Goal: Task Accomplishment & Management: Use online tool/utility

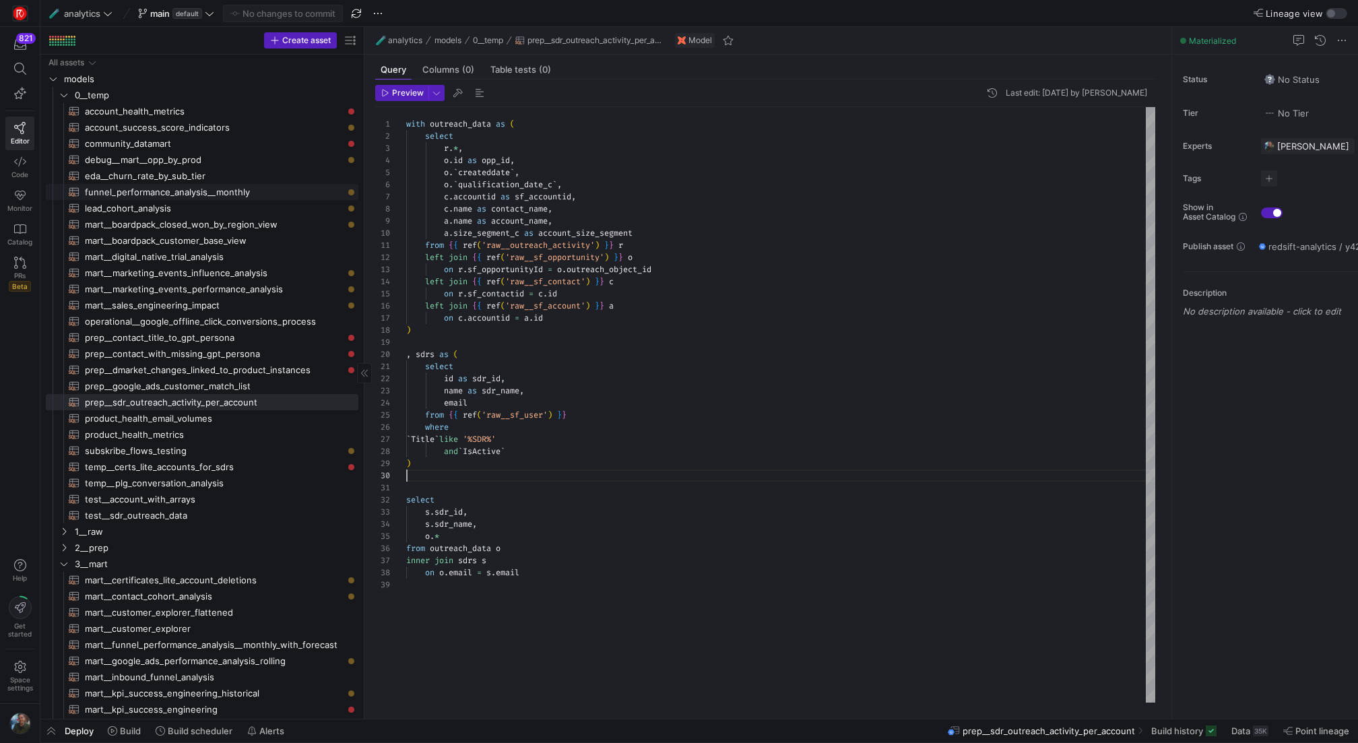
scroll to position [109, 0]
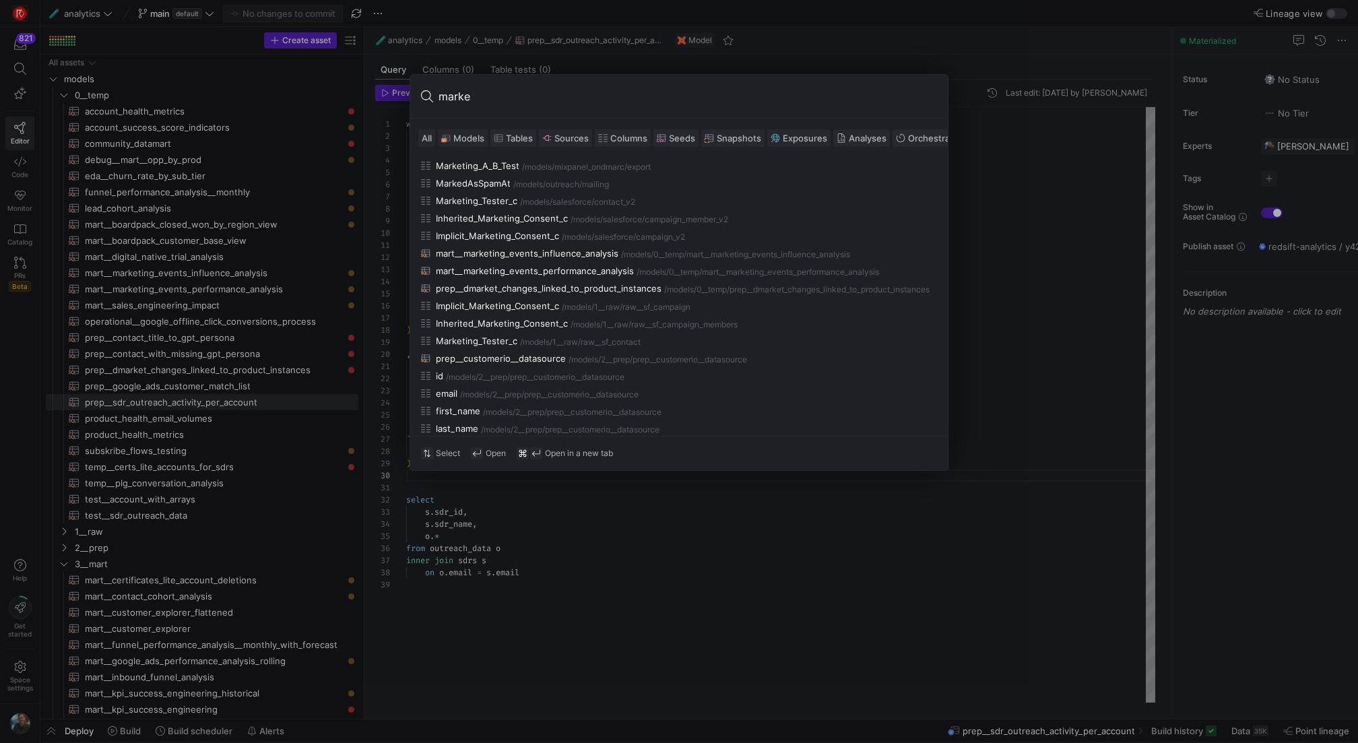
type input "marke"
click at [466, 144] on span at bounding box center [463, 138] width 49 height 16
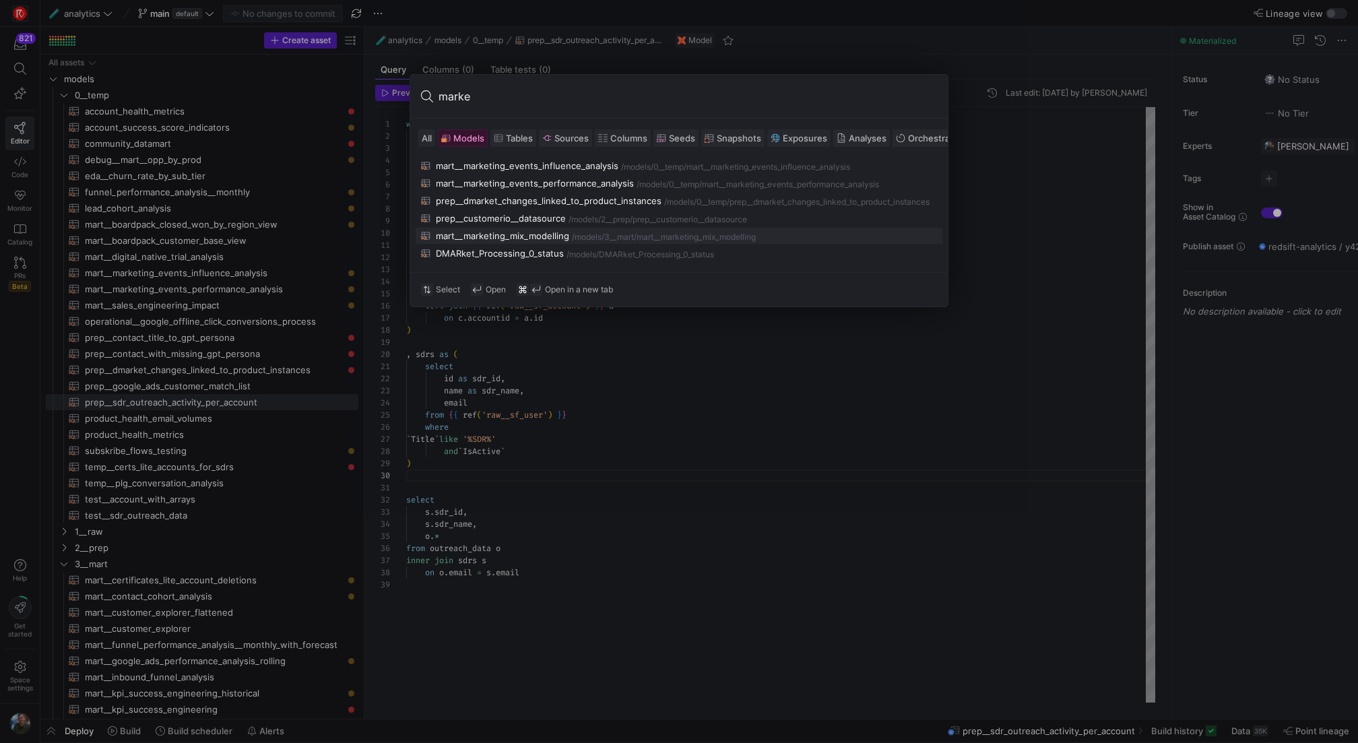
click at [516, 237] on div "mart__marketing_mix_modelling" at bounding box center [502, 235] width 133 height 11
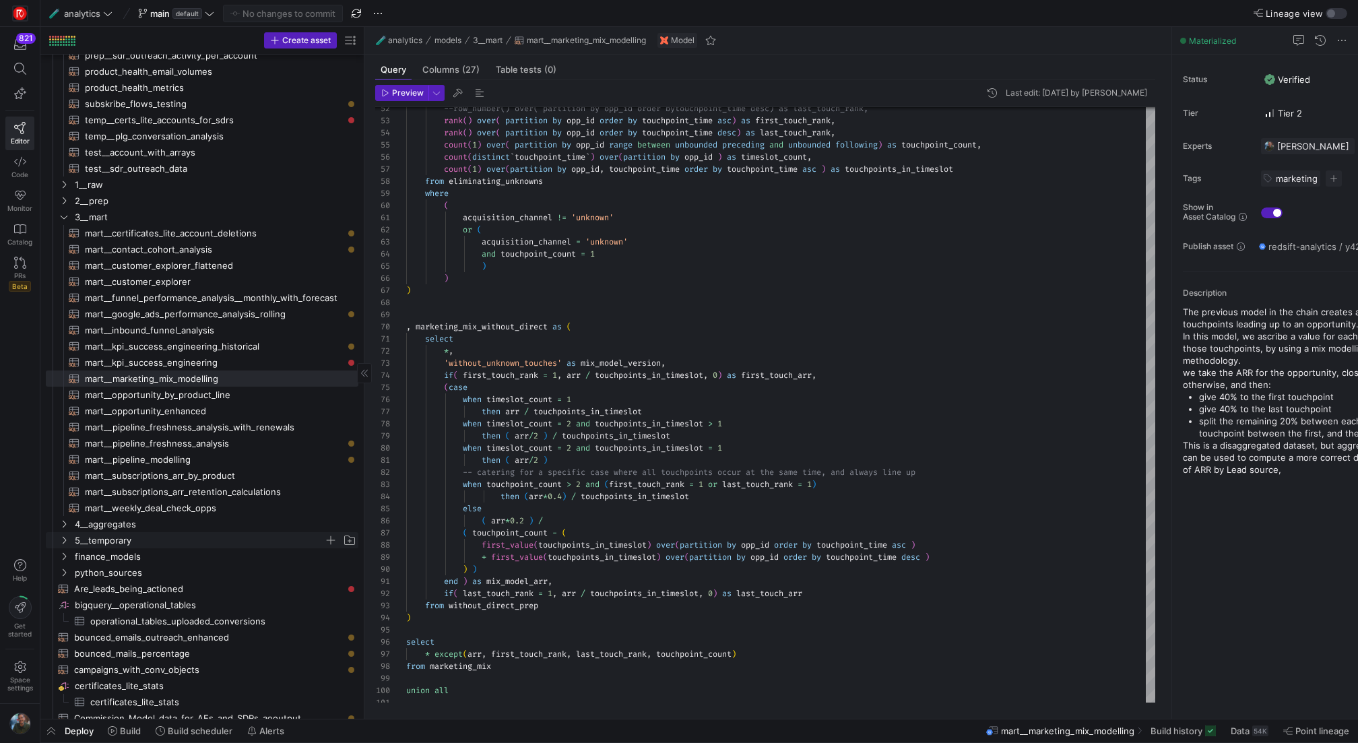
click at [71, 540] on span "5__temporary" at bounding box center [207, 540] width 300 height 15
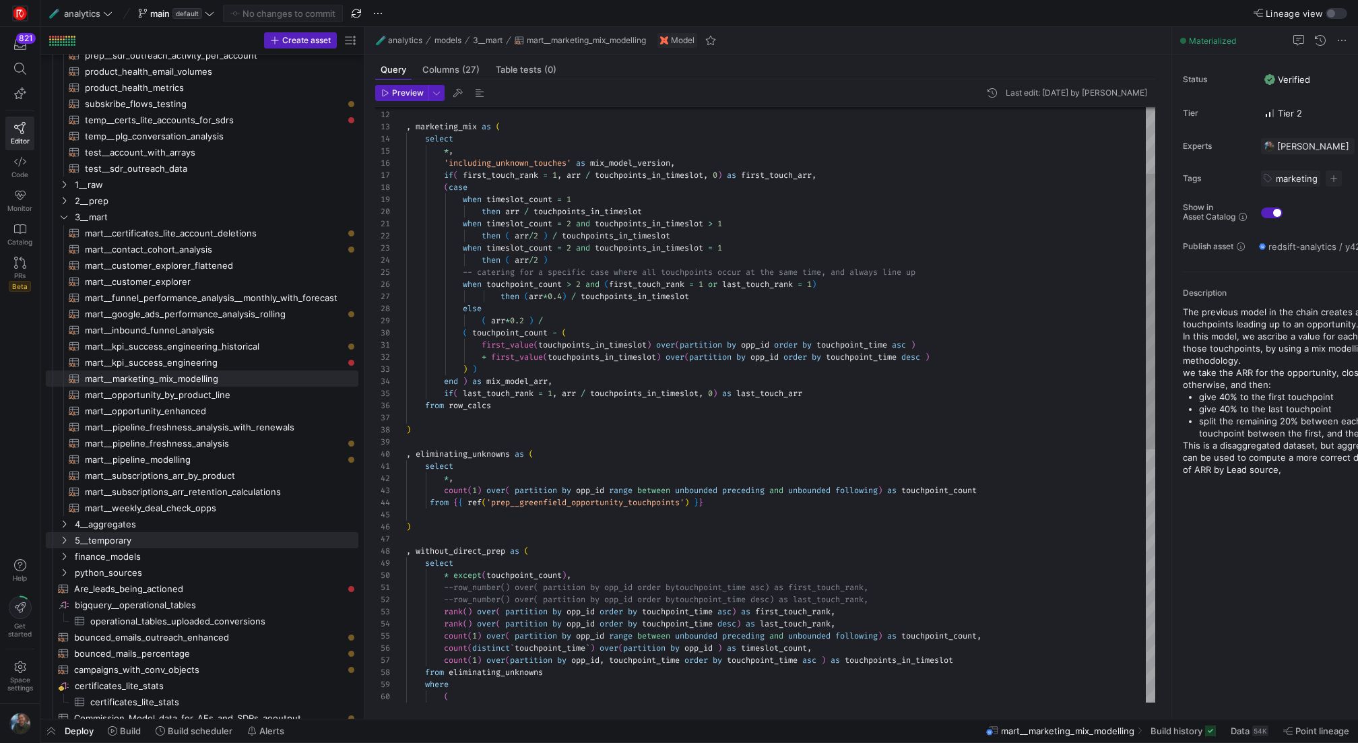
scroll to position [109, 243]
click at [791, 210] on div "select , without_direct_prep as ( ) from { { ref ( 'prep__greenfield_opportunit…" at bounding box center [780, 606] width 749 height 1284
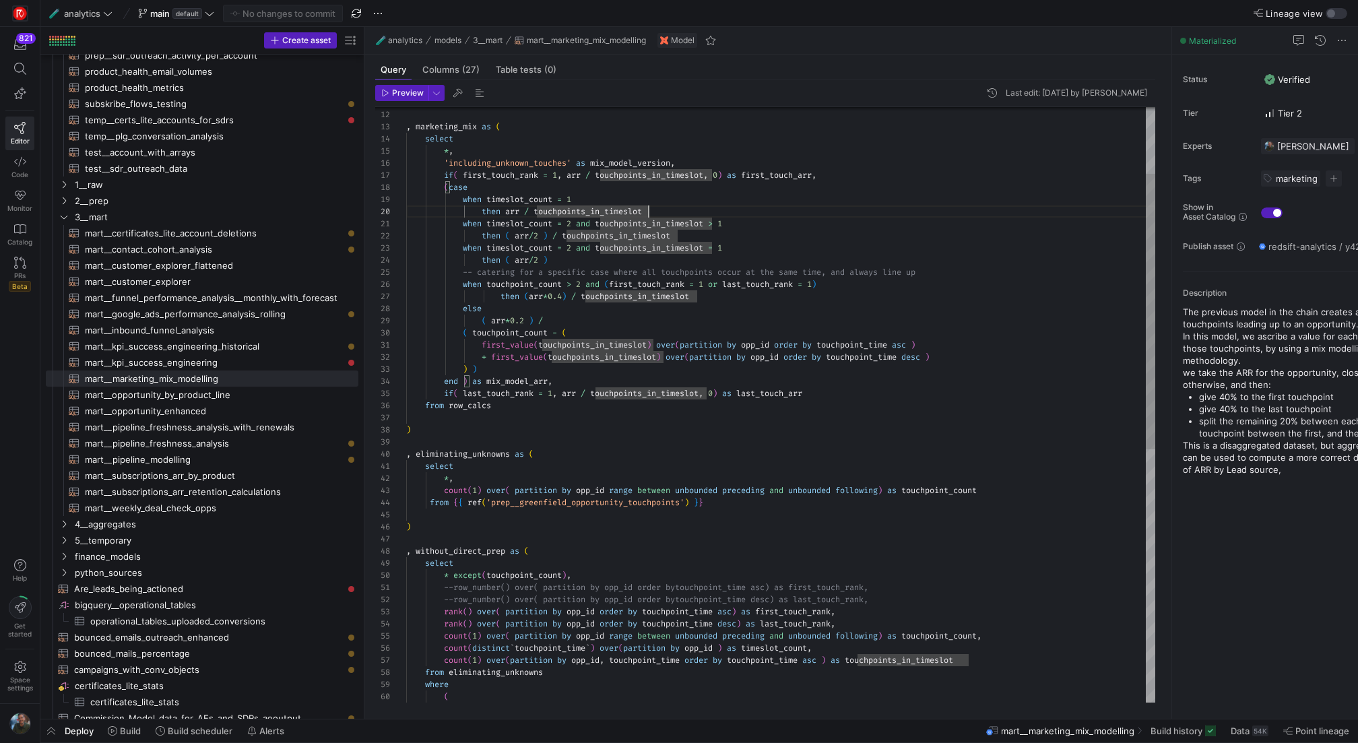
type textarea "with row_calcs as ( select *, rank() over( partition by opp_id order by touchpo…"
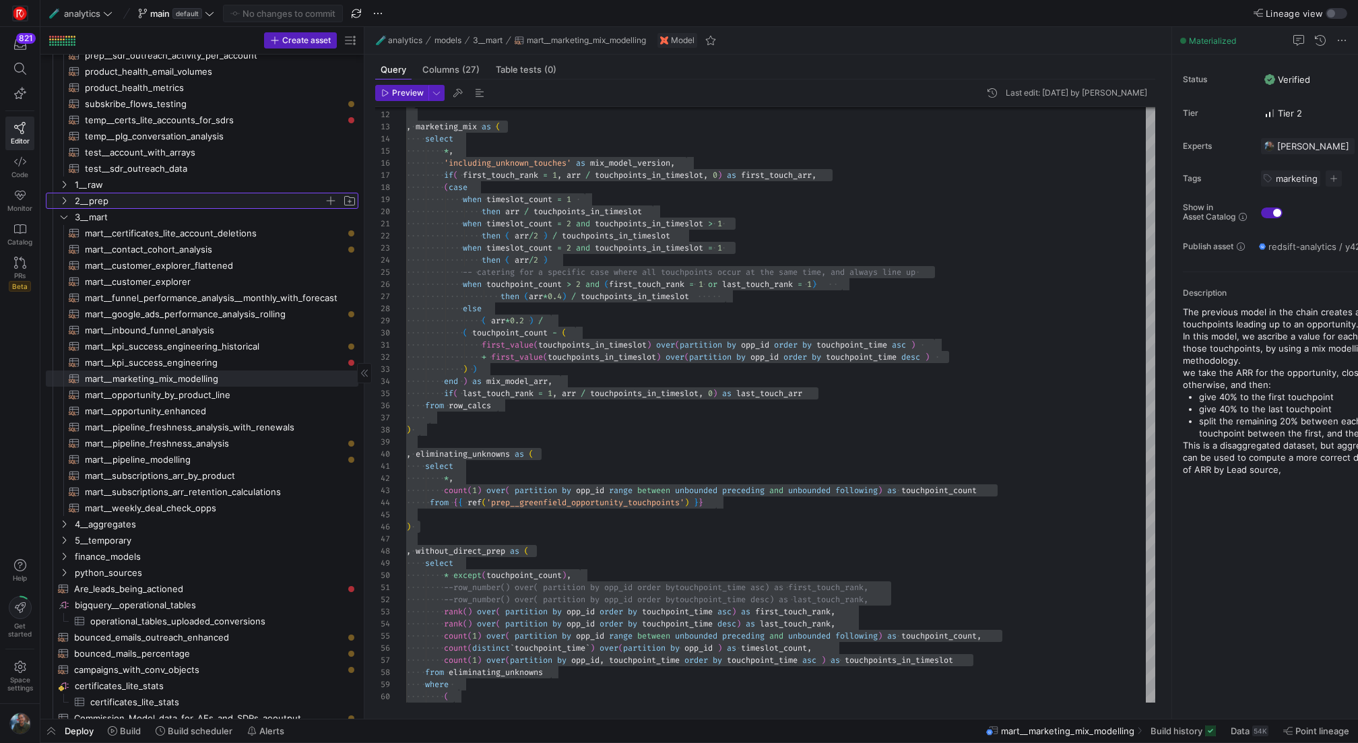
click at [137, 203] on span "2__prep" at bounding box center [199, 200] width 249 height 15
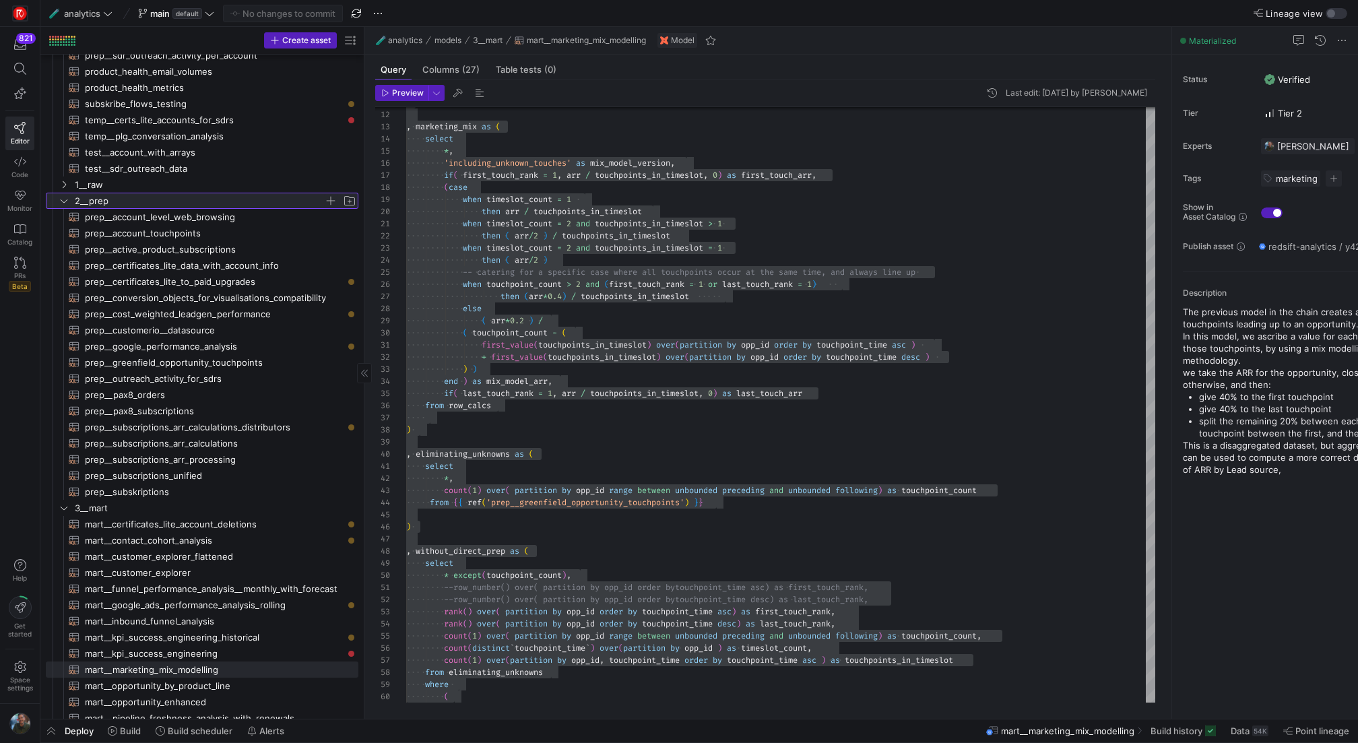
click at [330, 203] on span "button" at bounding box center [330, 200] width 13 height 13
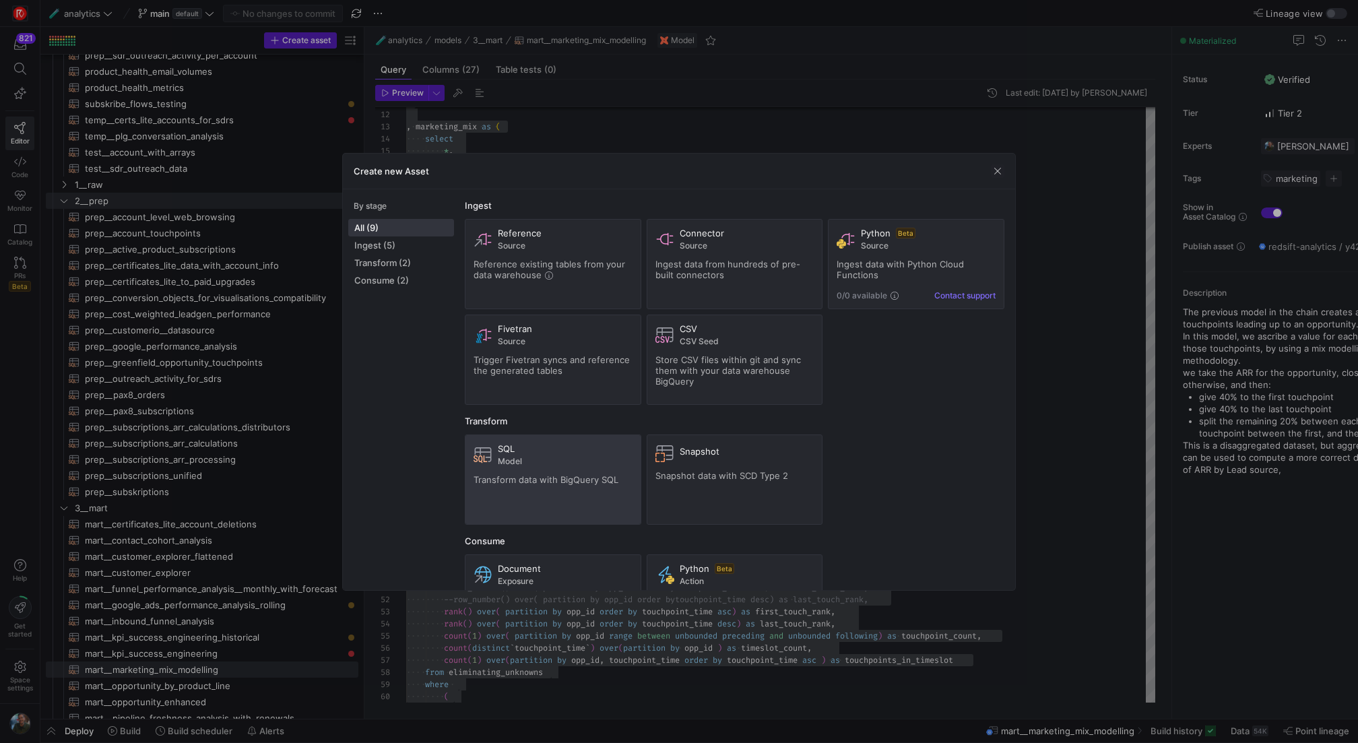
click at [543, 448] on div "SQL" at bounding box center [565, 448] width 135 height 11
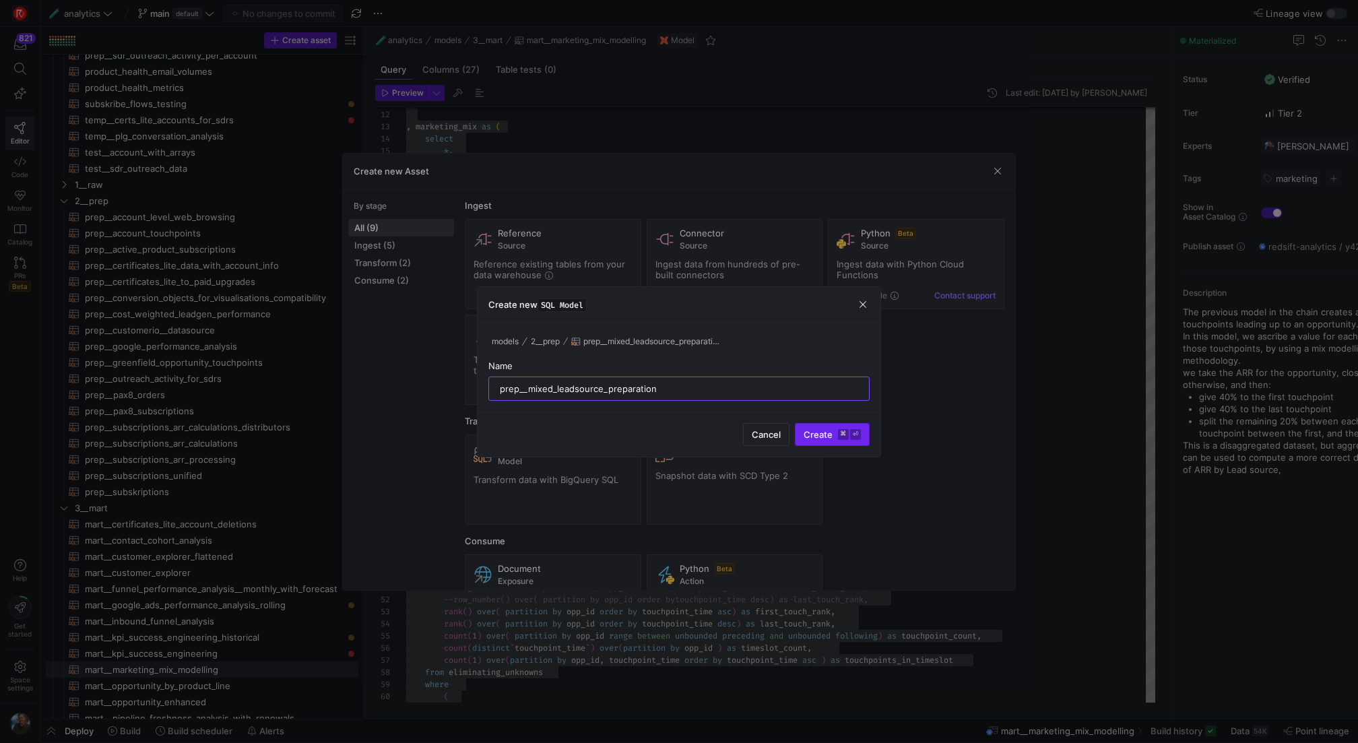
type input "prep__mixed_leadsource_preparation"
click at [824, 431] on span "Create ⌘ ⏎" at bounding box center [832, 434] width 57 height 11
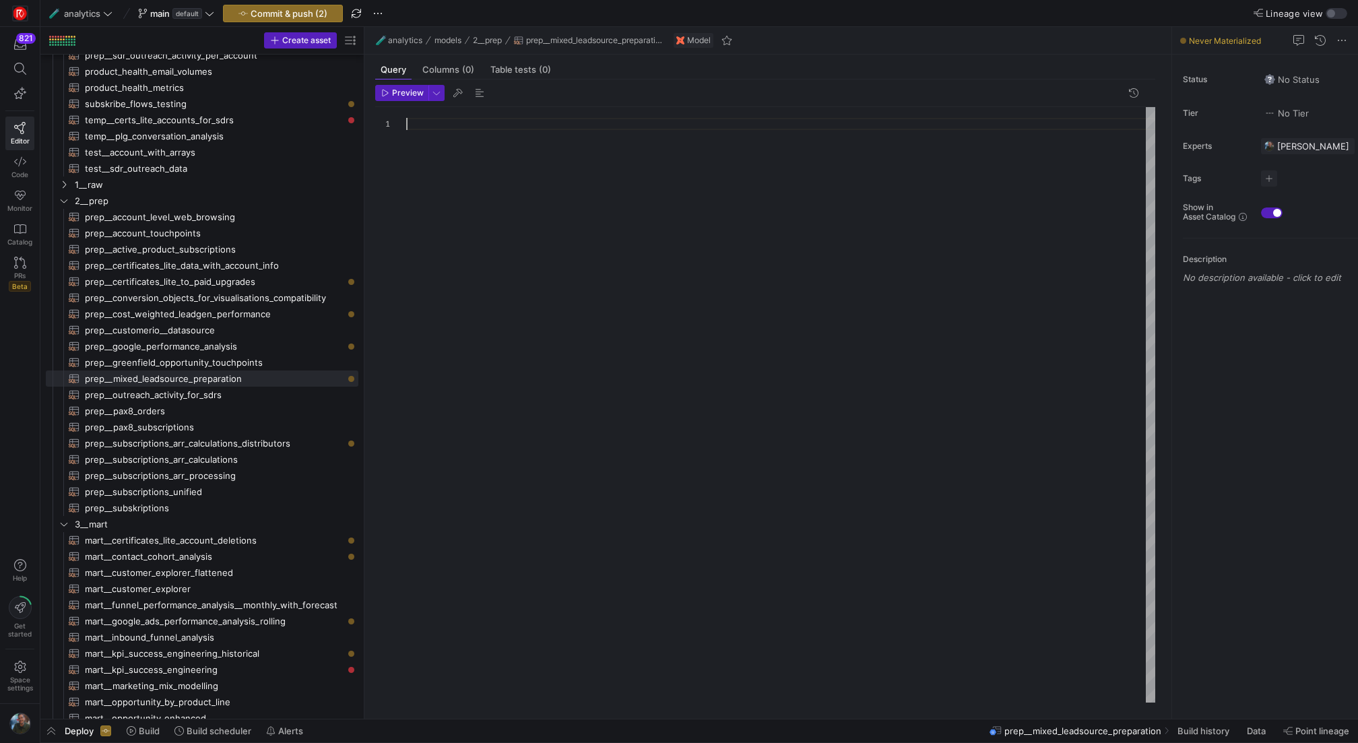
click at [507, 135] on div at bounding box center [780, 405] width 749 height 596
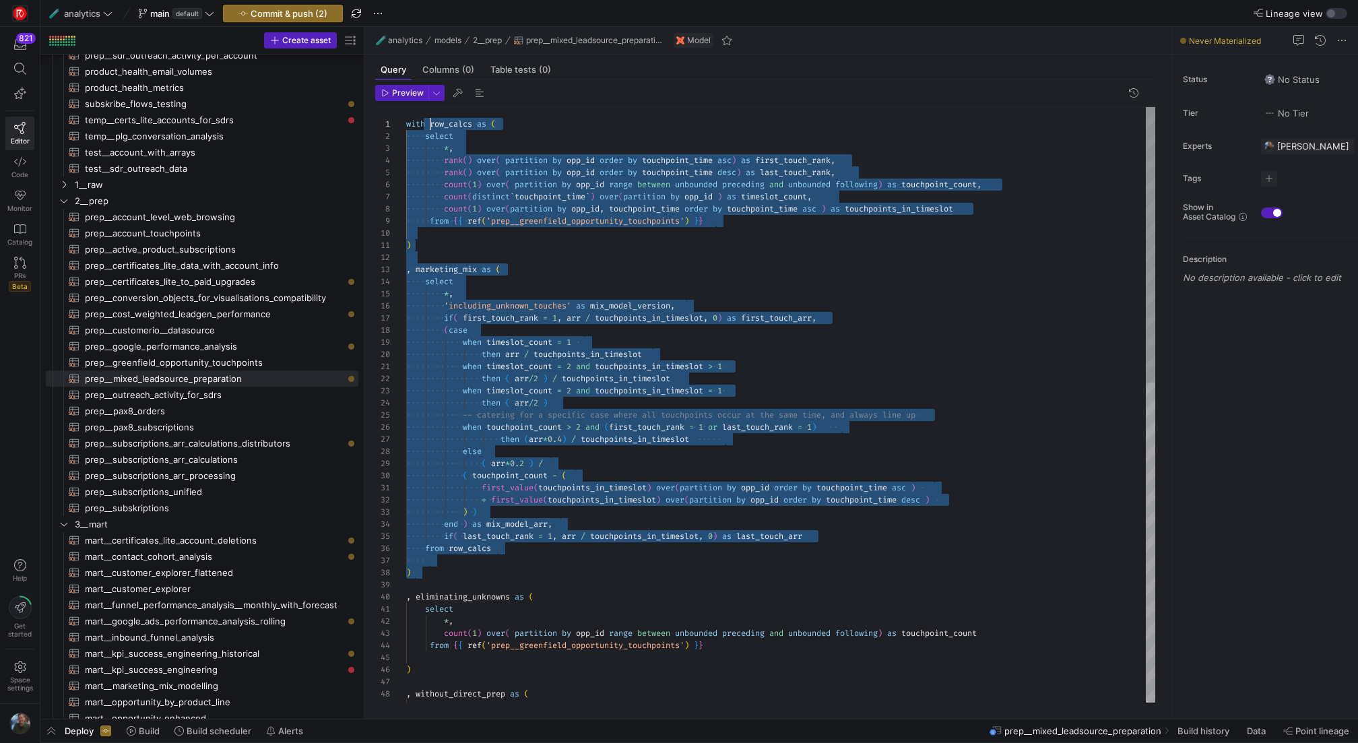
scroll to position [0, 29]
drag, startPoint x: 437, startPoint y: 572, endPoint x: 433, endPoint y: 125, distance: 446.7
click at [433, 125] on div "select , without_direct_prep as ( ) from { { ref ( 'prep__greenfield_opportunit…" at bounding box center [780, 749] width 749 height 1284
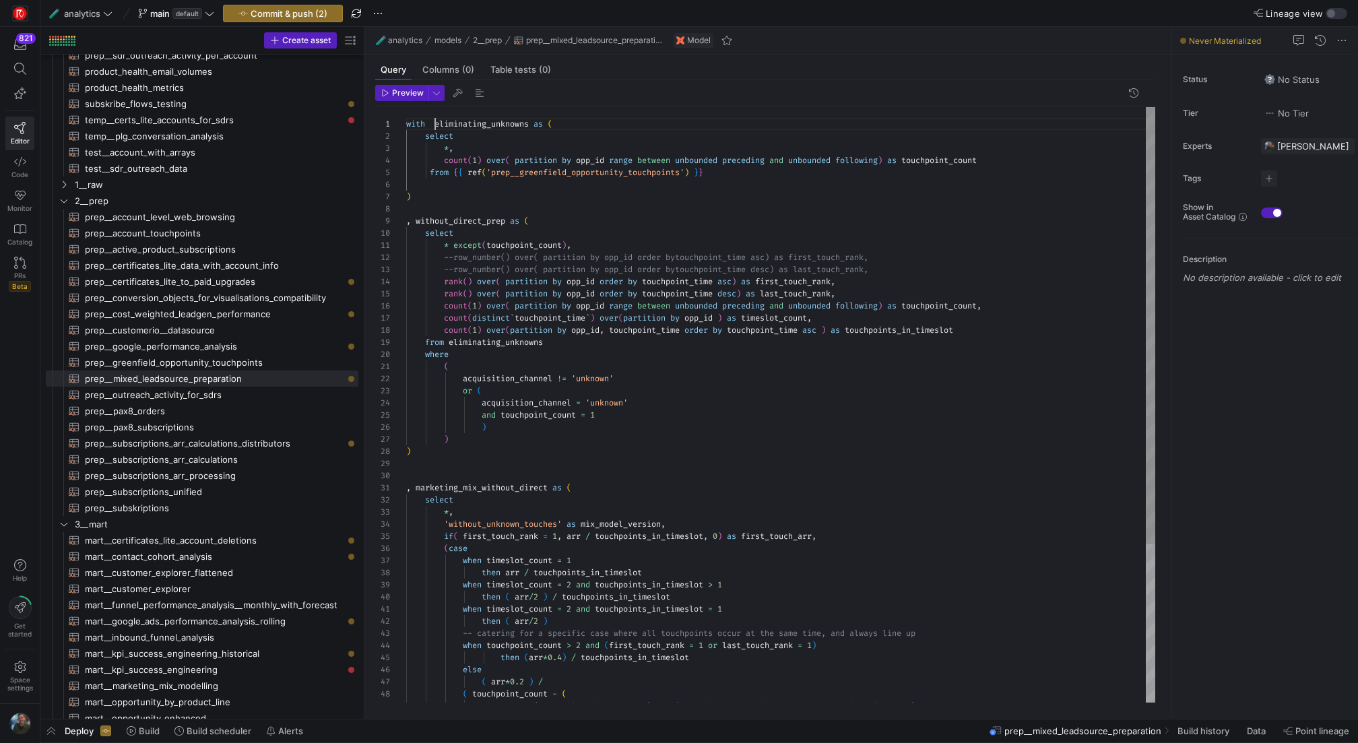
scroll to position [109, 0]
click at [892, 473] on div "select , without_direct_prep as ( ) from { { ref ( 'prep__greenfield_opportunit…" at bounding box center [780, 512] width 749 height 811
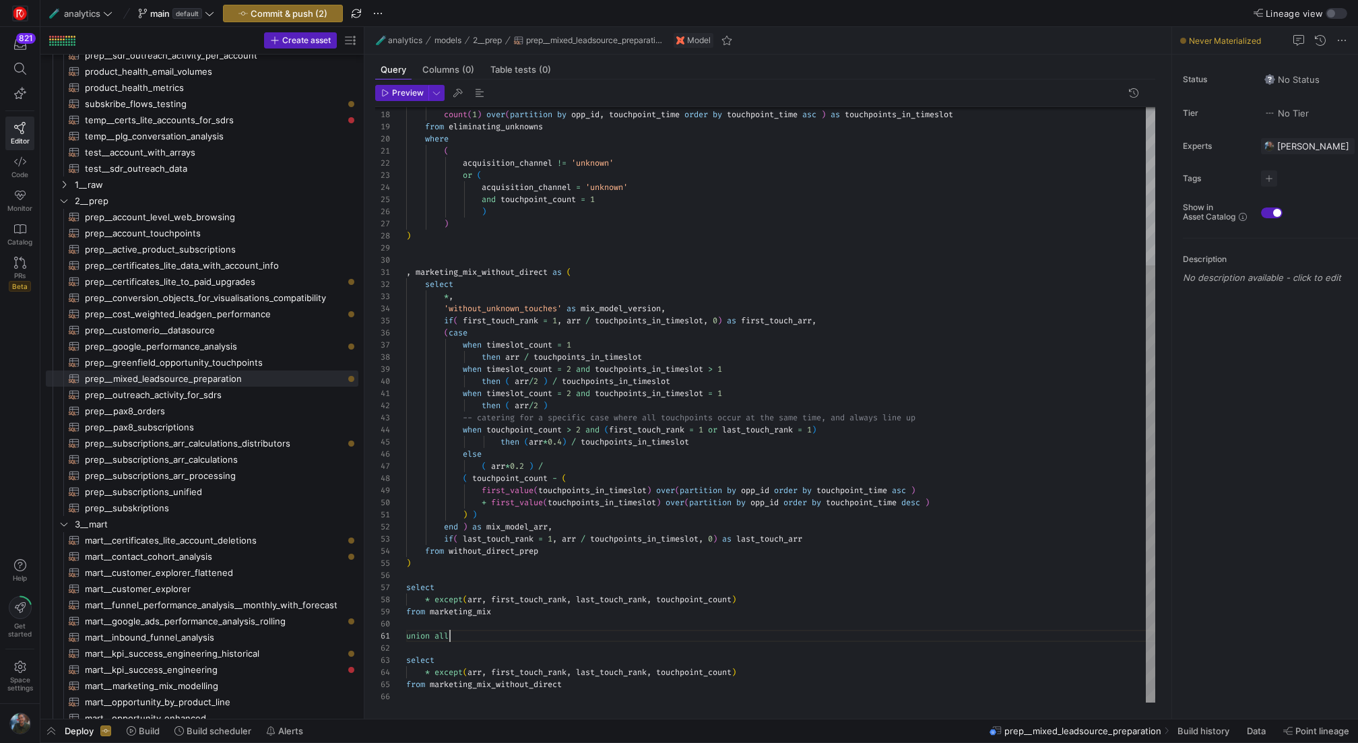
scroll to position [73, 0]
drag, startPoint x: 479, startPoint y: 633, endPoint x: 387, endPoint y: 588, distance: 101.8
click at [406, 588] on div "count ( distinct ` touchpoint_time ` ) over ( partition by opp_id ) as timeslot…" at bounding box center [780, 297] width 749 height 811
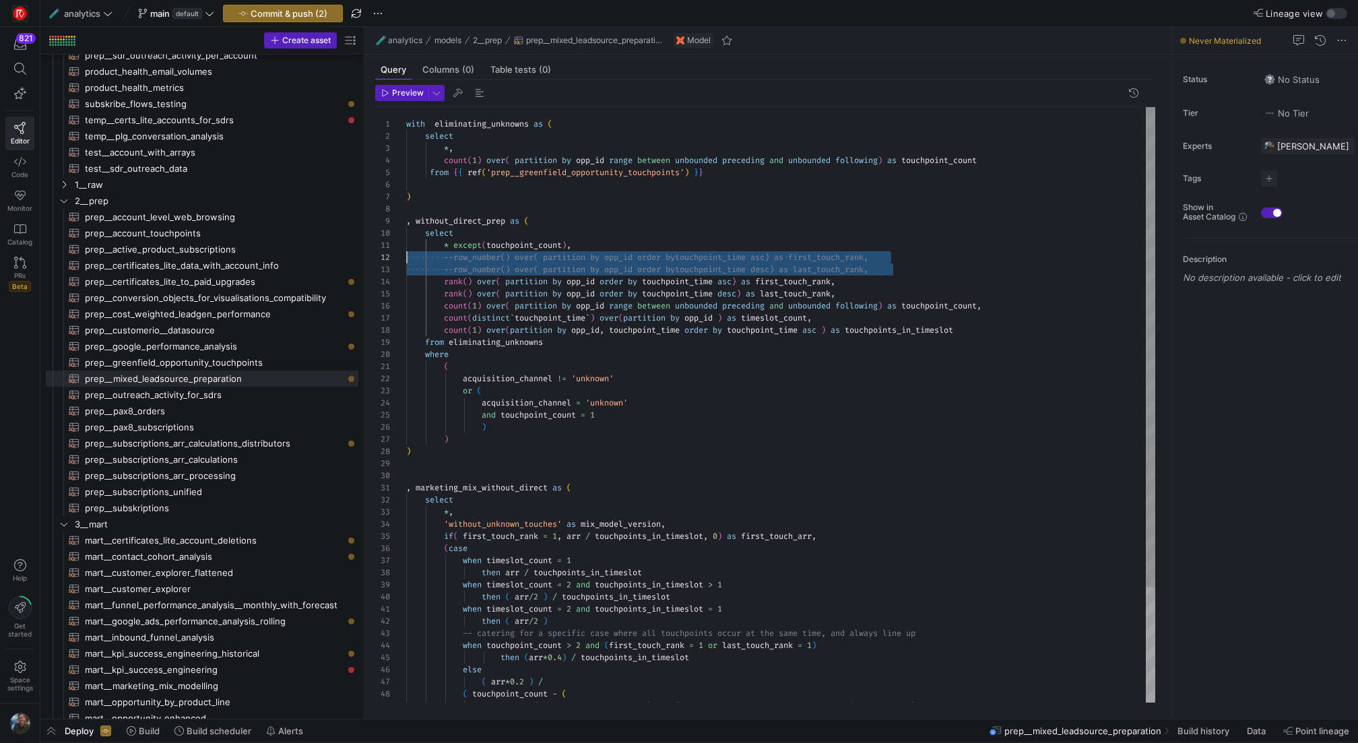
scroll to position [12, 0]
drag, startPoint x: 889, startPoint y: 268, endPoint x: 395, endPoint y: 257, distance: 493.9
click at [406, 257] on div "count ( distinct ` touchpoint_time ` ) over ( partition by opp_id ) as timeslot…" at bounding box center [780, 476] width 749 height 738
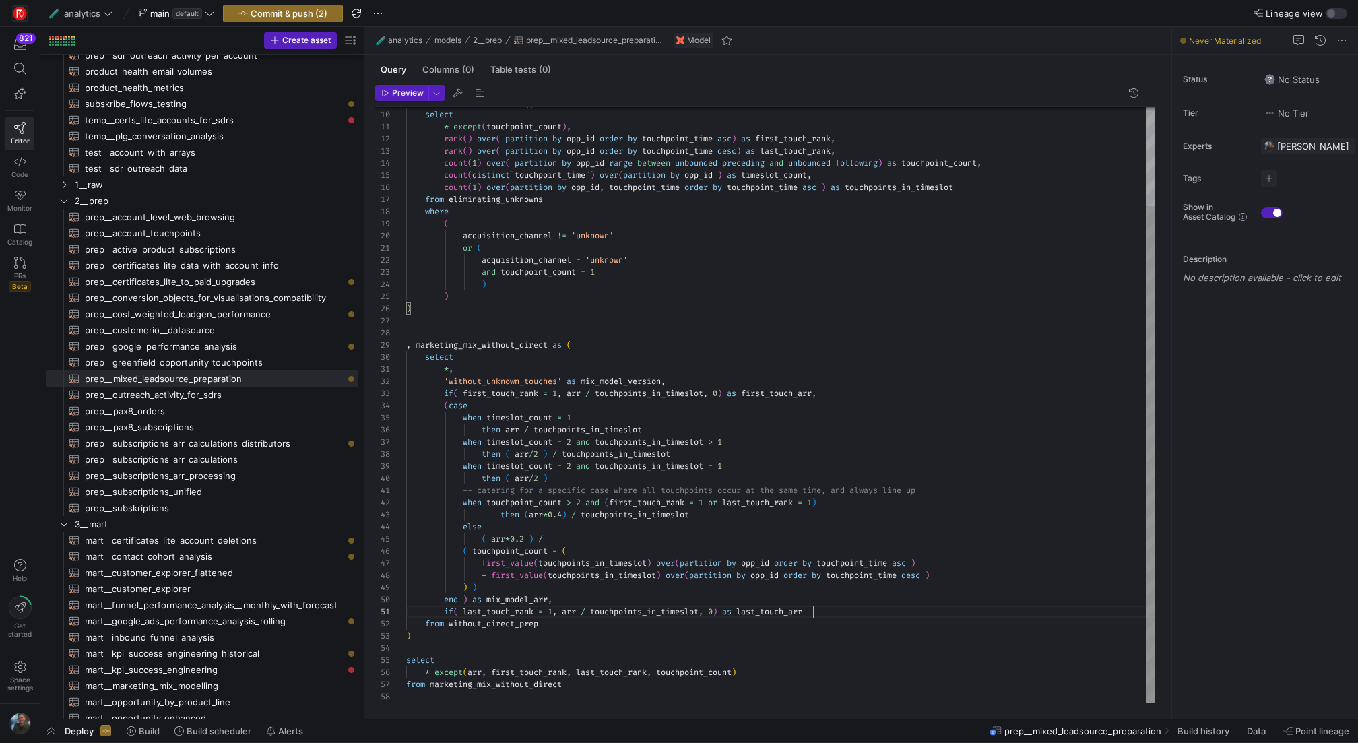
scroll to position [0, 406]
click at [828, 610] on div "count ( distinct ` touchpoint_time ` ) over ( partition by opp_id ) as timeslot…" at bounding box center [780, 346] width 749 height 714
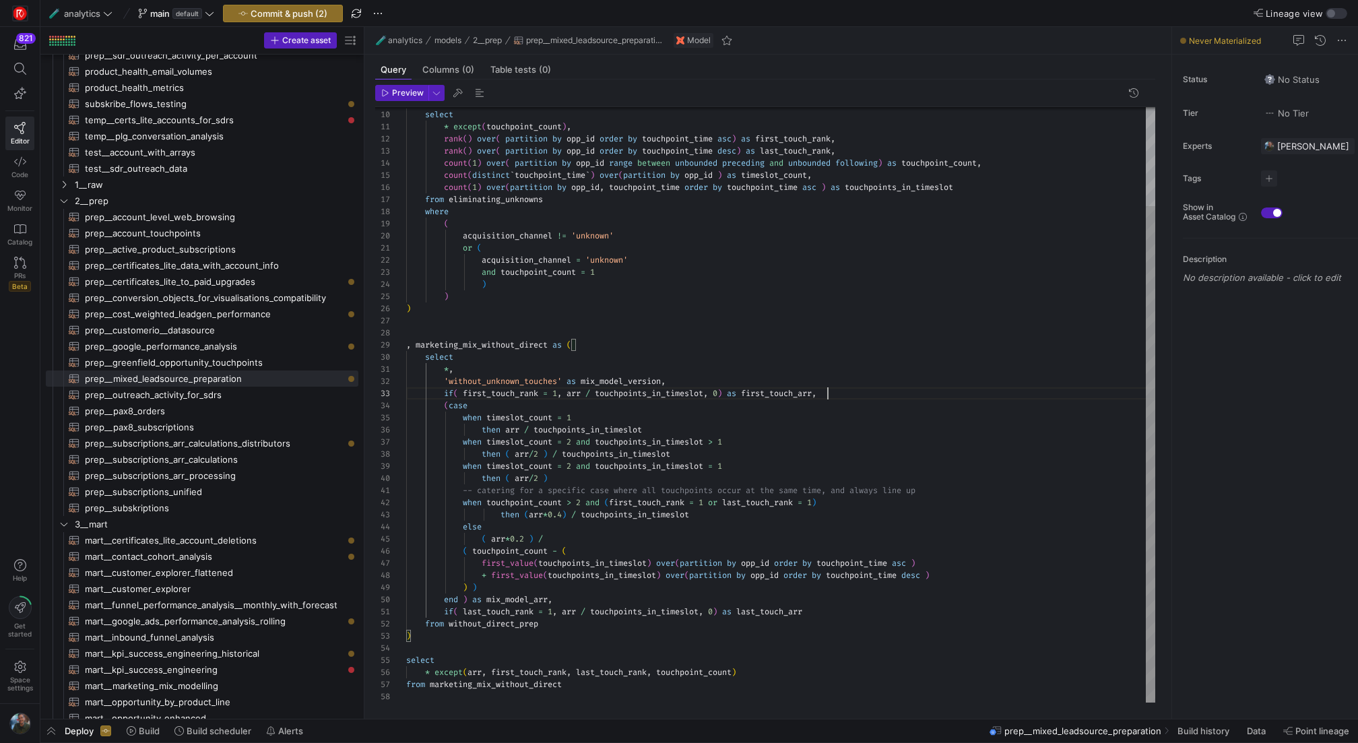
scroll to position [24, 421]
click at [864, 392] on div "count ( distinct ` touchpoint_time ` ) over ( partition by opp_id ) as timeslot…" at bounding box center [780, 346] width 749 height 714
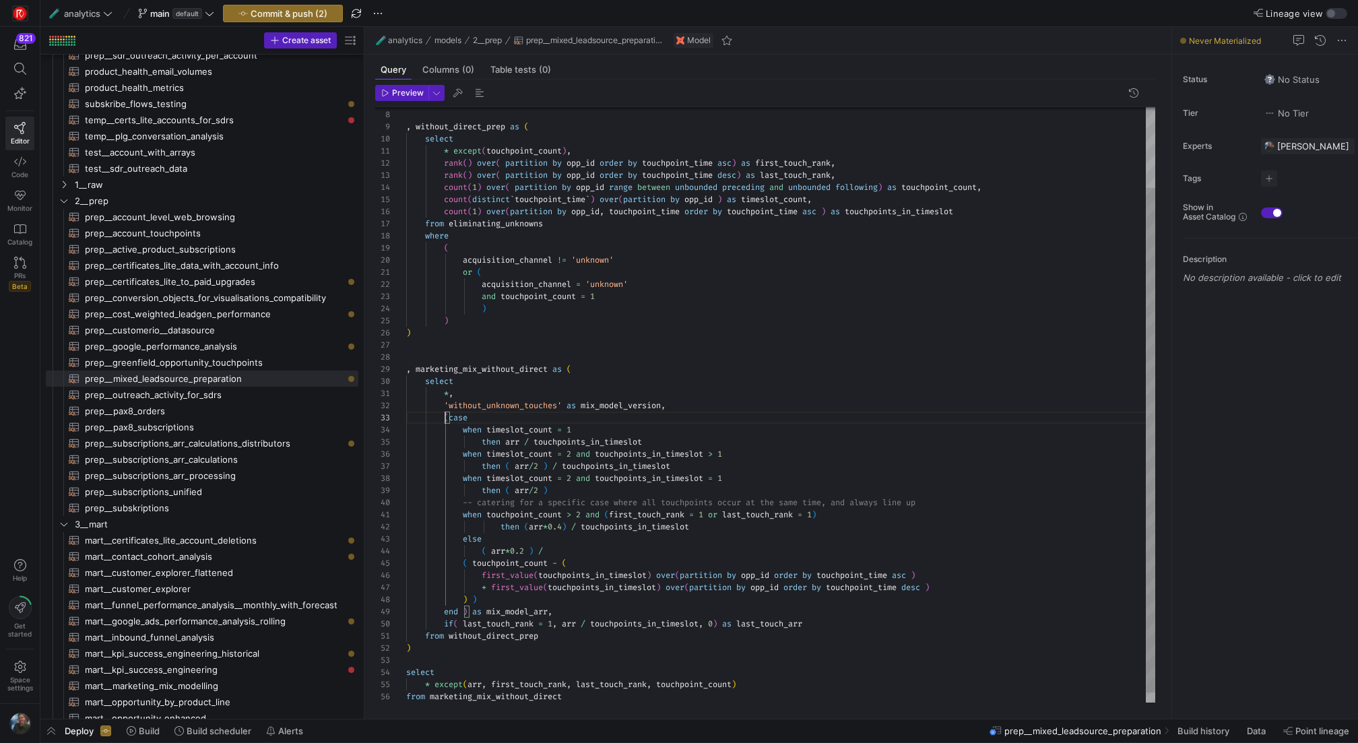
scroll to position [24, 39]
click at [825, 624] on div "count ( distinct ` touchpoint_time ` ) over ( partition by opp_id ) as timeslot…" at bounding box center [780, 364] width 749 height 702
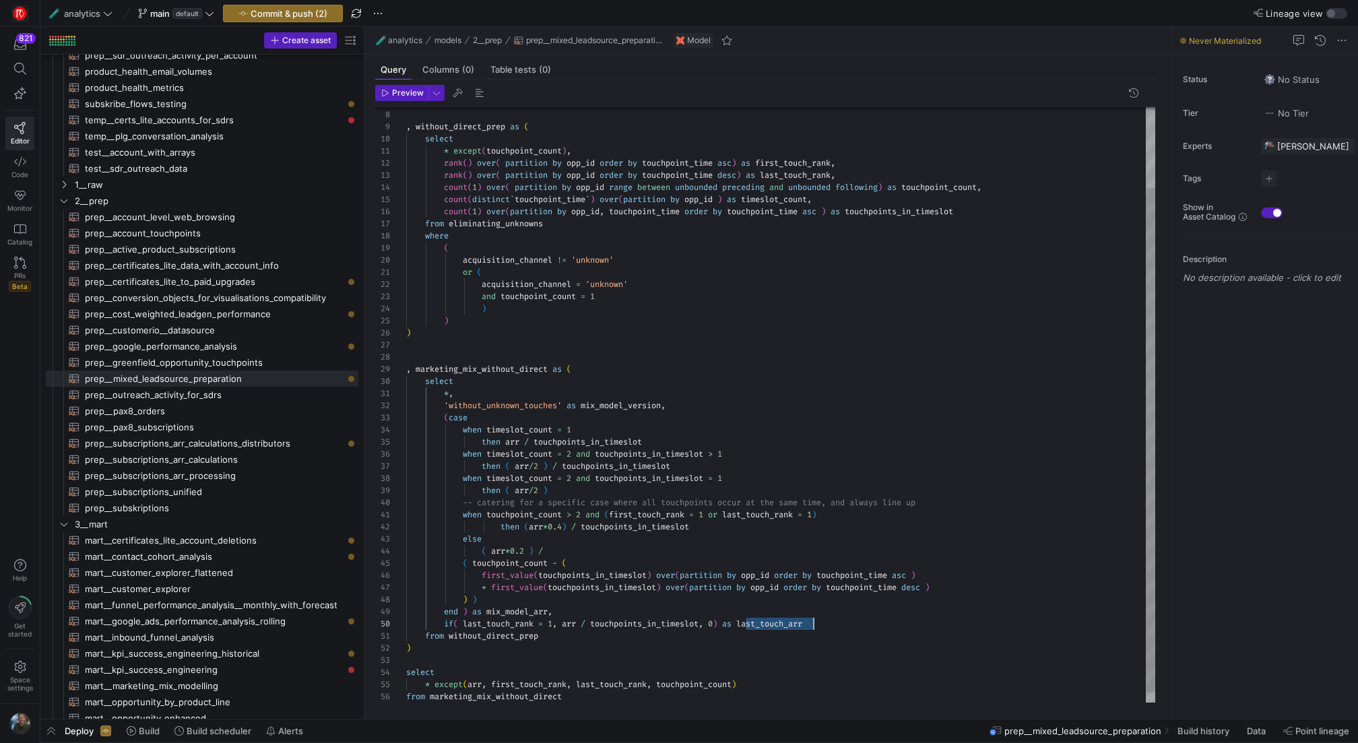
click at [825, 624] on div "count ( distinct ` touchpoint_time ` ) over ( partition by opp_id ) as timeslot…" at bounding box center [780, 364] width 749 height 702
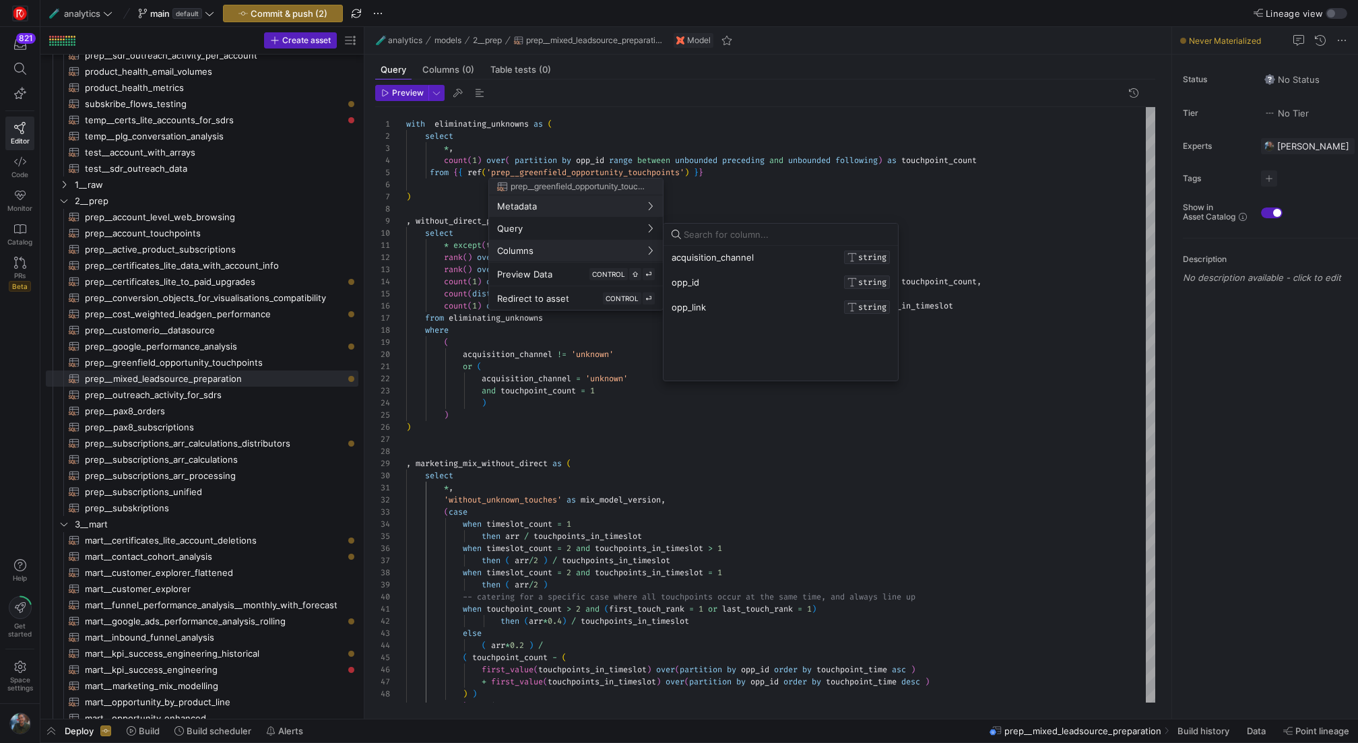
scroll to position [292, 0]
click at [593, 274] on span "CONTROL" at bounding box center [608, 274] width 33 height 8
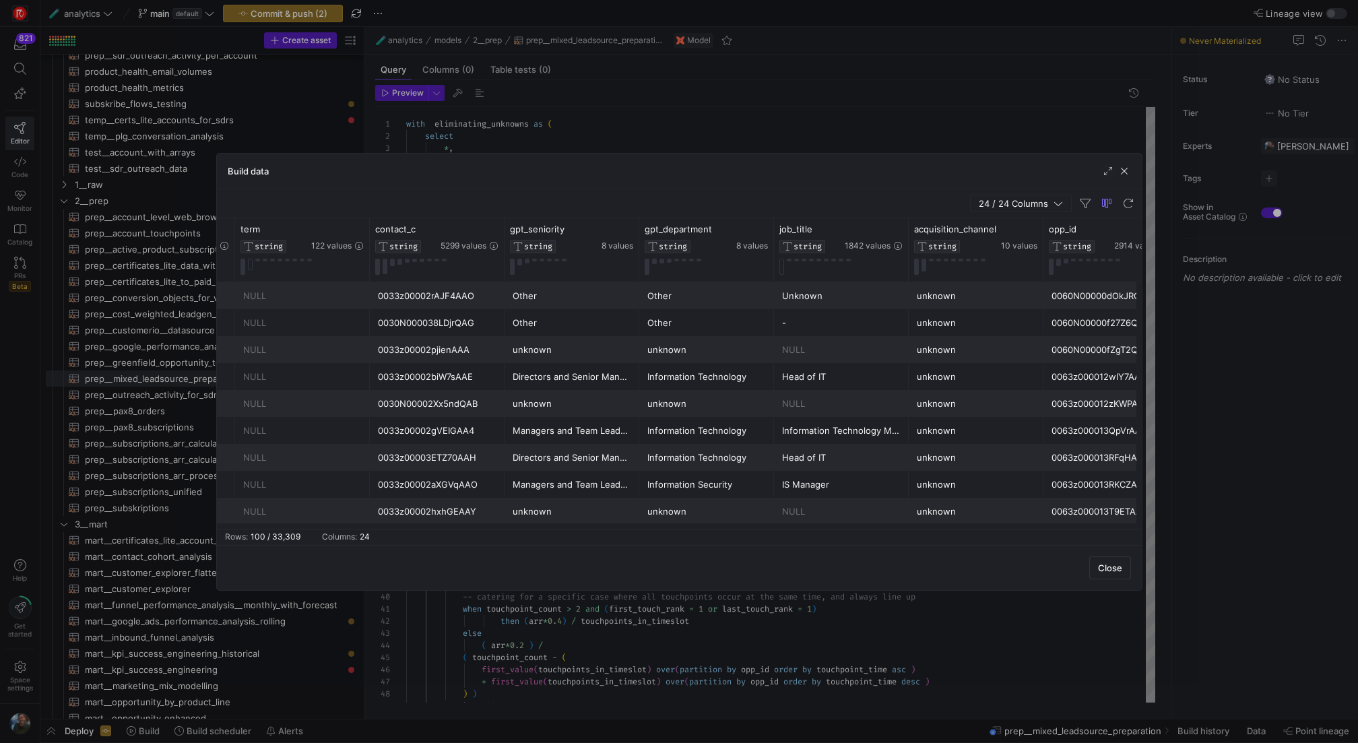
scroll to position [0, 949]
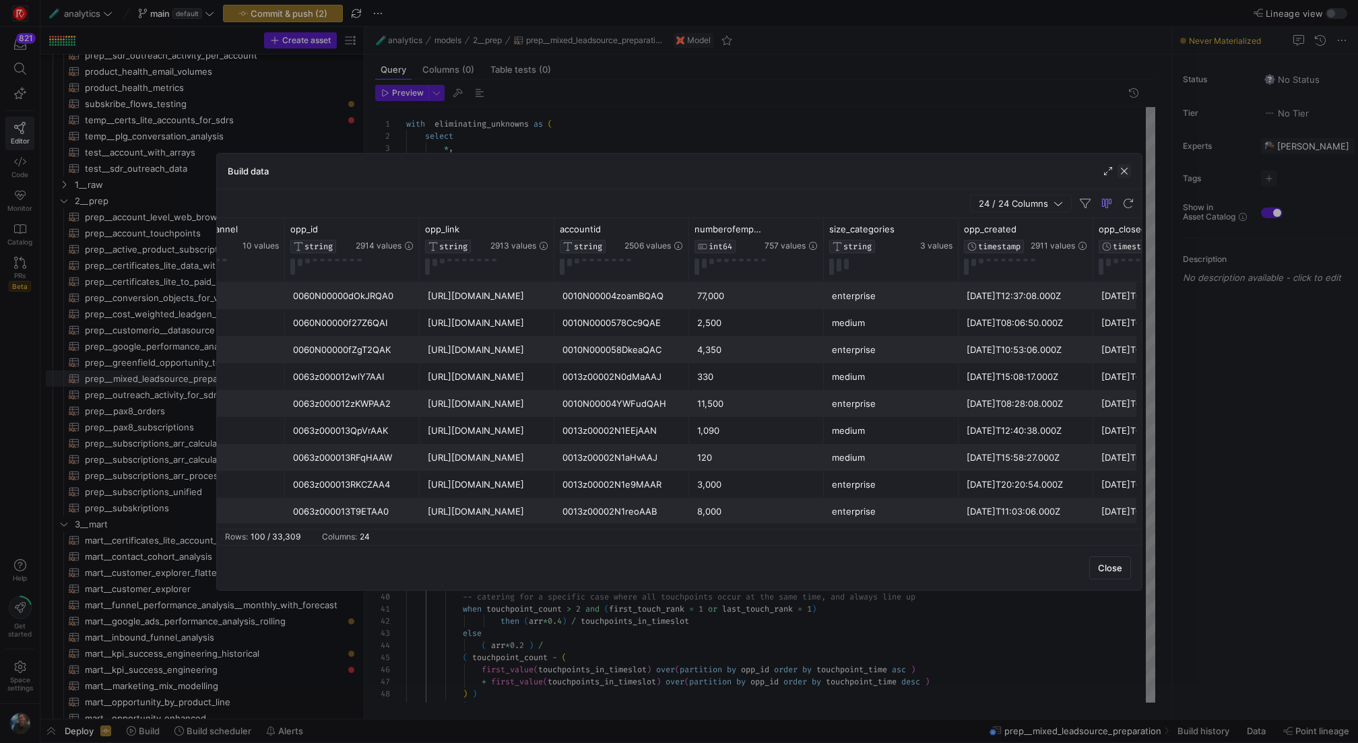
click at [1126, 172] on span "button" at bounding box center [1124, 170] width 13 height 13
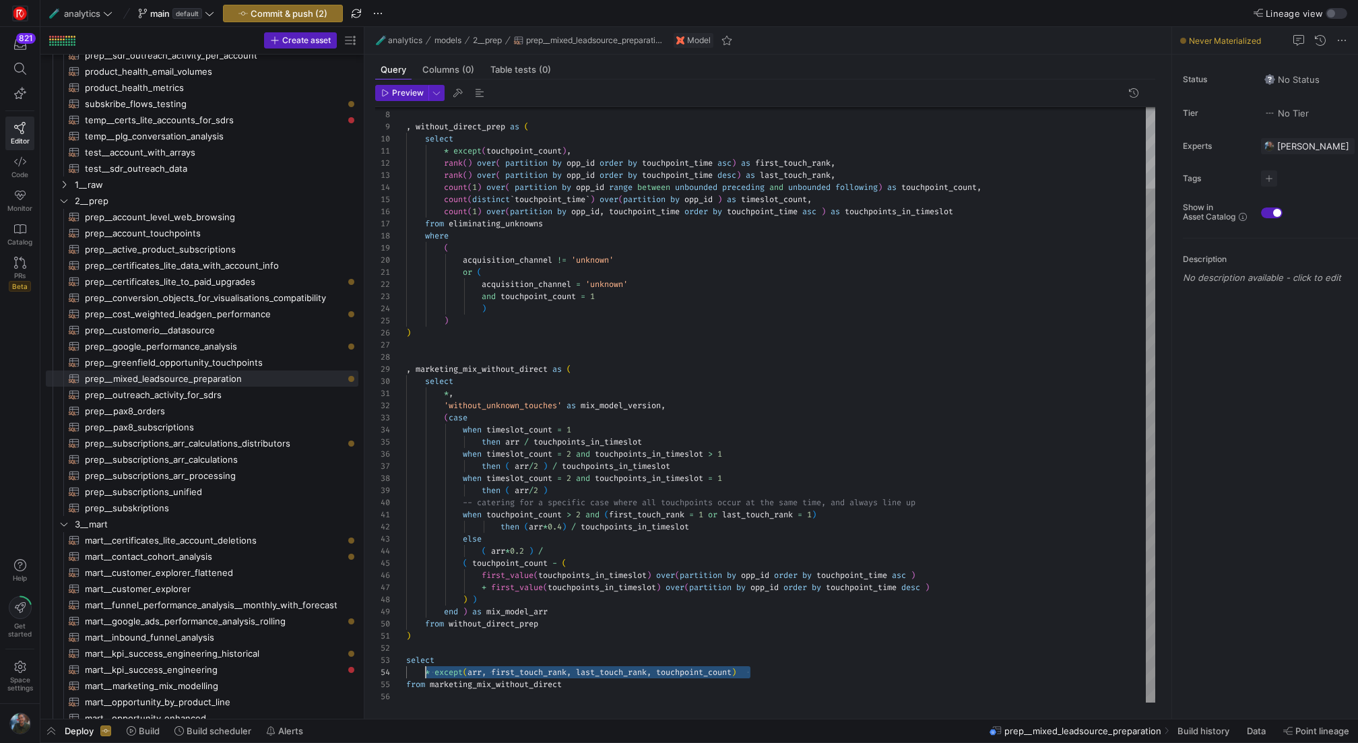
drag, startPoint x: 767, startPoint y: 671, endPoint x: 426, endPoint y: 670, distance: 340.9
click at [426, 670] on div "count ( distinct ` touchpoint_time ` ) over ( partition by opp_id ) as timeslot…" at bounding box center [780, 358] width 749 height 690
click at [529, 612] on div "count ( distinct ` touchpoint_time ` ) over ( partition by opp_id ) as timeslot…" at bounding box center [780, 364] width 749 height 702
click at [462, 673] on div "count ( distinct ` touchpoint_time ` ) over ( partition by opp_id ) as timeslot…" at bounding box center [780, 364] width 749 height 702
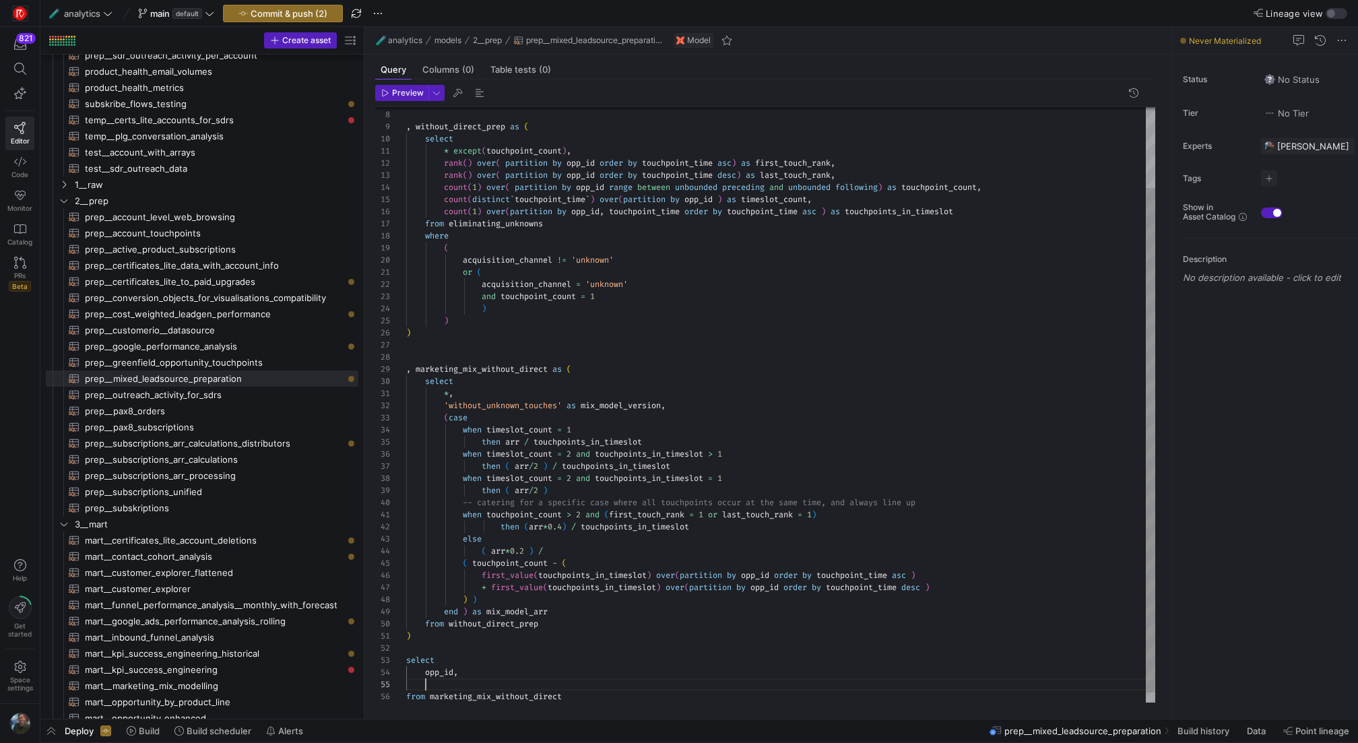
click at [456, 682] on div "count ( distinct ` touchpoint_time ` ) over ( partition by opp_id ) as timeslot…" at bounding box center [780, 364] width 749 height 702
click at [579, 635] on div "count ( distinct ` touchpoint_time ` ) over ( partition by opp_id ) as timeslot…" at bounding box center [780, 364] width 749 height 702
click at [589, 681] on div "count ( distinct ` touchpoint_time ` ) over ( partition by opp_id ) as timeslot…" at bounding box center [780, 364] width 749 height 702
click at [569, 684] on div "count ( distinct ` touchpoint_time ` ) over ( partition by opp_id ) as timeslot…" at bounding box center [780, 364] width 749 height 702
drag, startPoint x: 424, startPoint y: 684, endPoint x: 445, endPoint y: 684, distance: 20.9
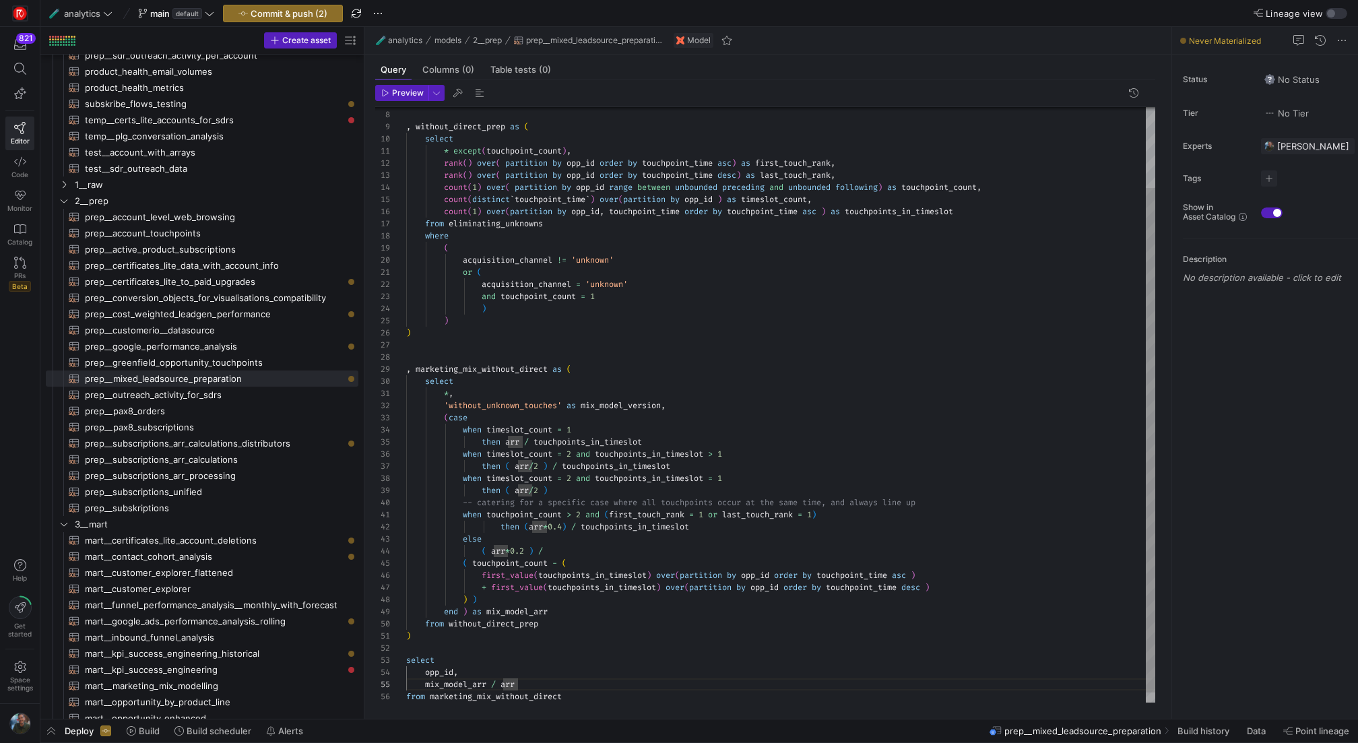
click at [424, 684] on div "count ( distinct ` touchpoint_time ` ) over ( partition by opp_id ) as timeslot…" at bounding box center [780, 364] width 749 height 702
click at [544, 680] on div "count ( distinct ` touchpoint_time ` ) over ( partition by opp_id ) as timeslot…" at bounding box center [780, 364] width 749 height 702
click at [487, 671] on div "count ( distinct ` touchpoint_time ` ) over ( partition by opp_id ) as timeslot…" at bounding box center [780, 364] width 749 height 702
click at [733, 245] on div "count ( distinct ` touchpoint_time ` ) over ( partition by opp_id ) as timeslot…" at bounding box center [780, 370] width 749 height 714
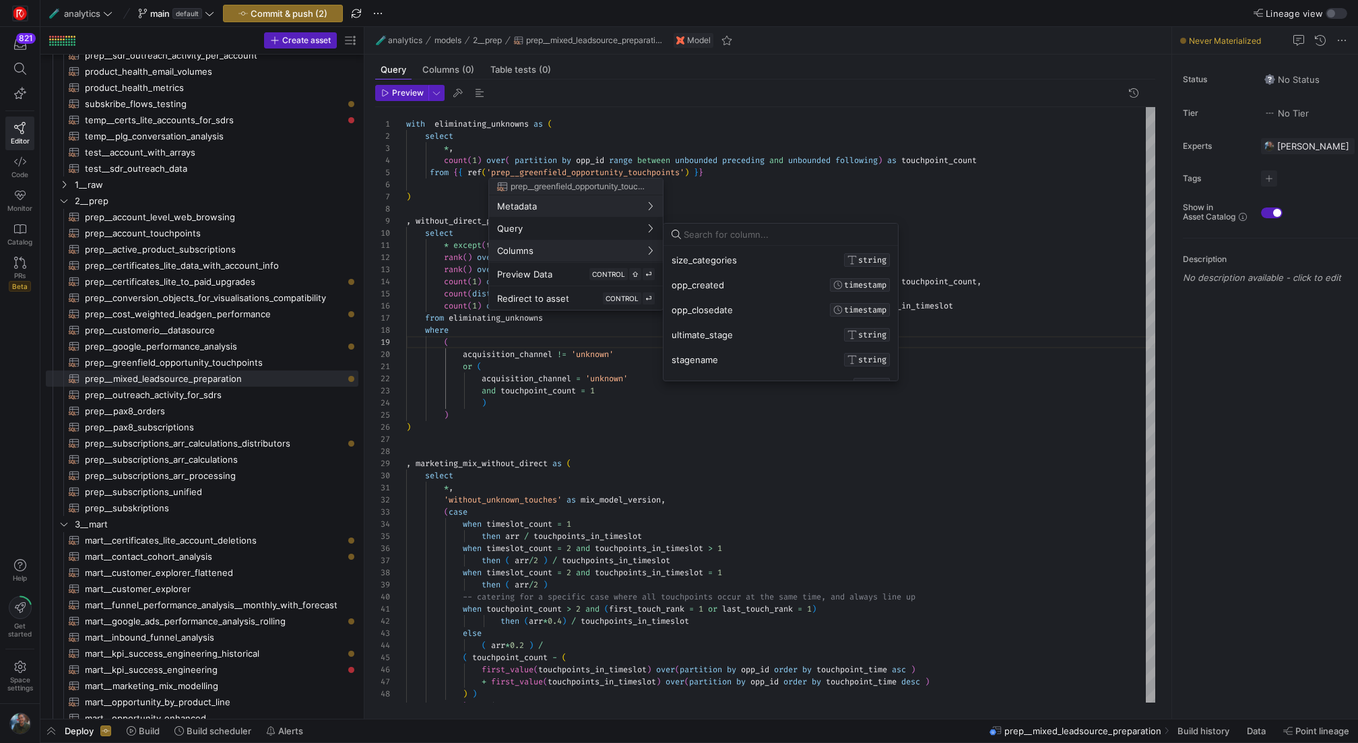
scroll to position [392, 0]
click at [578, 603] on div at bounding box center [679, 371] width 1358 height 743
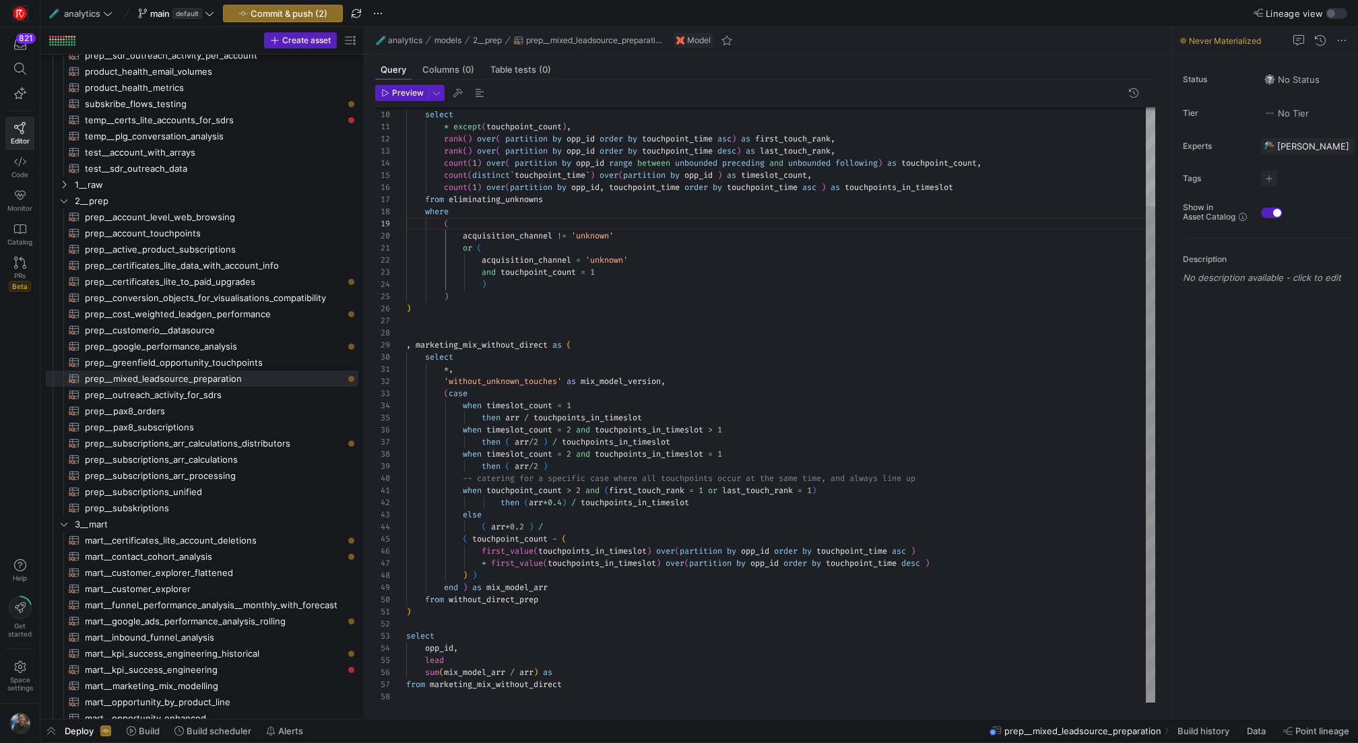
click at [489, 660] on div "count ( distinct ` touchpoint_time ` ) over ( partition by opp_id ) as timeslot…" at bounding box center [780, 346] width 749 height 714
click at [571, 673] on div "count ( distinct ` touchpoint_time ` ) over ( partition by opp_id ) as timeslot…" at bounding box center [780, 346] width 749 height 714
click at [550, 647] on div "count ( distinct ` touchpoint_time ` ) over ( partition by opp_id ) as timeslot…" at bounding box center [780, 346] width 749 height 714
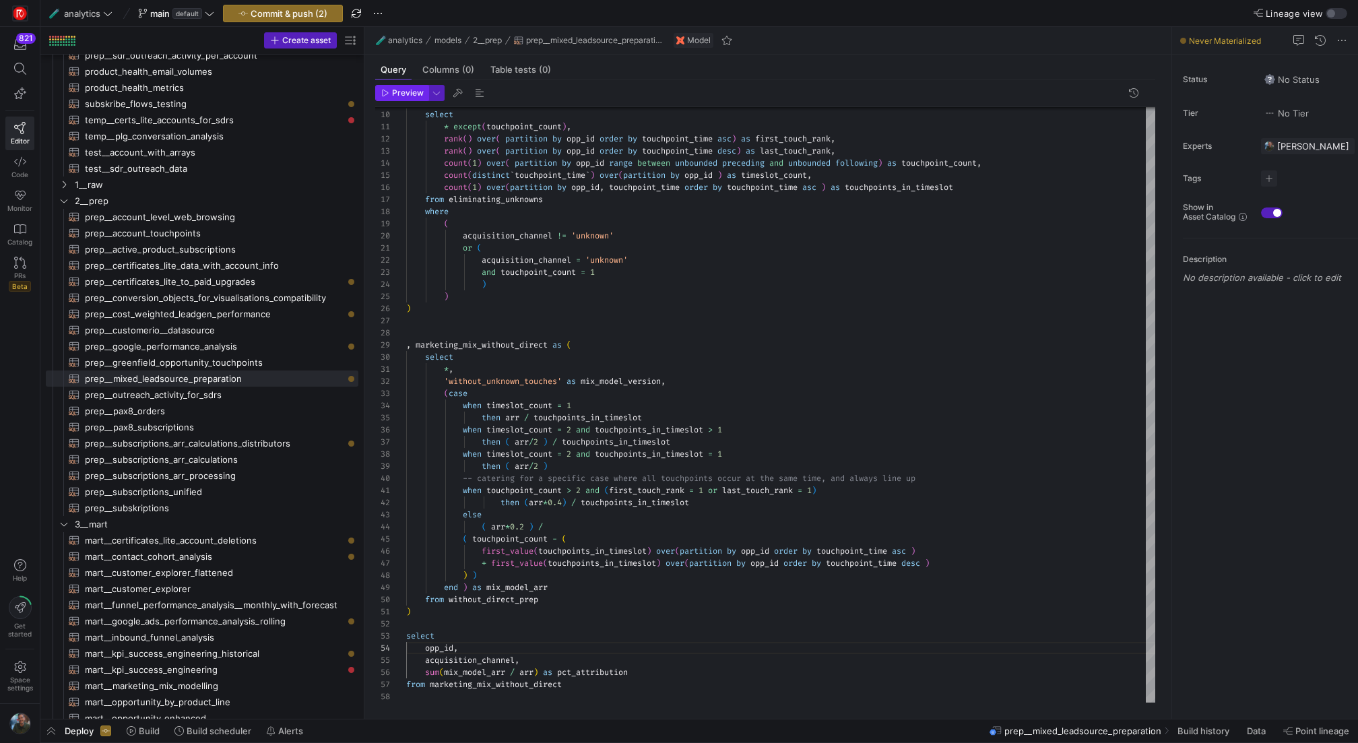
click at [406, 93] on span "Preview" at bounding box center [408, 92] width 32 height 9
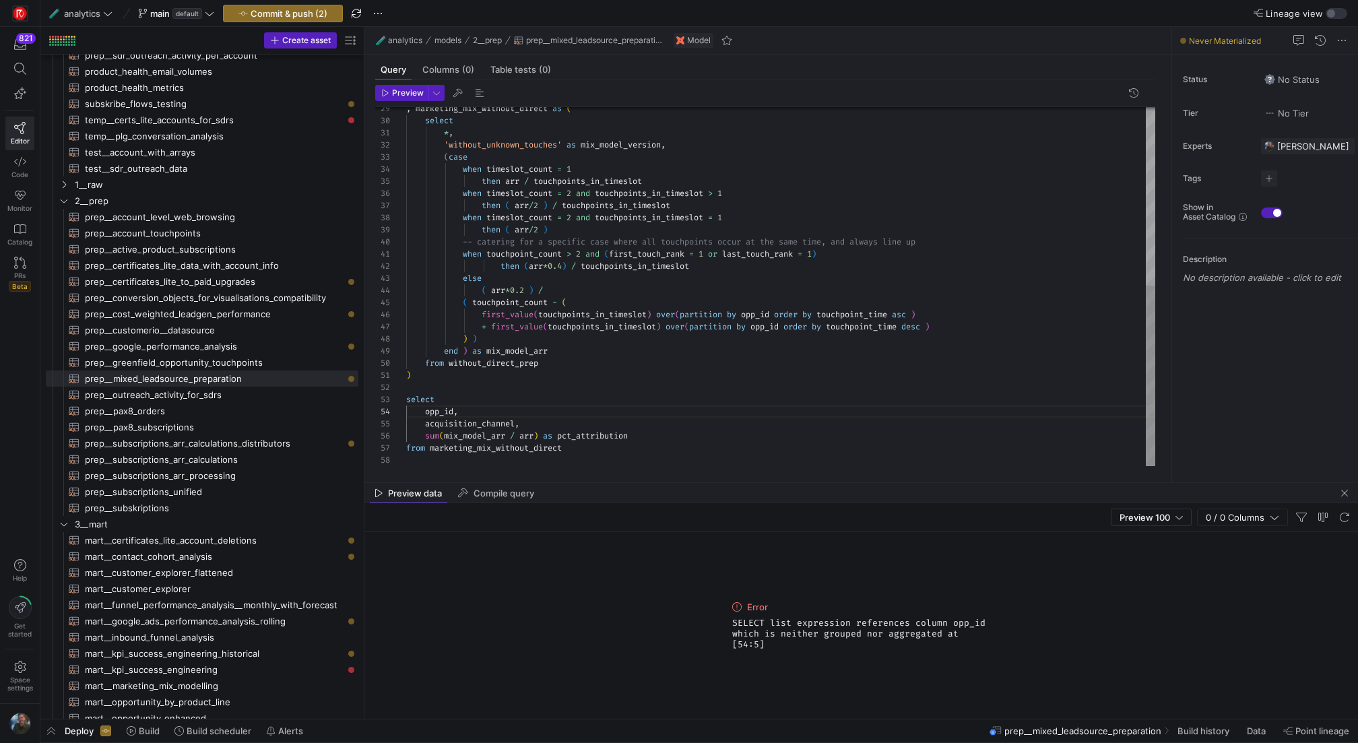
scroll to position [73, 160]
click at [587, 451] on div ", marketing_mix_without_direct as ( select * , 'without_unknown_touches' as mix…" at bounding box center [780, 109] width 749 height 714
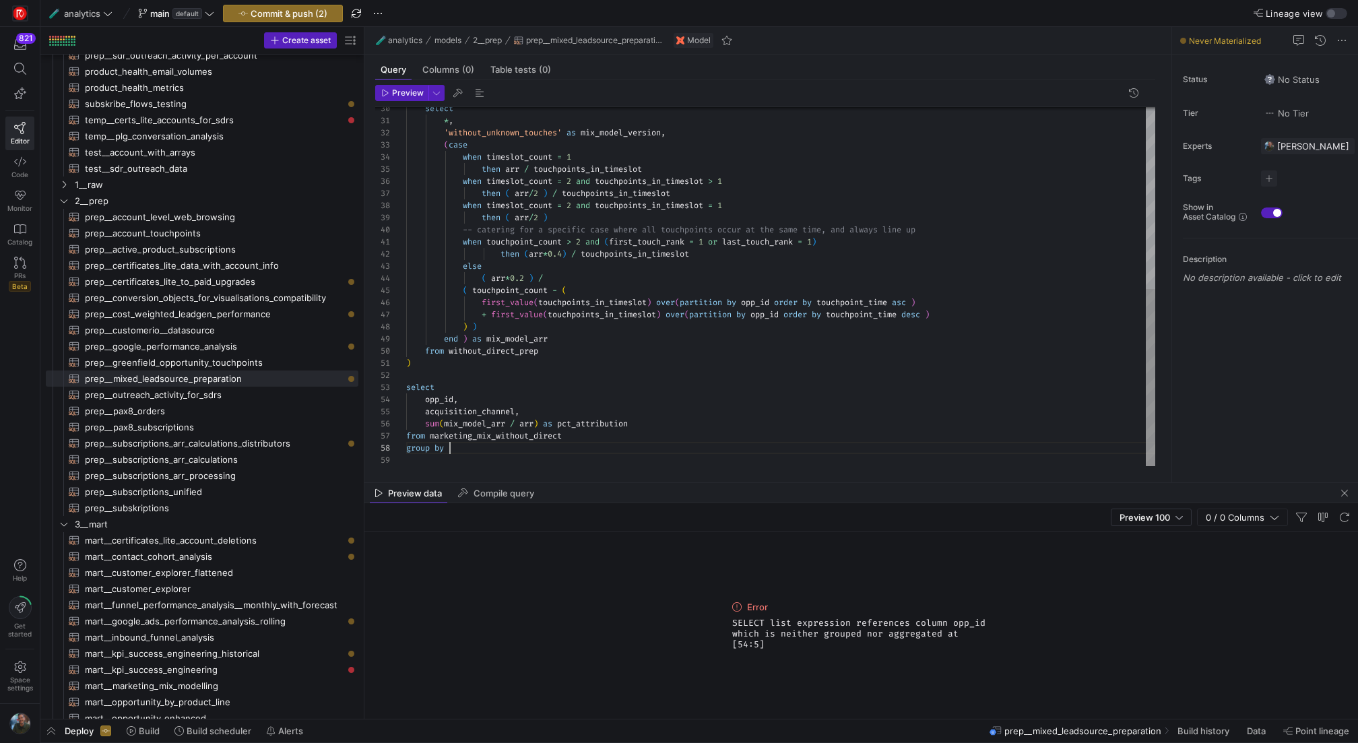
scroll to position [85, 44]
click at [587, 414] on div "select * , 'without_unknown_touches' as mix_model_version , when timeslot_count…" at bounding box center [780, 103] width 749 height 726
click at [417, 94] on span "Preview" at bounding box center [408, 92] width 32 height 9
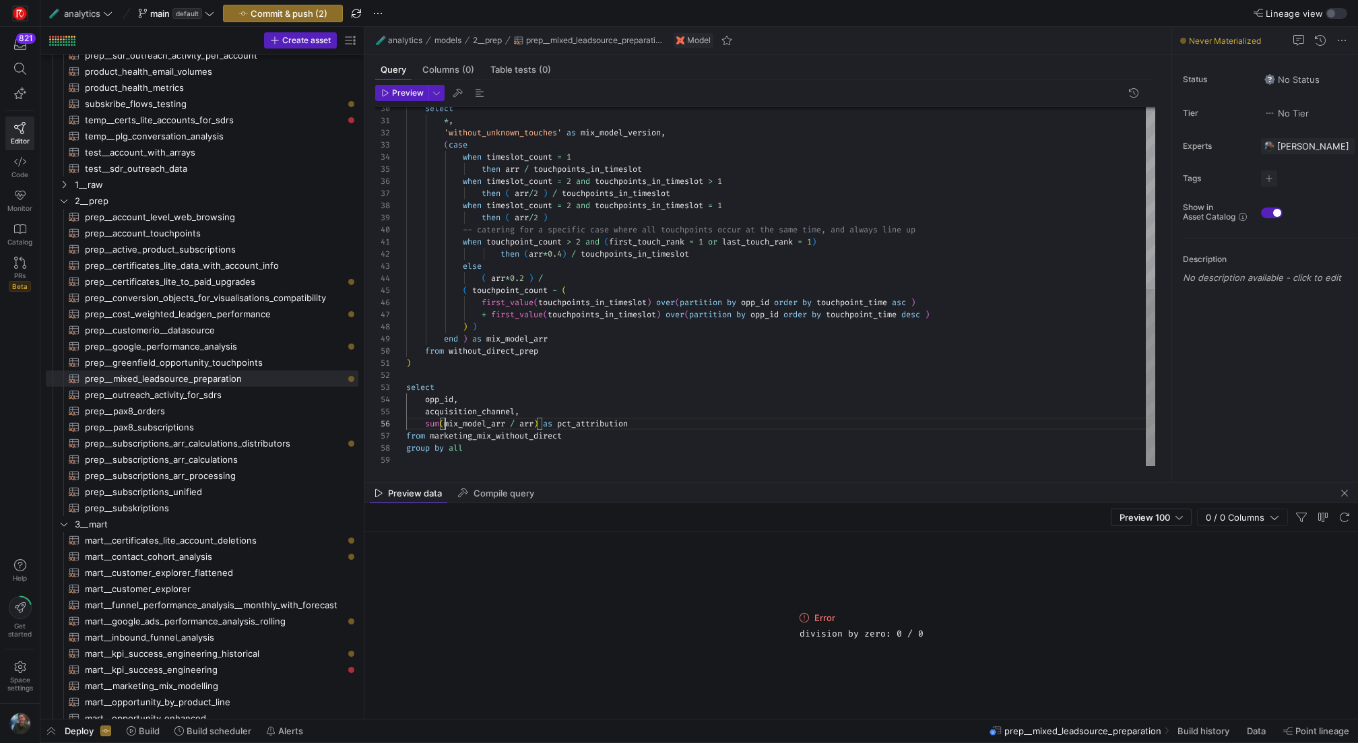
click at [447, 423] on div "select * , 'without_unknown_touches' as mix_model_version , when timeslot_count…" at bounding box center [780, 103] width 749 height 726
click at [581, 424] on div "select * , 'without_unknown_touches' as mix_model_version , when timeslot_count…" at bounding box center [780, 103] width 749 height 726
click at [587, 425] on div "select * , 'without_unknown_touches' as mix_model_version , when timeslot_count…" at bounding box center [780, 103] width 749 height 726
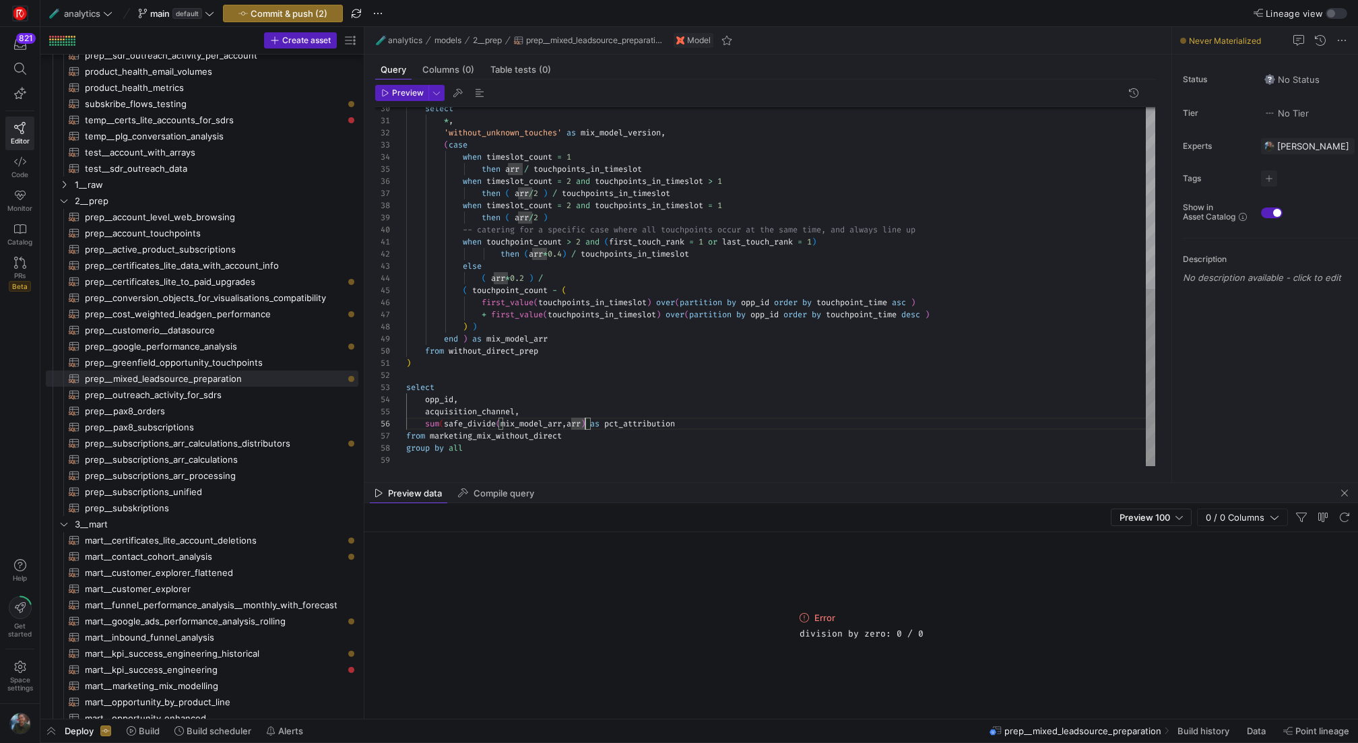
scroll to position [61, 185]
click at [628, 461] on div "select * , 'without_unknown_touches' as mix_model_version , when timeslot_count…" at bounding box center [780, 103] width 749 height 726
click at [395, 94] on span "Preview" at bounding box center [408, 92] width 32 height 9
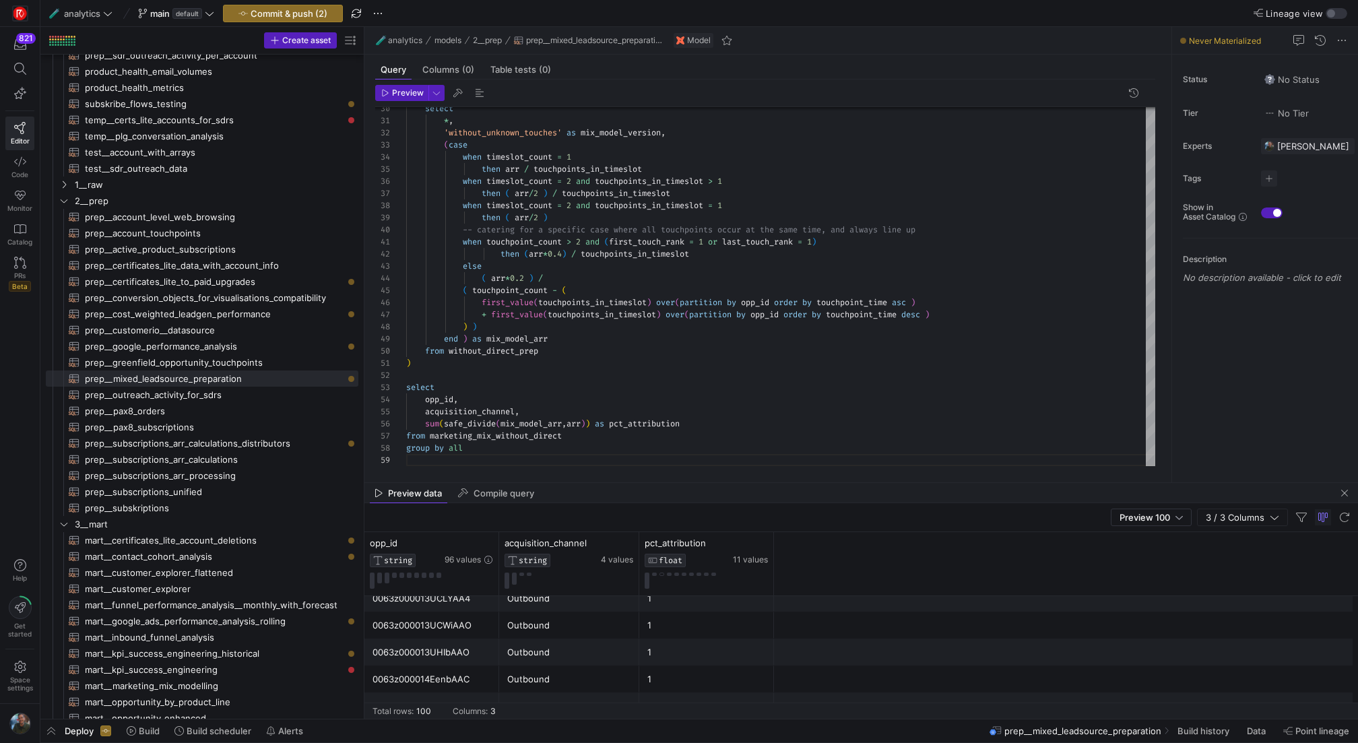
scroll to position [559, 0]
click at [695, 673] on div "1.0000000000000002" at bounding box center [706, 676] width 119 height 26
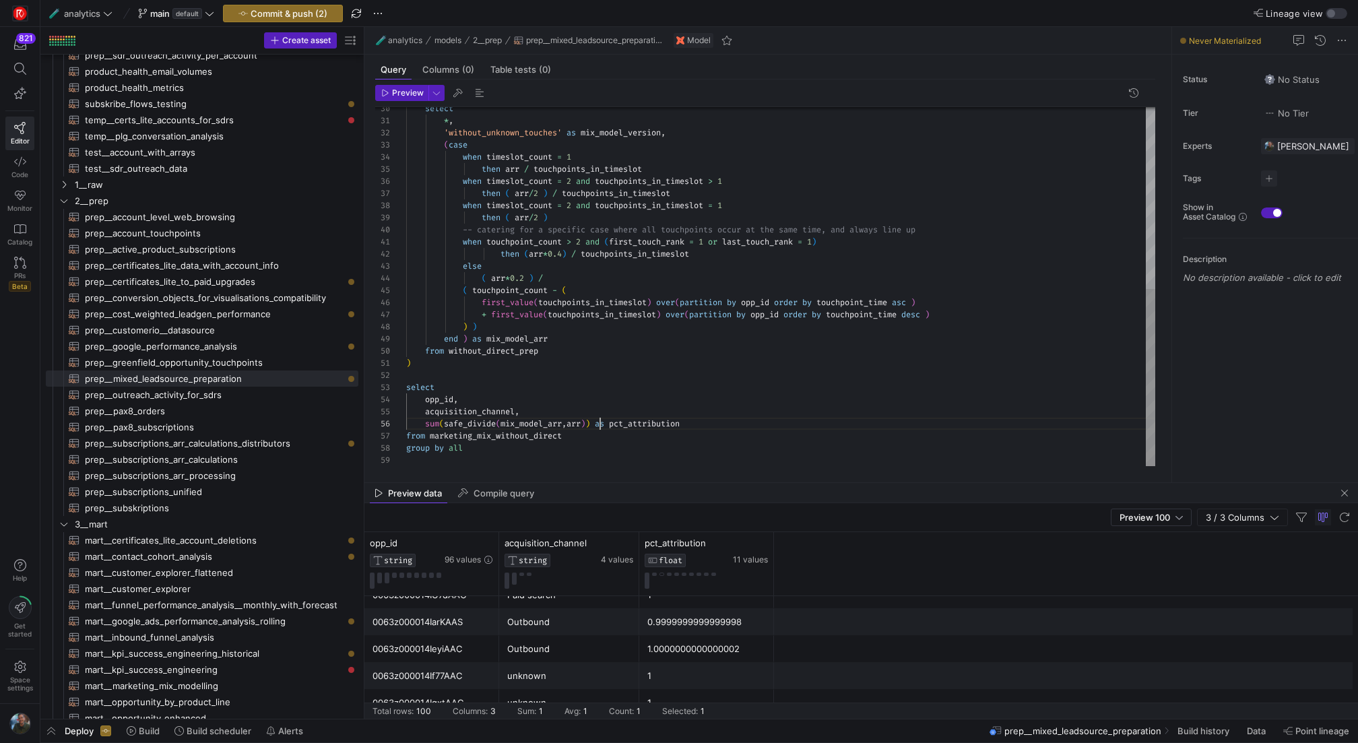
scroll to position [61, 194]
click at [600, 425] on div "select * , 'without_unknown_touches' as mix_model_version , ( case when timeslo…" at bounding box center [780, 103] width 749 height 726
click at [598, 420] on div "select * , 'without_unknown_touches' as mix_model_version , ( case when timeslo…" at bounding box center [780, 103] width 749 height 726
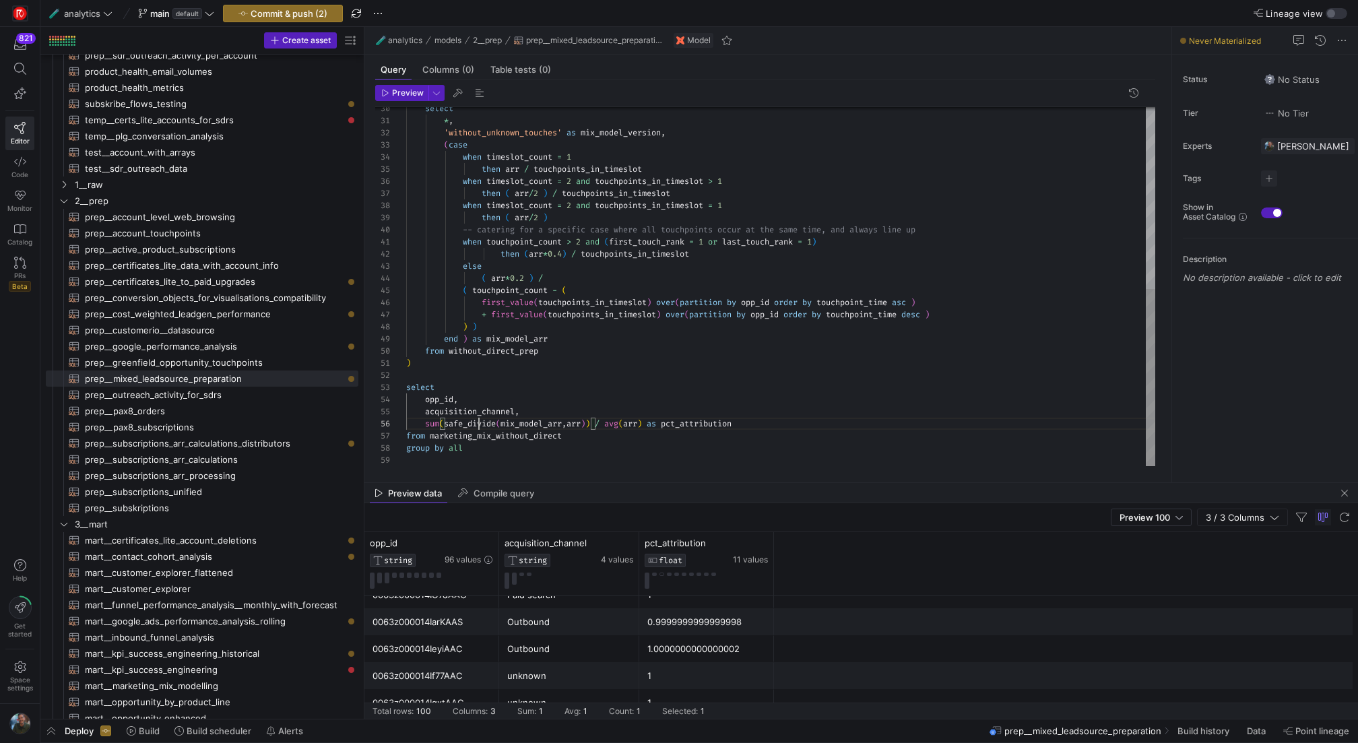
click at [477, 426] on div "select * , 'without_unknown_touches' as mix_model_version , ( case when timeslo…" at bounding box center [780, 103] width 749 height 726
click at [626, 423] on div "select * , 'without_unknown_touches' as mix_model_version , ( case when timeslo…" at bounding box center [780, 103] width 749 height 726
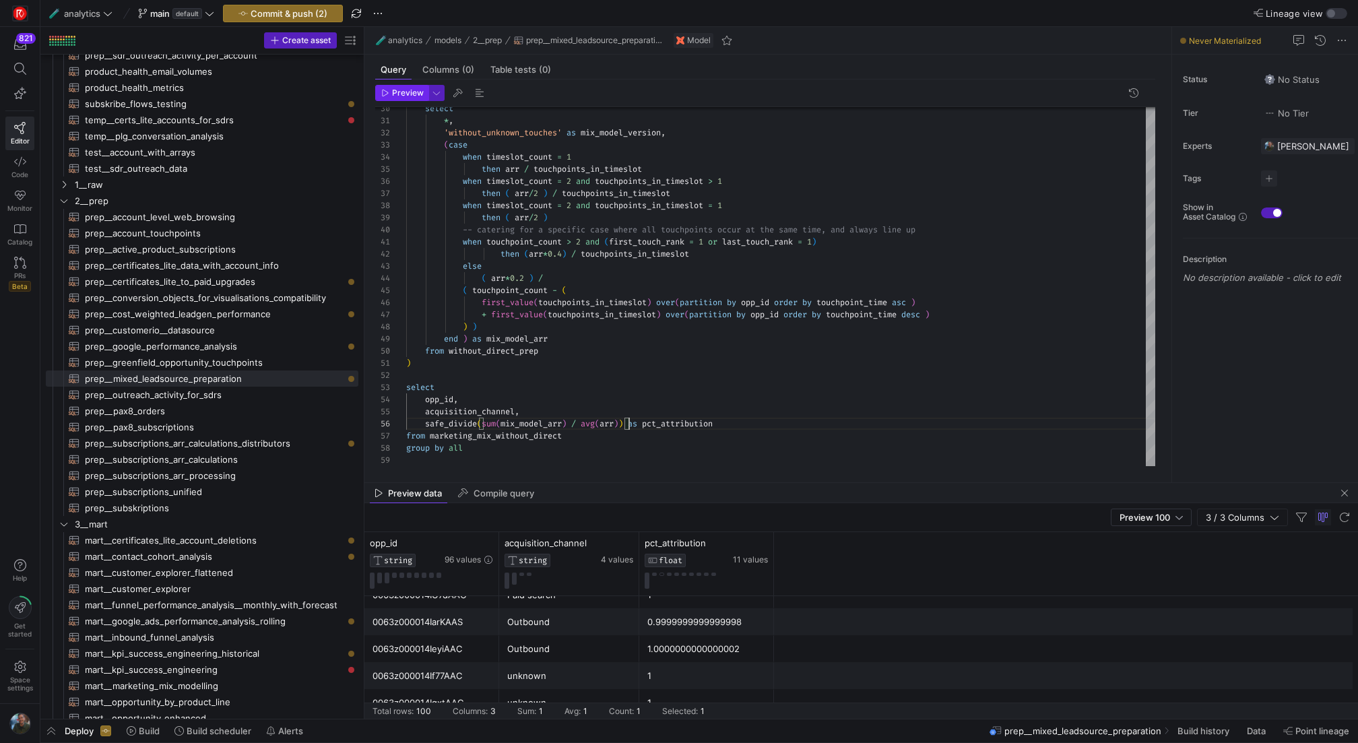
click at [391, 90] on span "Preview" at bounding box center [402, 92] width 42 height 9
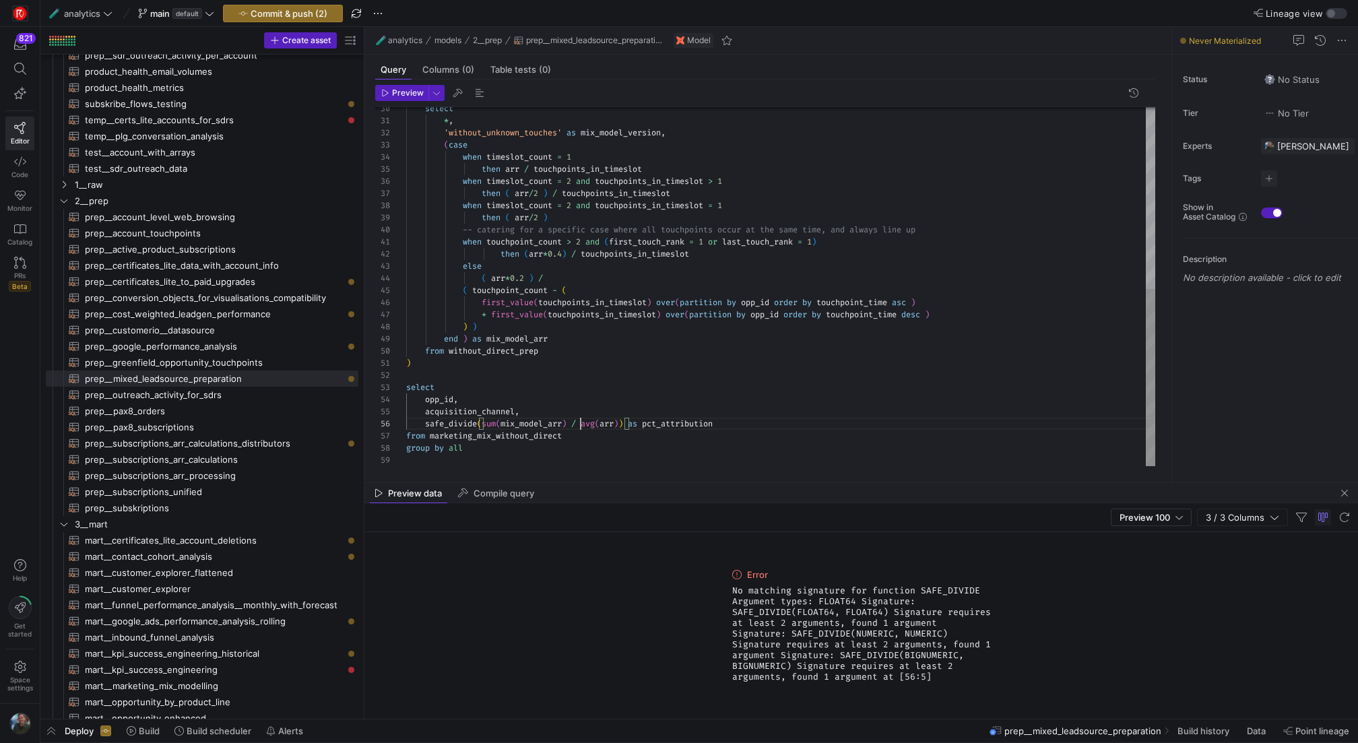
click at [581, 423] on div "select * , 'without_unknown_touches' as mix_model_version , ( case when timeslo…" at bounding box center [780, 103] width 749 height 726
click at [383, 90] on icon "button" at bounding box center [386, 93] width 6 height 7
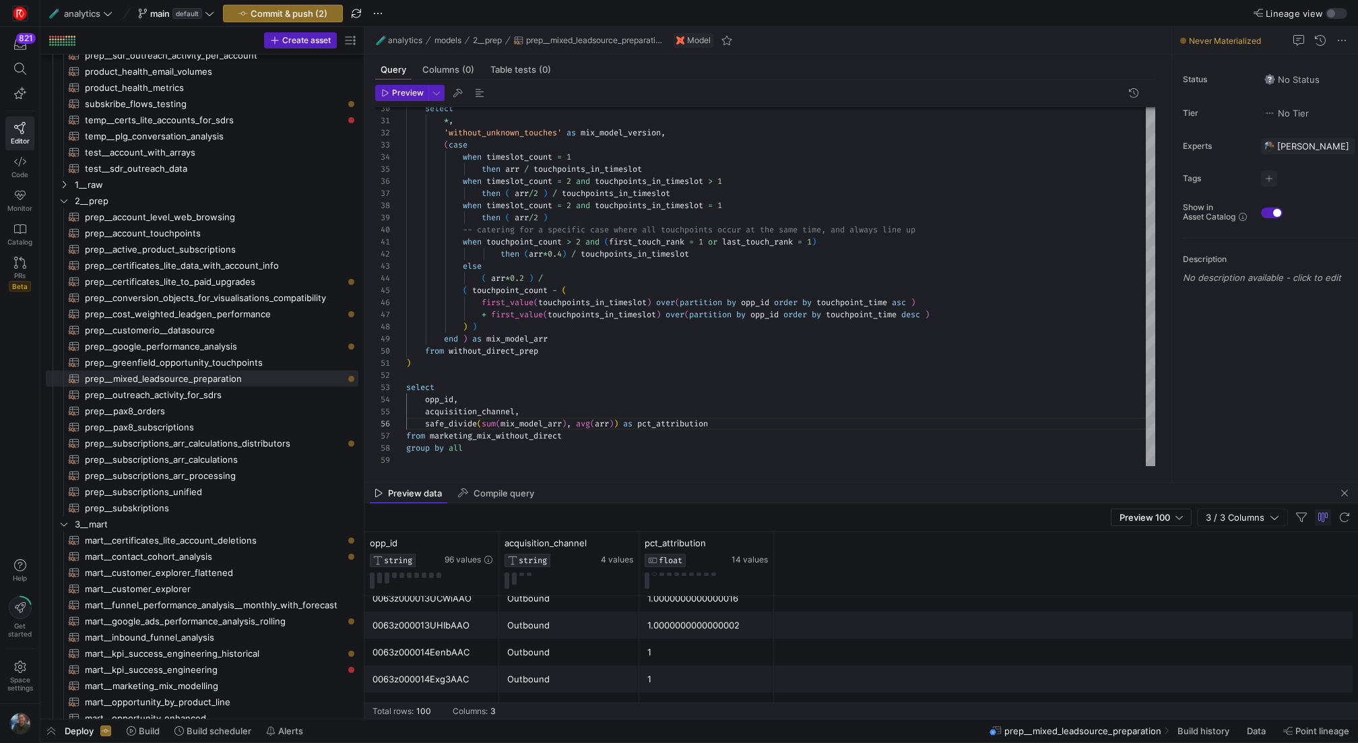
scroll to position [701, 0]
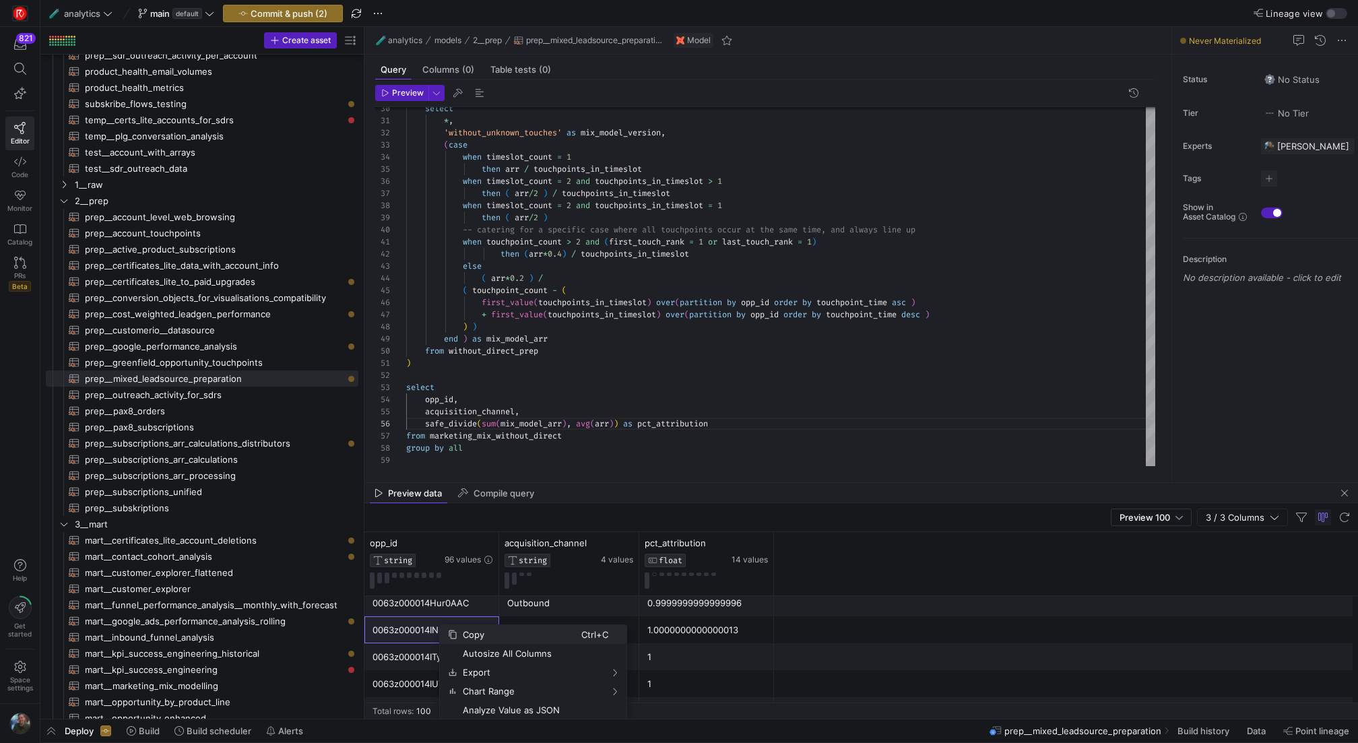
click at [469, 631] on span "Copy" at bounding box center [519, 634] width 124 height 19
click at [458, 377] on div "select * , 'without_unknown_touches' as mix_model_version , ( case when timeslo…" at bounding box center [780, 103] width 749 height 726
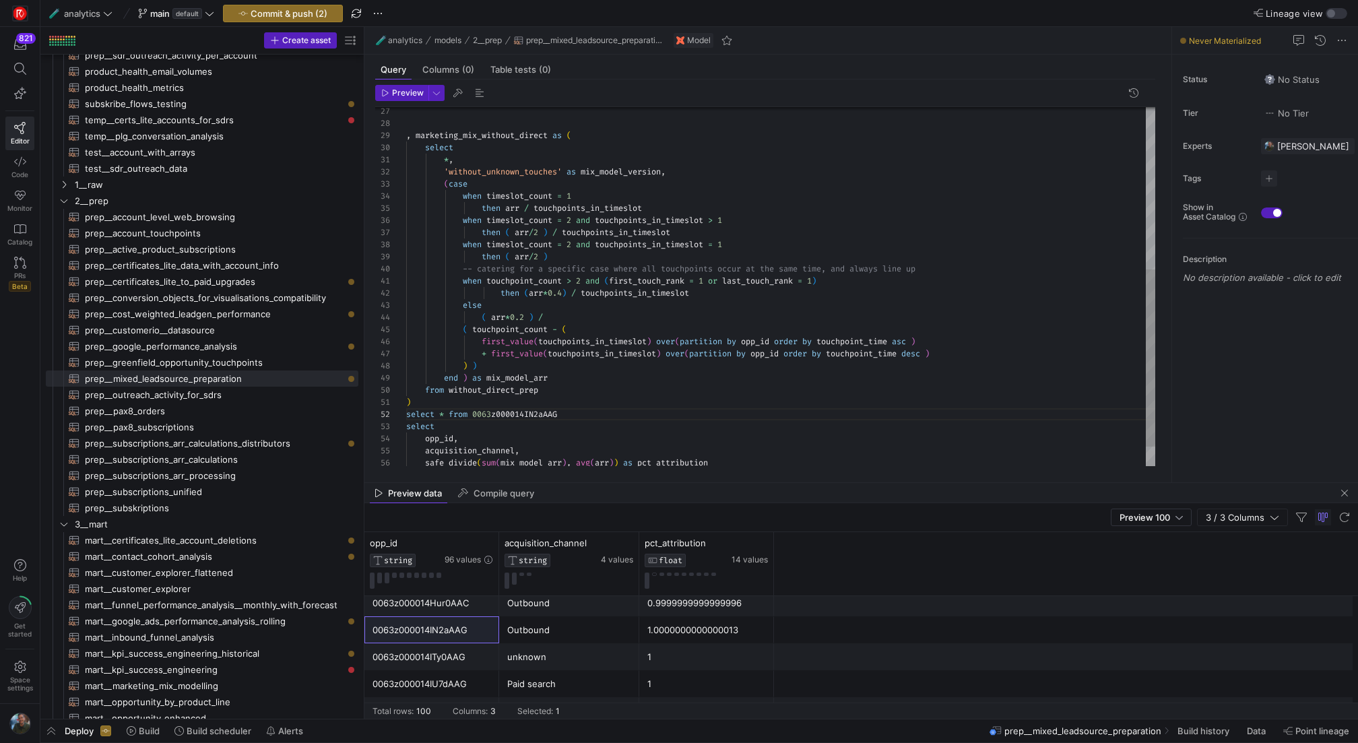
click at [487, 139] on div "select * , 'without_unknown_touches' as mix_model_version , ( case when timeslo…" at bounding box center [780, 142] width 749 height 726
click at [474, 412] on div "select * , 'without_unknown_touches' as mix_model_version , ( case when timeslo…" at bounding box center [780, 142] width 749 height 726
drag, startPoint x: 724, startPoint y: 465, endPoint x: 439, endPoint y: 439, distance: 285.6
click at [440, 439] on div "select * , 'without_unknown_touches' as mix_model_version , ( case when timeslo…" at bounding box center [780, 139] width 749 height 726
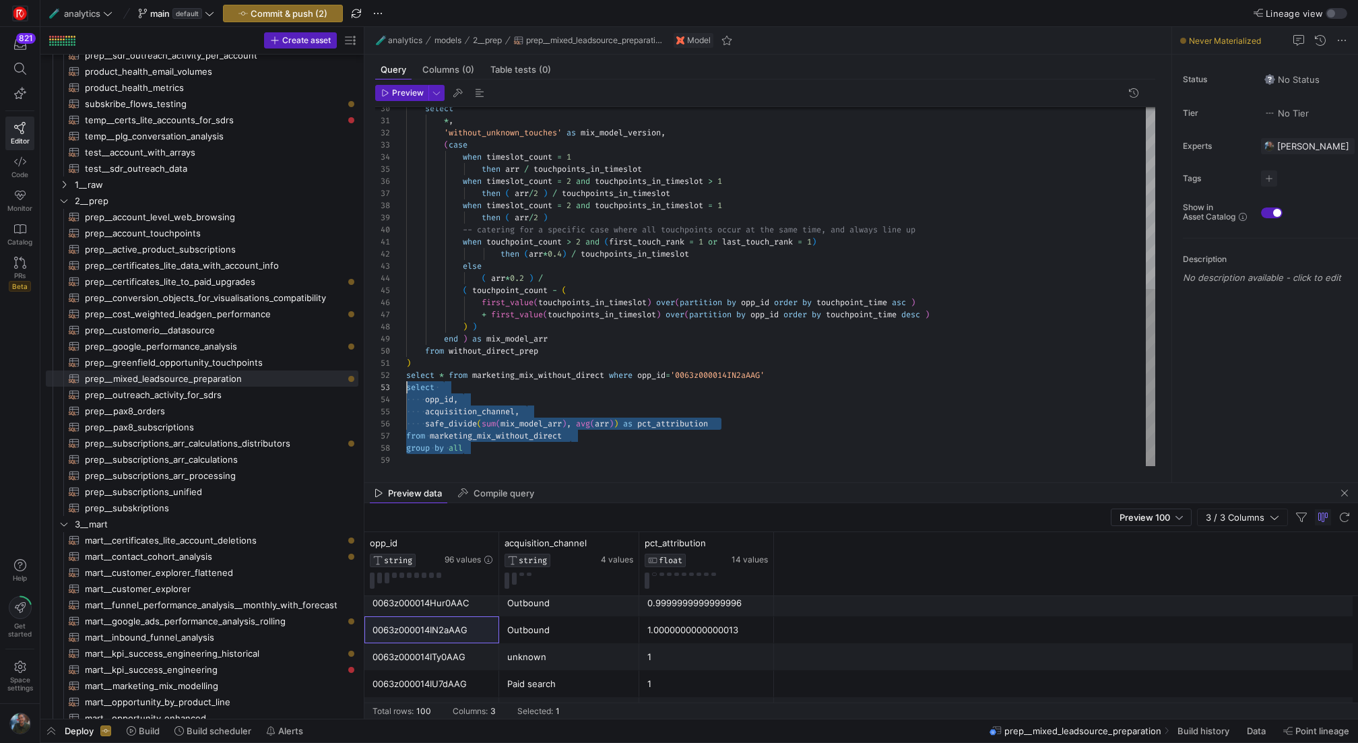
drag, startPoint x: 492, startPoint y: 443, endPoint x: 378, endPoint y: 391, distance: 126.0
click at [406, 391] on div "select * , 'without_unknown_touches' as mix_model_version , ( case when timeslo…" at bounding box center [780, 103] width 749 height 726
click at [410, 98] on span "button" at bounding box center [402, 93] width 52 height 15
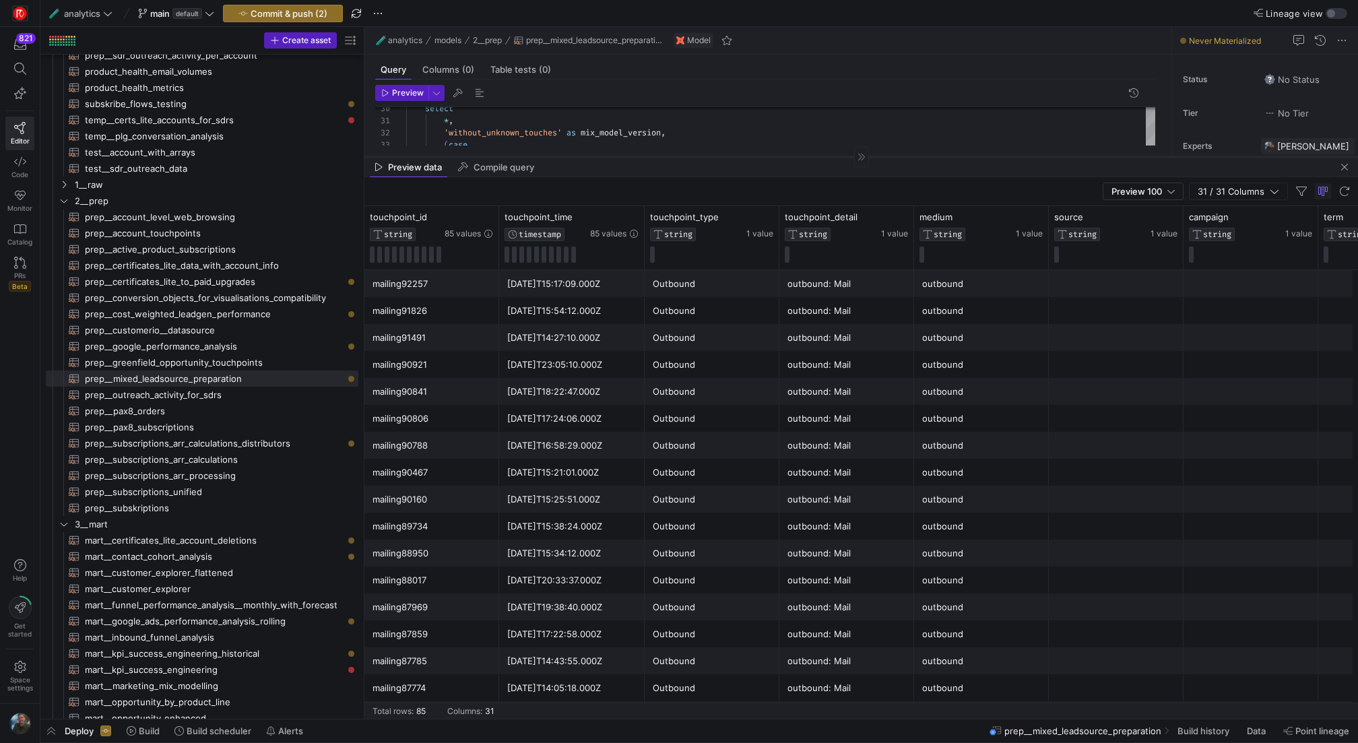
drag, startPoint x: 713, startPoint y: 482, endPoint x: 726, endPoint y: 156, distance: 326.3
click at [726, 156] on div at bounding box center [861, 156] width 994 height 1
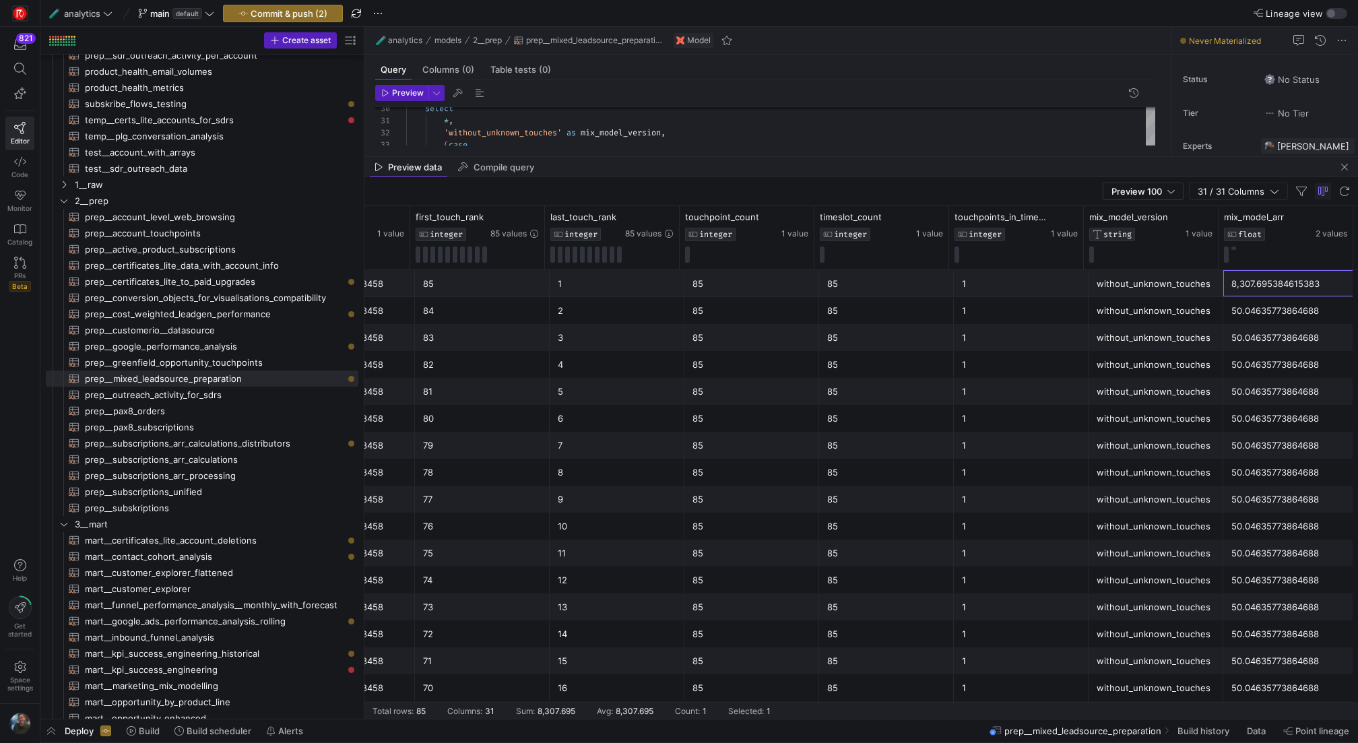
click at [1244, 277] on div "8,307.695384615383" at bounding box center [1290, 284] width 119 height 26
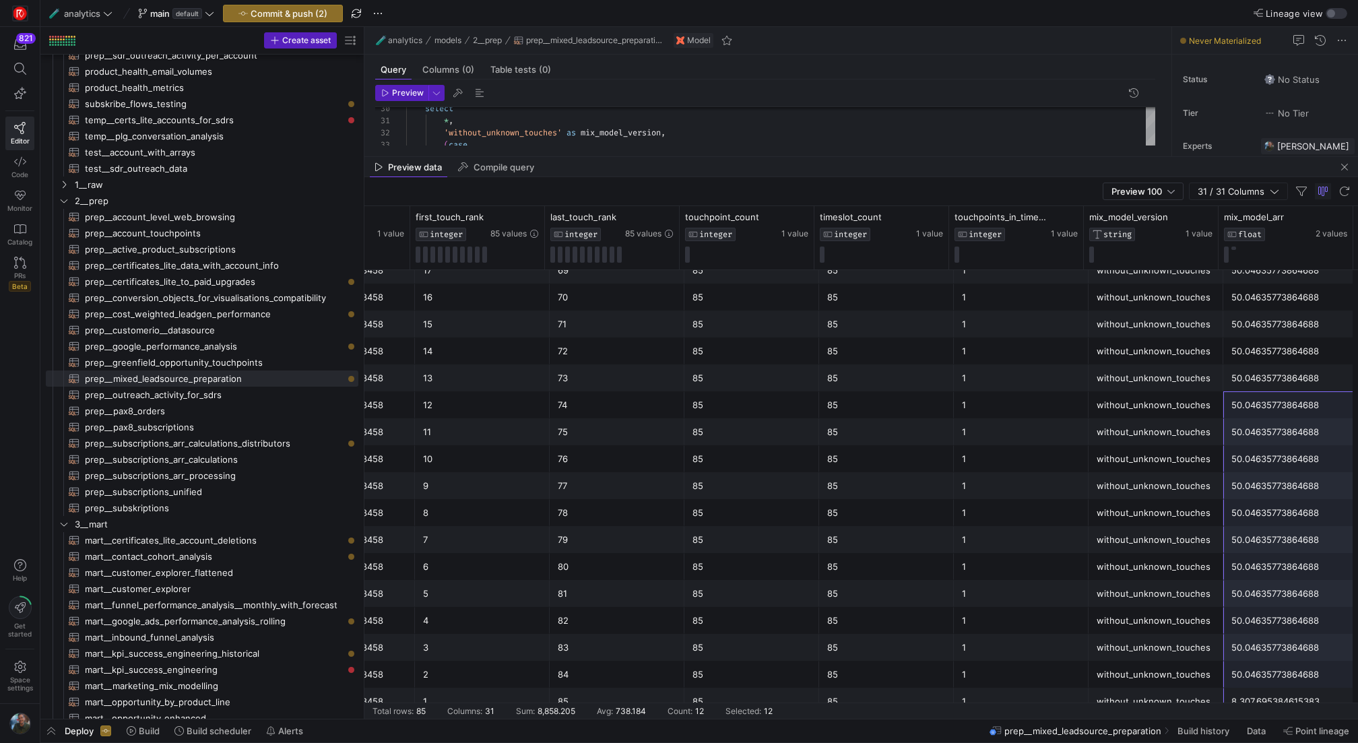
click at [1259, 697] on div "8,307.695384615383" at bounding box center [1290, 701] width 119 height 26
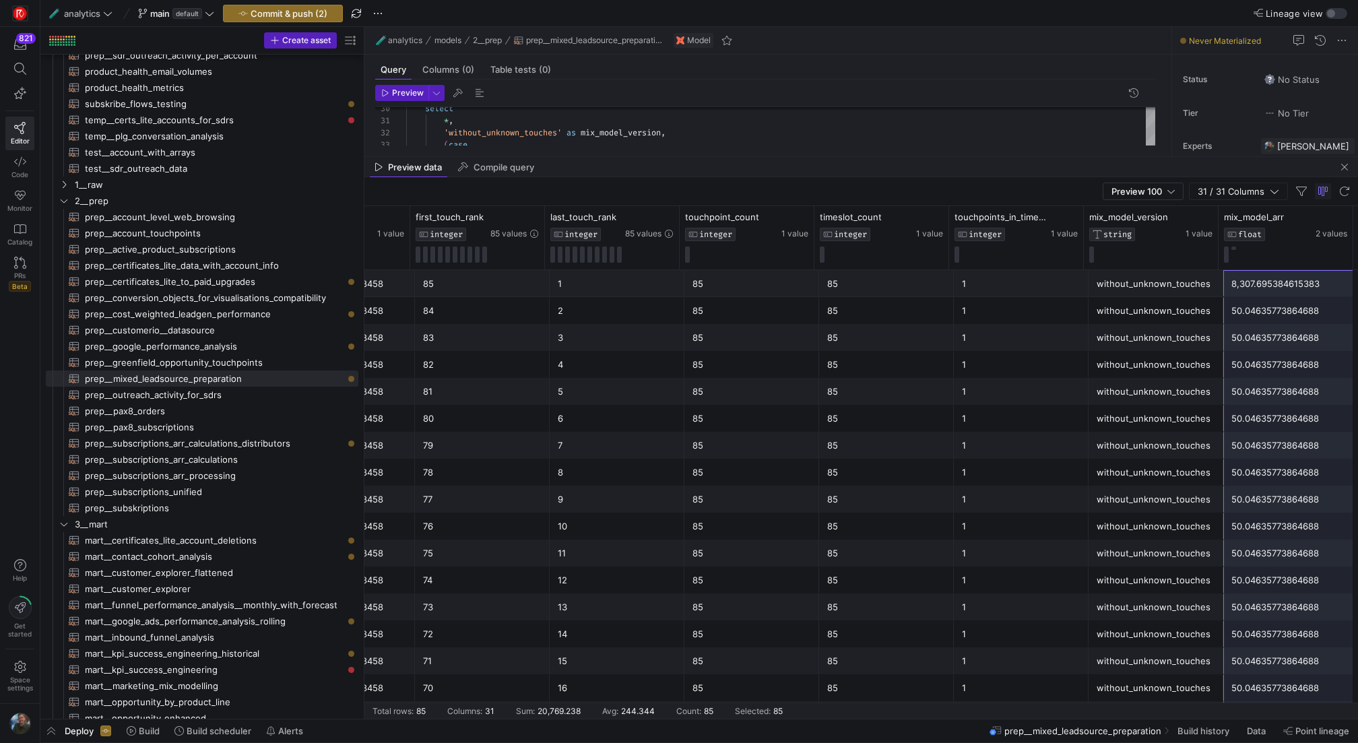
click at [1267, 282] on div "8,307.695384615383" at bounding box center [1290, 284] width 119 height 26
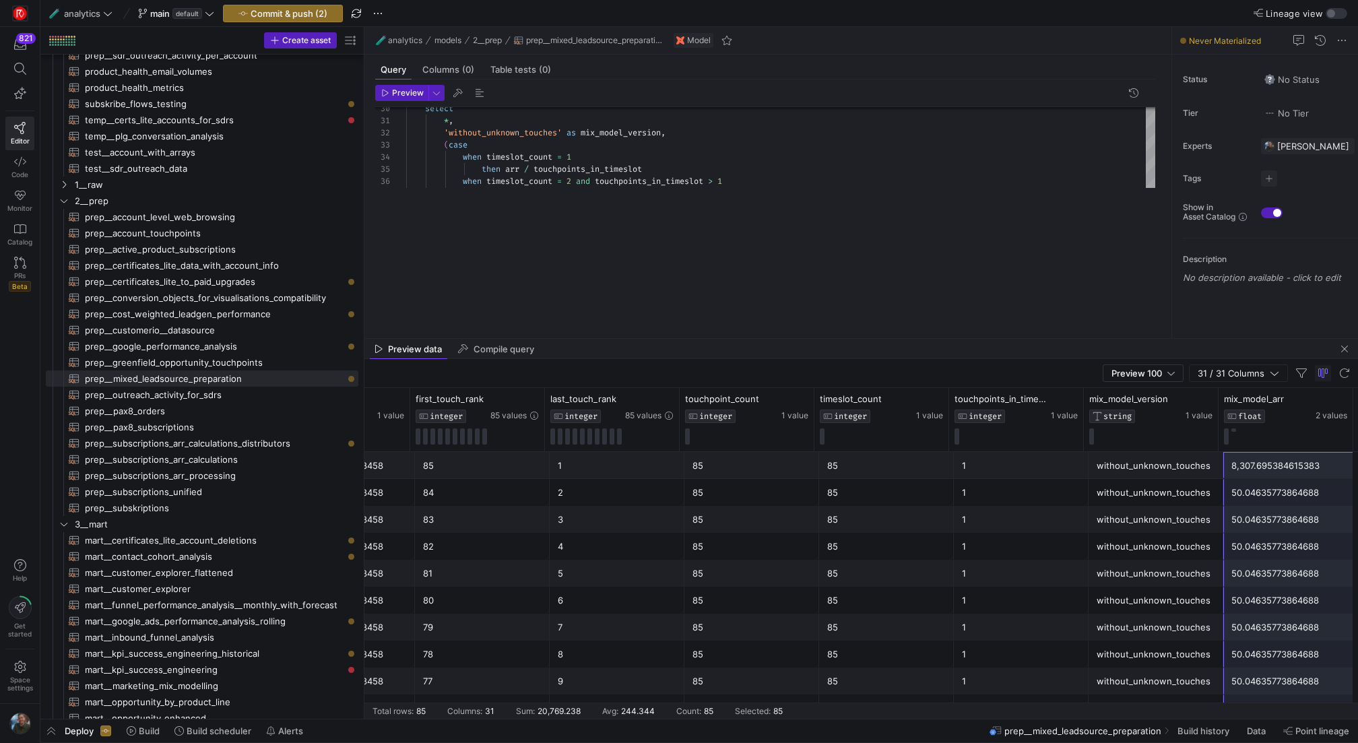
drag, startPoint x: 705, startPoint y: 157, endPoint x: 713, endPoint y: 402, distance: 244.7
click at [713, 402] on as-split "🧪 analytics models 2__prep prep__mixed_leadsource_preparation Model Query Colum…" at bounding box center [861, 373] width 994 height 692
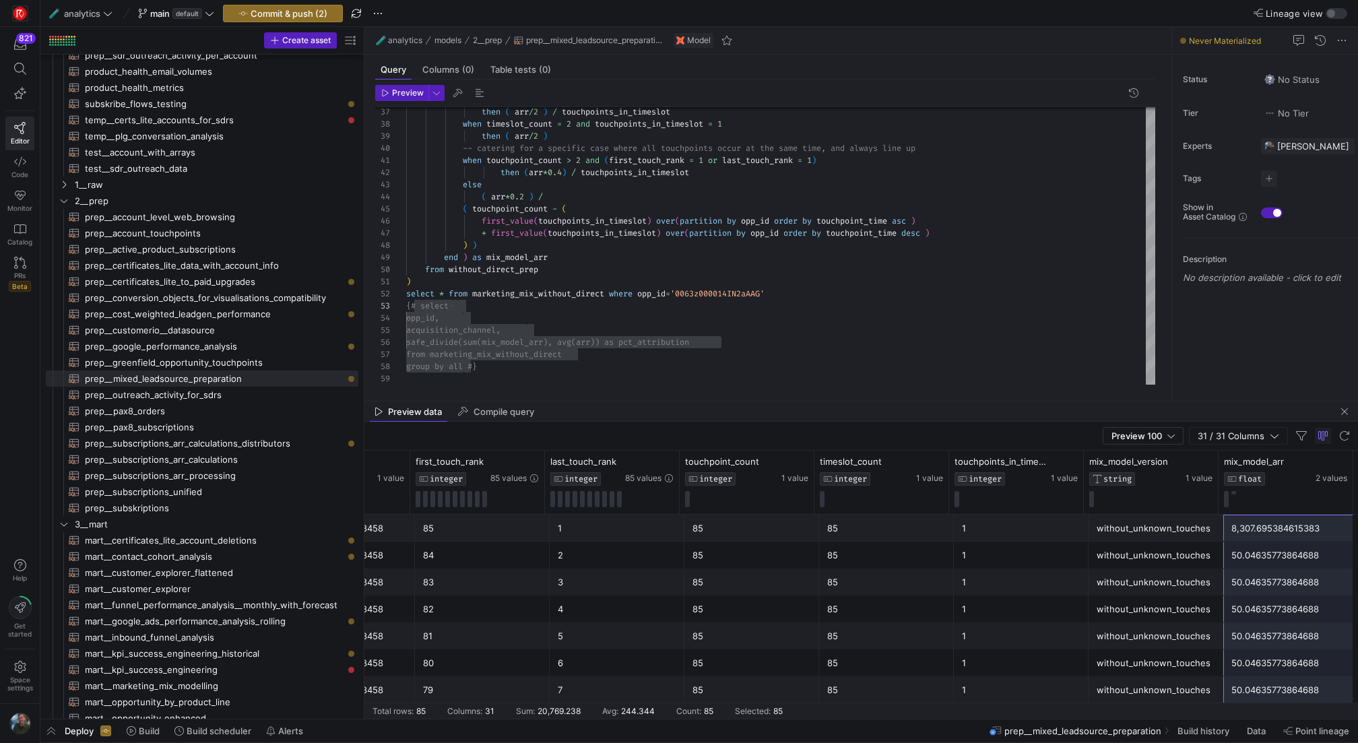
scroll to position [0, 2953]
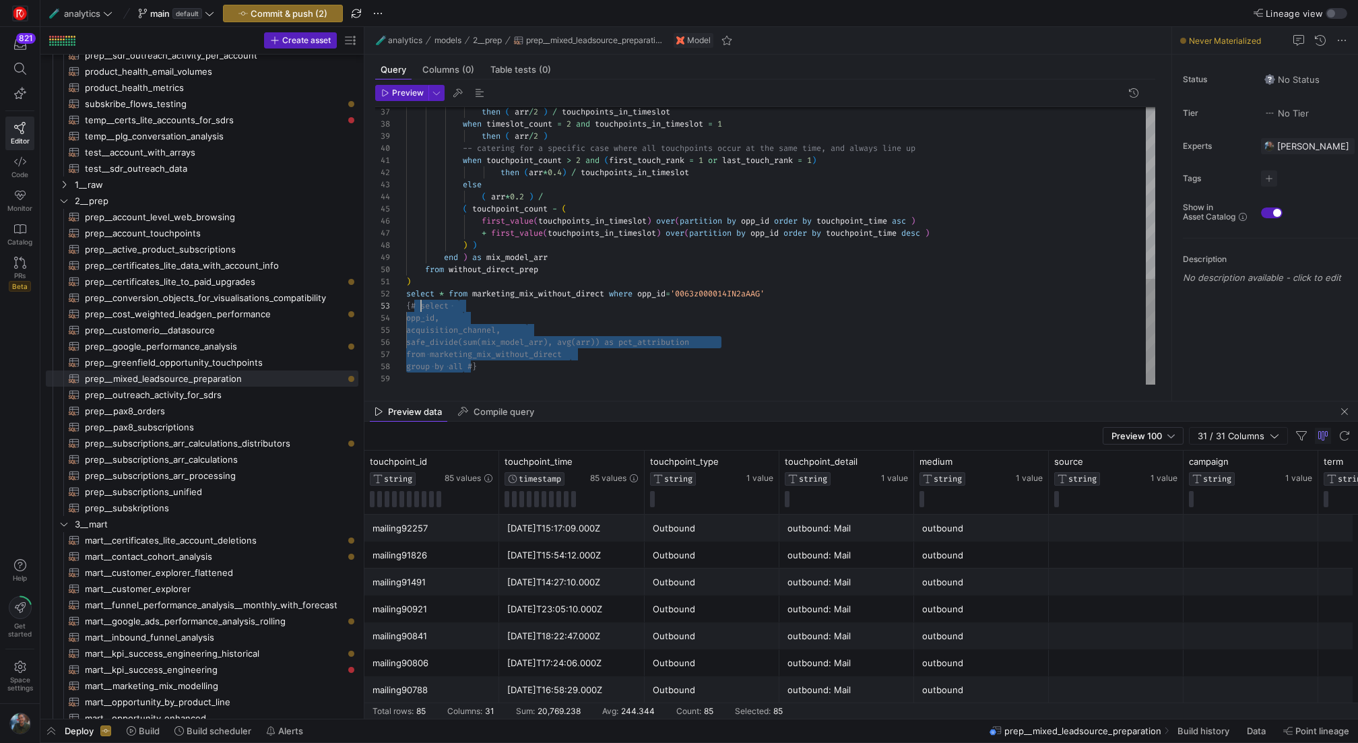
click at [482, 343] on div "then ( arr / 2 ) / touchpoints_in_timeslot when timeslot_count = 2 and touchpoi…" at bounding box center [780, 21] width 749 height 726
click at [602, 346] on div "then ( arr / 2 ) / touchpoints_in_timeslot when timeslot_count = 2 and touchpoi…" at bounding box center [780, 21] width 749 height 726
drag, startPoint x: 626, startPoint y: 341, endPoint x: 687, endPoint y: 341, distance: 61.3
click at [626, 341] on div "then ( arr / 2 ) / touchpoints_in_timeslot when timeslot_count = 2 and touchpoi…" at bounding box center [780, 21] width 749 height 726
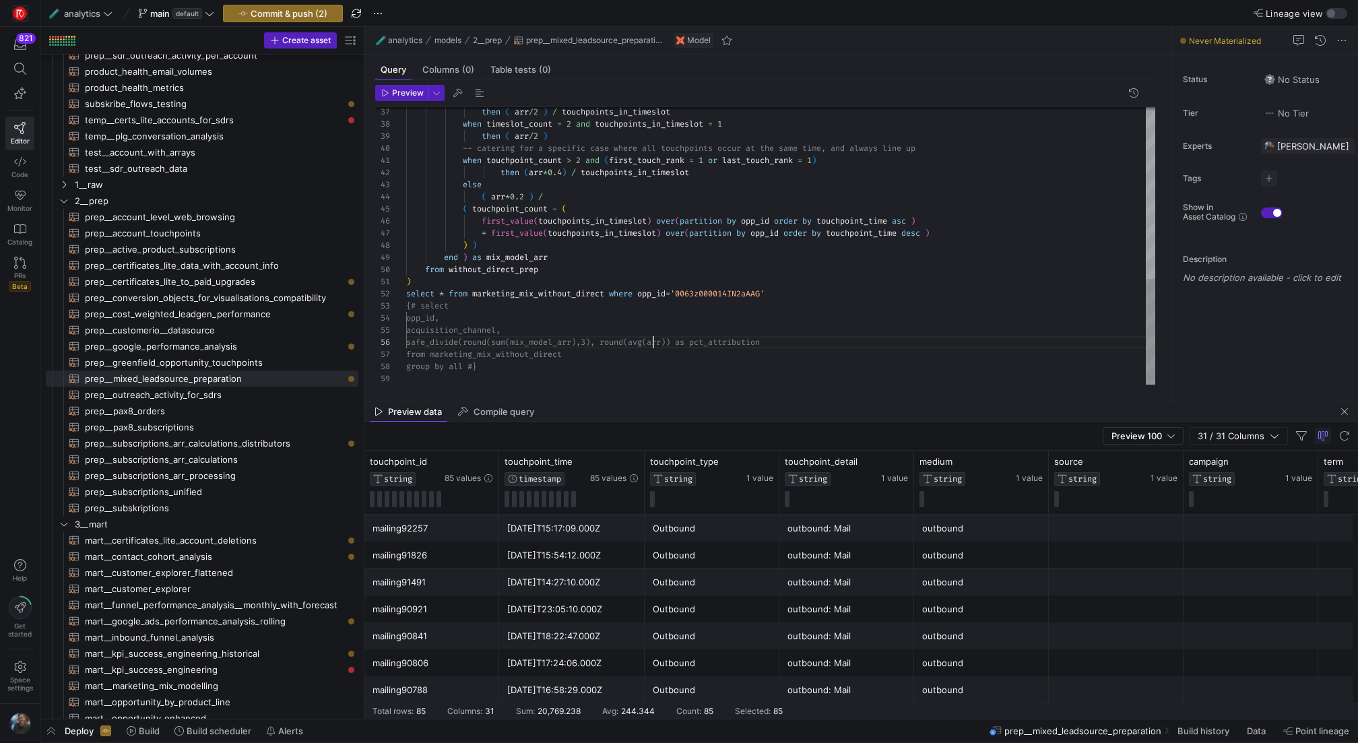
click at [695, 340] on div "then ( arr / 2 ) / touchpoints_in_timeslot when timeslot_count = 2 and touchpoi…" at bounding box center [780, 21] width 749 height 726
drag, startPoint x: 780, startPoint y: 294, endPoint x: 643, endPoint y: 290, distance: 137.5
click at [643, 290] on div "then ( arr / 2 ) / touchpoints_in_timeslot when timeslot_count = 2 and touchpoi…" at bounding box center [780, 21] width 749 height 726
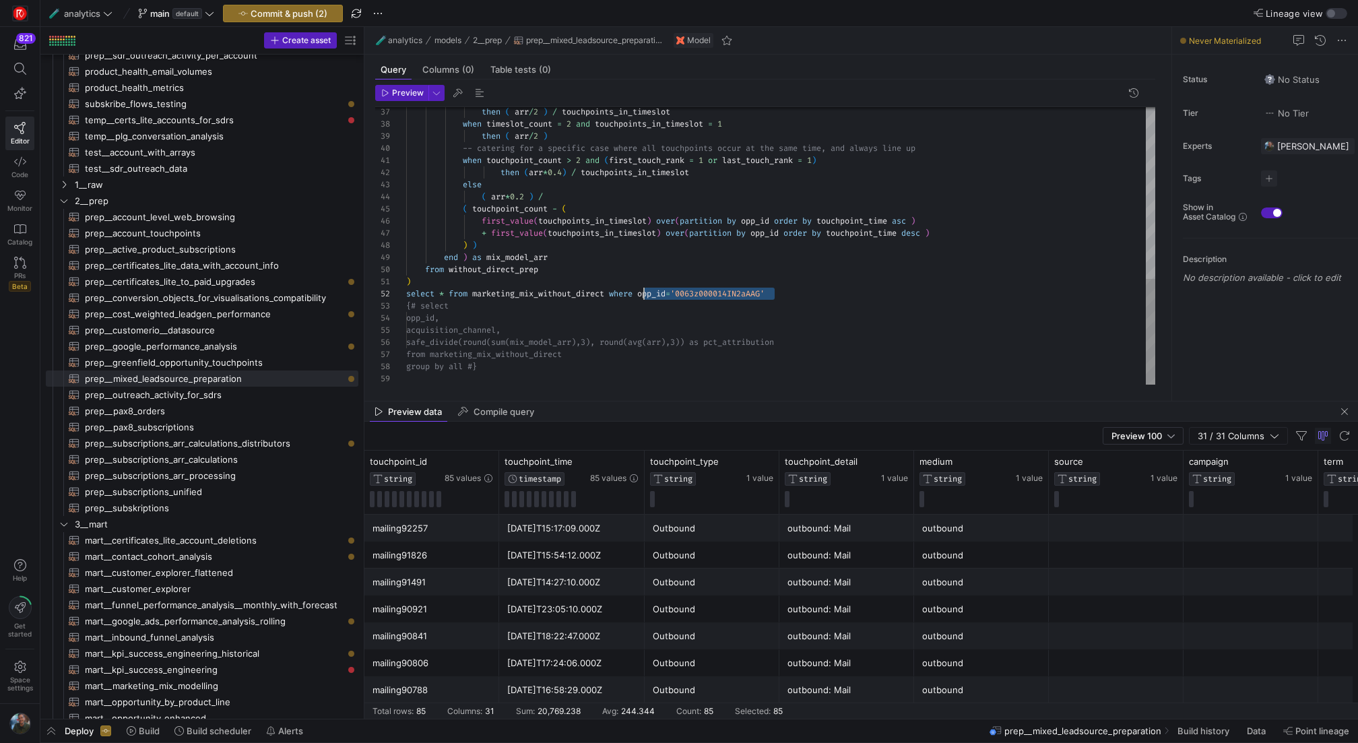
click at [793, 294] on div "then ( arr / 2 ) / touchpoints_in_timeslot when timeslot_count = 2 and touchpoi…" at bounding box center [780, 21] width 749 height 726
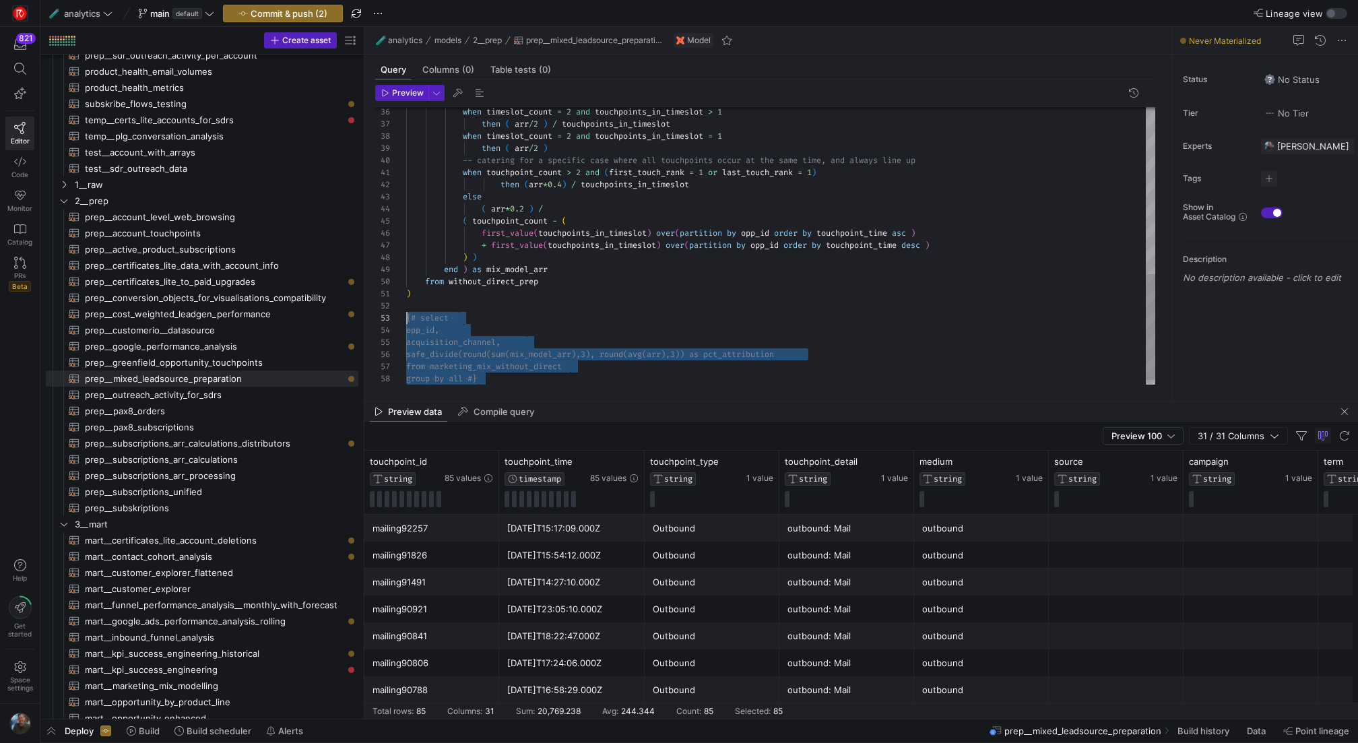
scroll to position [24, 0]
drag, startPoint x: 502, startPoint y: 379, endPoint x: 366, endPoint y: 316, distance: 149.2
click at [406, 316] on div "then ( arr / 2 ) / touchpoints_in_timeslot when timeslot_count = 2 and touchpoi…" at bounding box center [780, 34] width 749 height 726
click at [532, 370] on div "then ( arr / 2 ) / touchpoints_in_timeslot when timeslot_count = 2 and touchpoi…" at bounding box center [780, 34] width 749 height 726
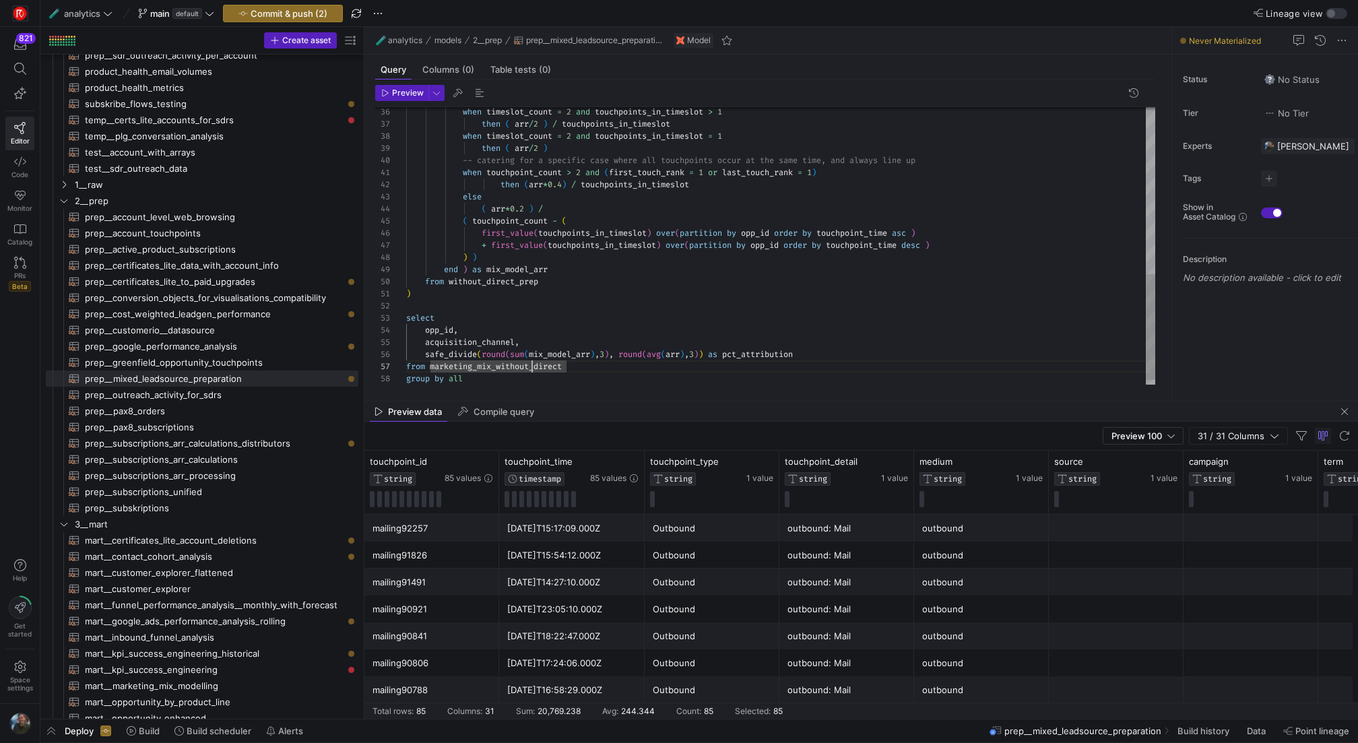
scroll to position [73, 160]
click at [580, 370] on div "then ( arr / 2 ) / touchpoints_in_timeslot when timeslot_count = 2 and touchpoi…" at bounding box center [780, 34] width 749 height 726
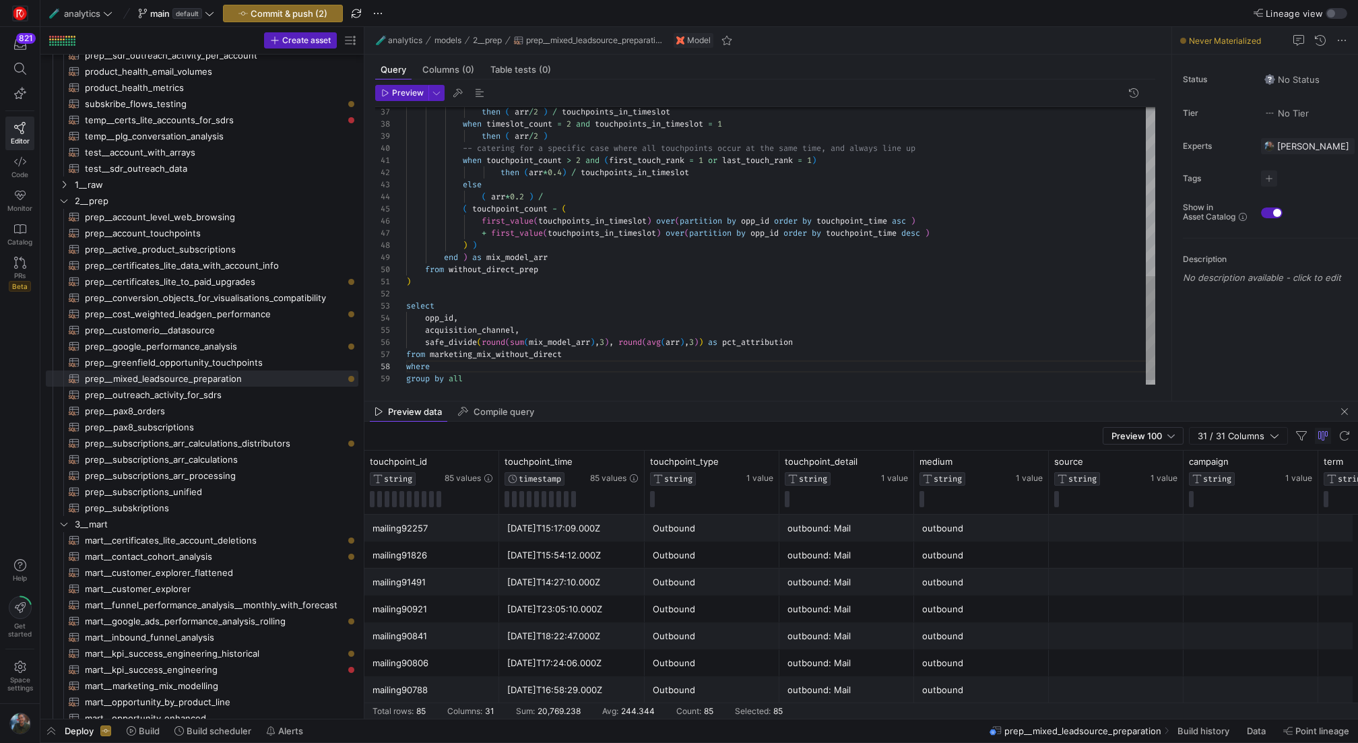
scroll to position [85, 160]
click at [391, 88] on span "Preview" at bounding box center [402, 92] width 42 height 9
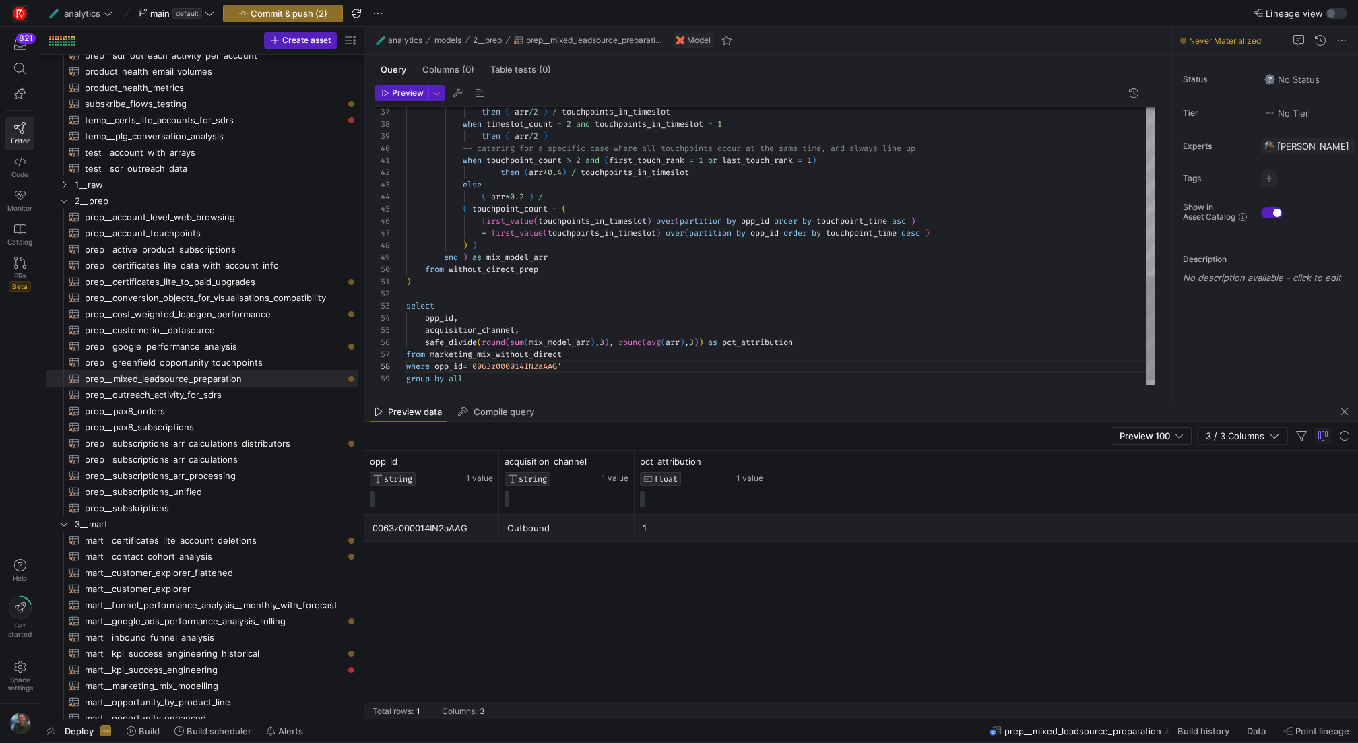
scroll to position [49, 117]
click at [539, 329] on div "then ( arr / 2 ) / touchpoints_in_timeslot when timeslot_count = 2 and touchpoi…" at bounding box center [780, 27] width 749 height 738
click at [508, 320] on div "then ( arr / 2 ) / touchpoints_in_timeslot when timeslot_count = 2 and touchpoi…" at bounding box center [780, 27] width 749 height 738
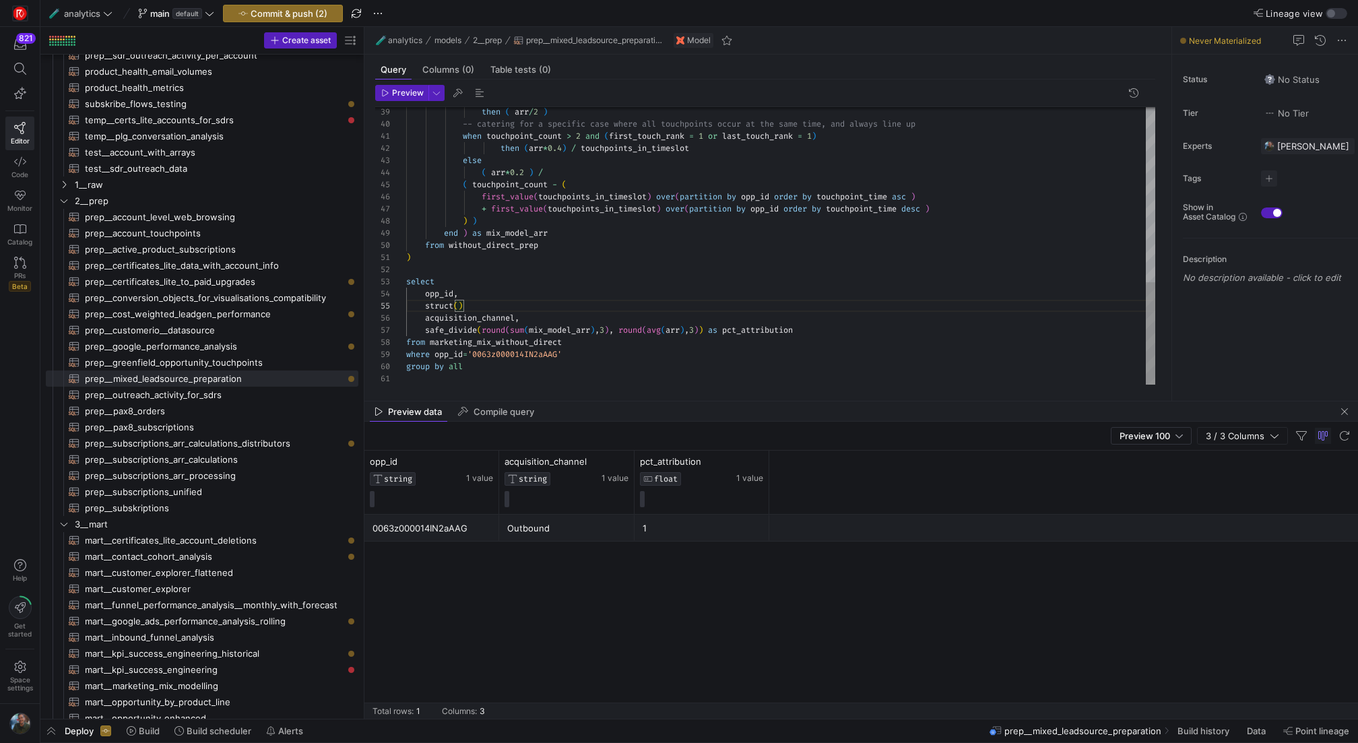
scroll to position [61, 20]
click at [428, 319] on div "then ( arr / 2 ) -- catering for a specific case where all touchpoi nts occur a…" at bounding box center [780, 9] width 749 height 750
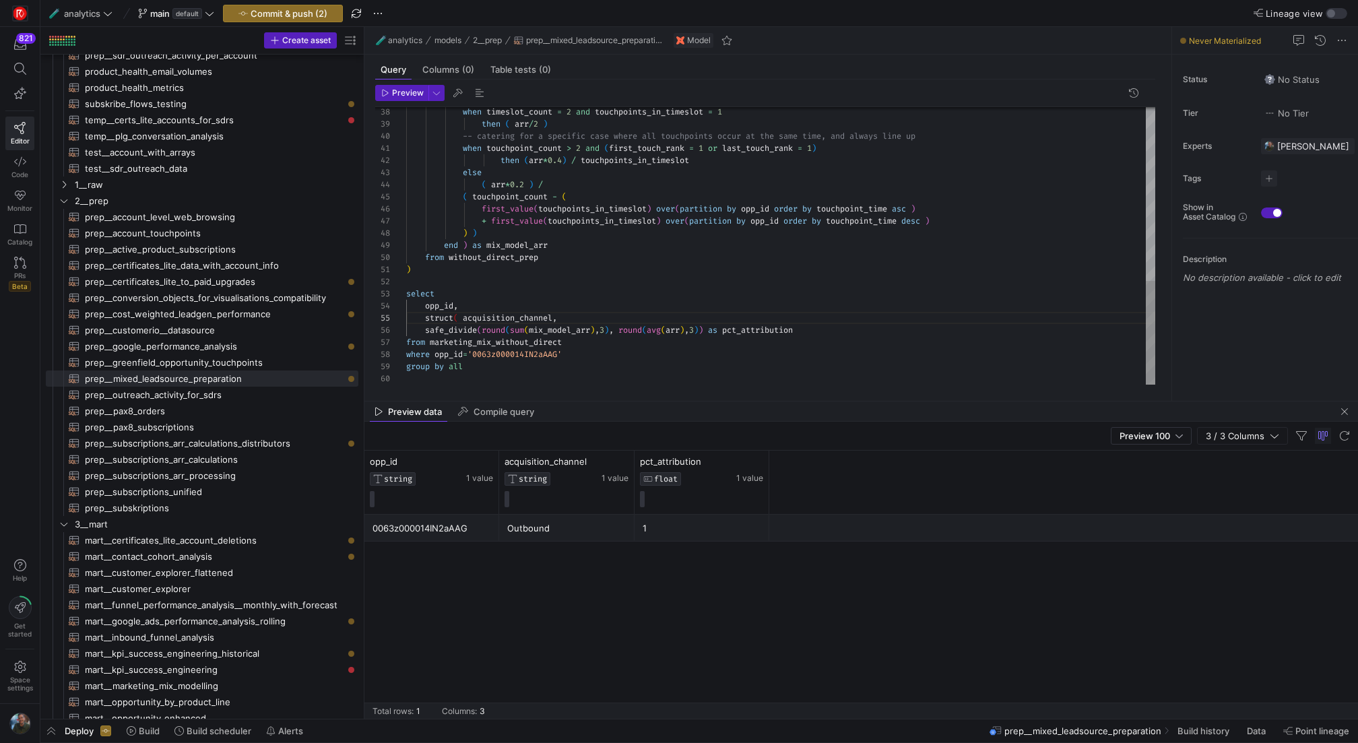
click at [557, 319] on div "then ( arr / 2 ) -- catering for a specific case where all touchpoi nts occur a…" at bounding box center [780, 15] width 749 height 738
click at [427, 332] on div "then ( arr / 2 ) -- catering for a specific case where all touchpoi nts occur a…" at bounding box center [780, 15] width 749 height 738
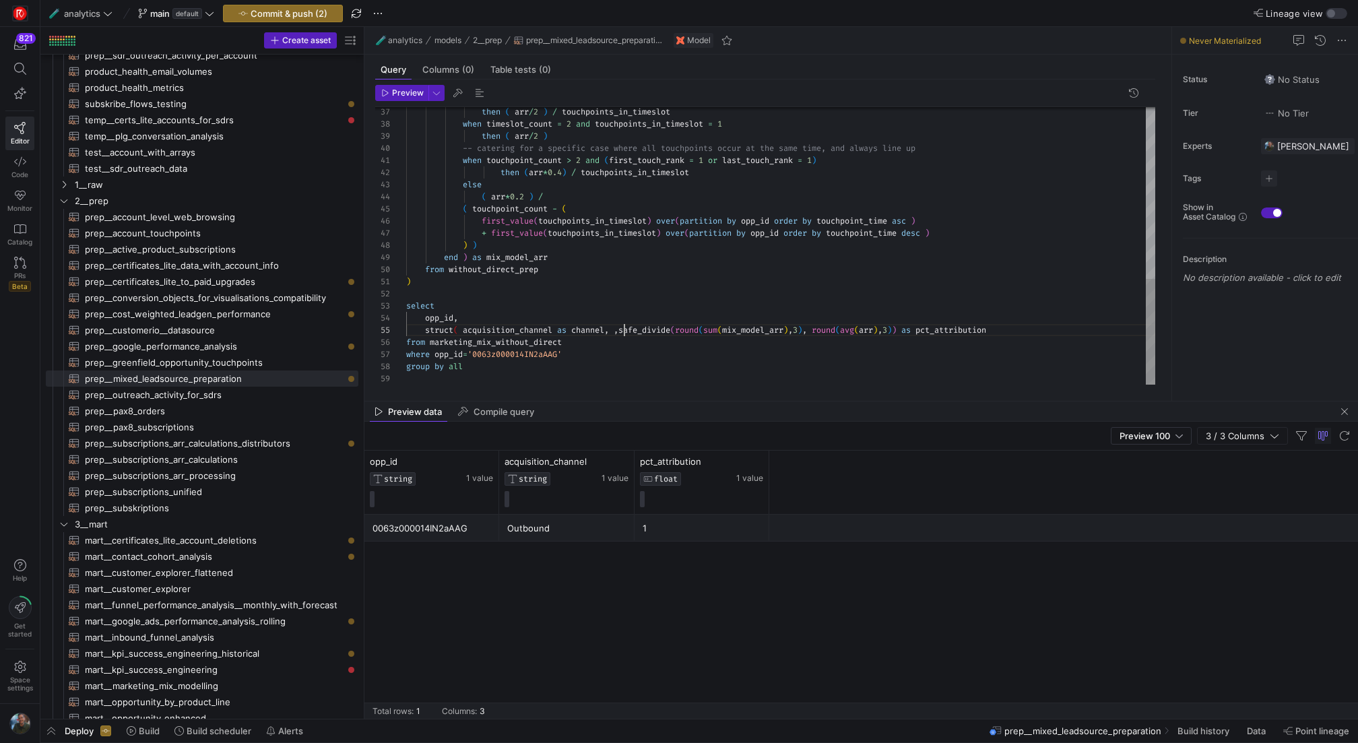
scroll to position [49, 214]
click at [957, 331] on div "then ( arr / 2 ) -- catering for a specific case where all touchpoi nts occur a…" at bounding box center [780, 21] width 749 height 726
click at [1004, 330] on div "then ( arr / 2 ) -- catering for a specific case where all touchpoi nts occur a…" at bounding box center [780, 21] width 749 height 726
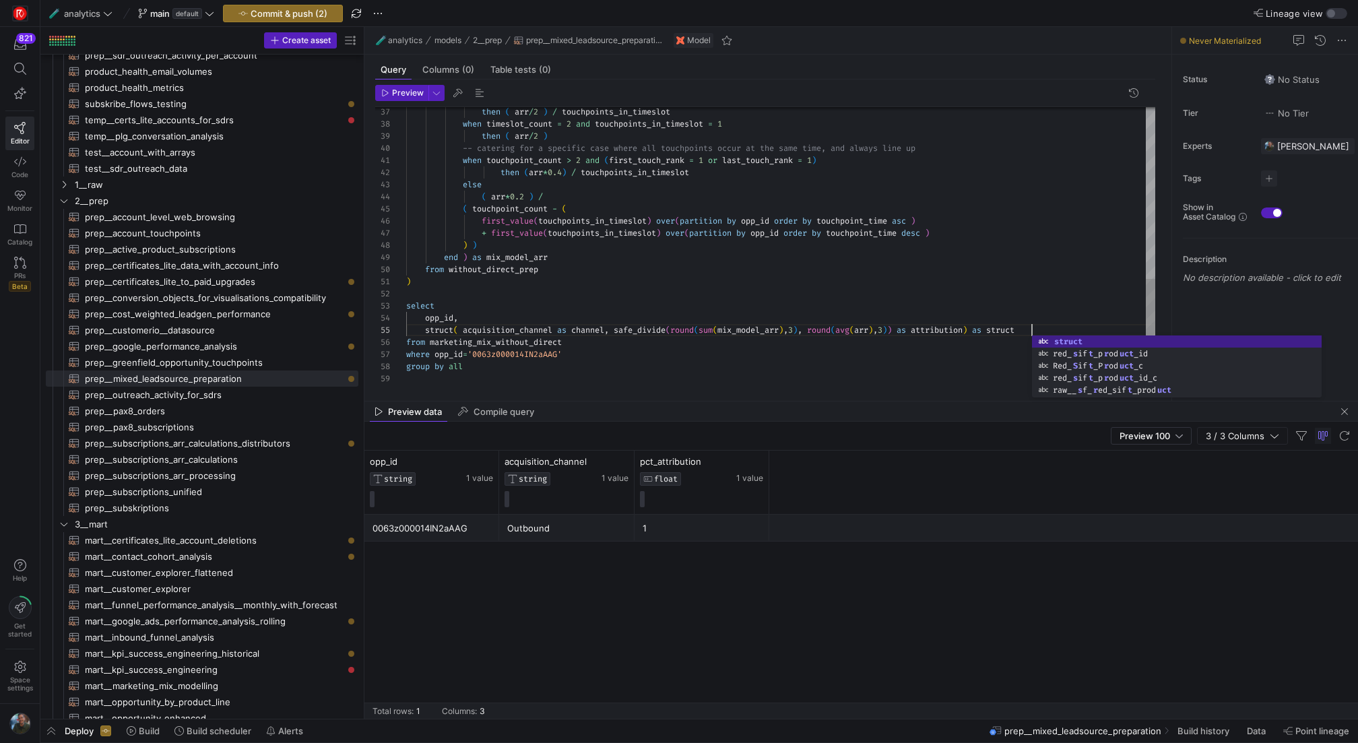
scroll to position [36, 53]
click at [905, 319] on div "then ( arr / 2 ) -- catering for a specific case where all touchpoi nts occur a…" at bounding box center [780, 21] width 749 height 726
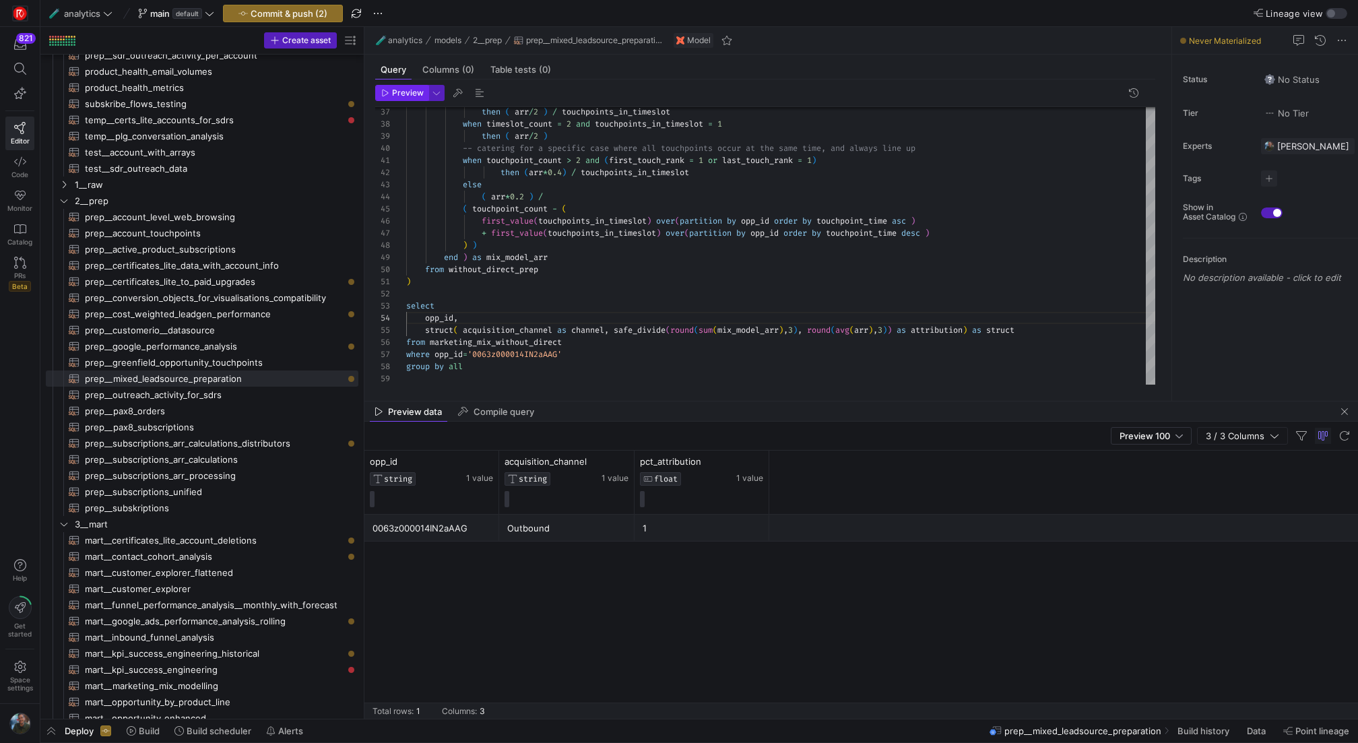
click at [401, 87] on span "button" at bounding box center [402, 93] width 52 height 15
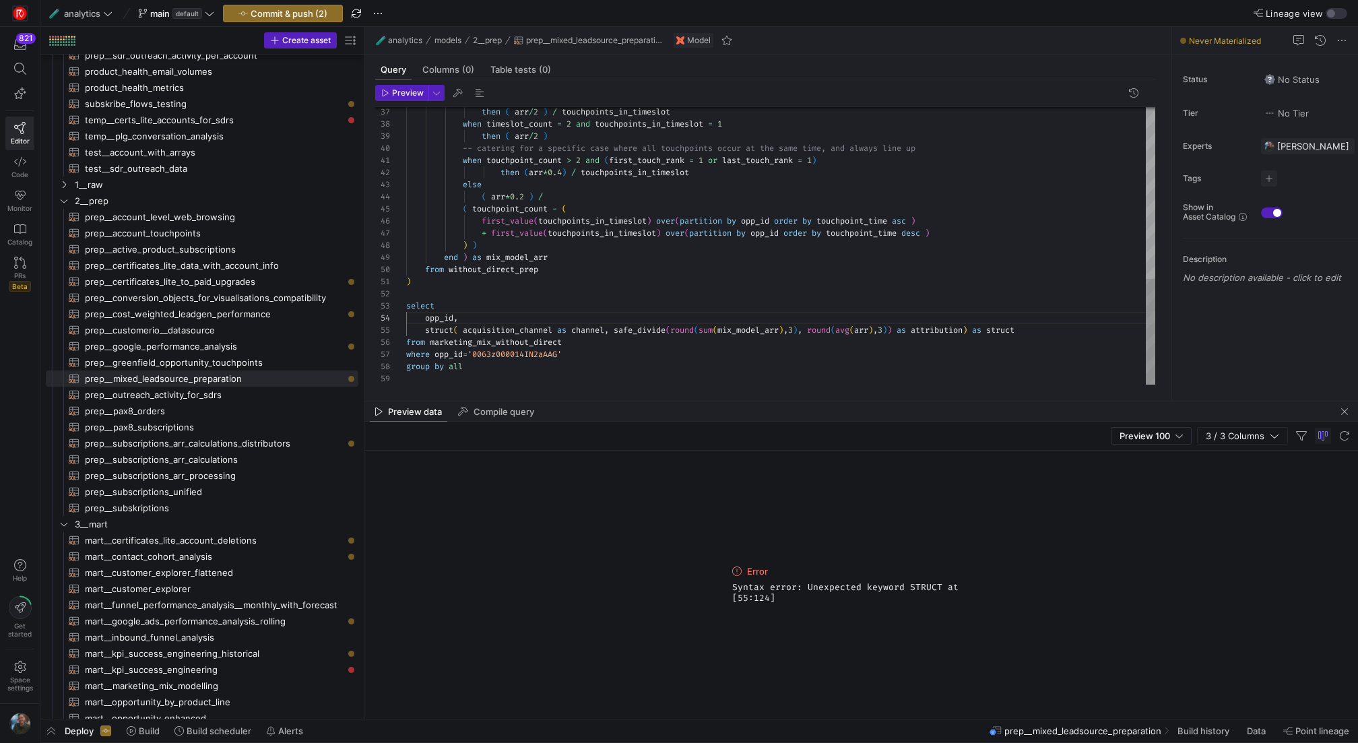
click at [1035, 327] on div "then ( arr / 2 ) -- catering for a specific case where all touchpoi nts occur a…" at bounding box center [780, 21] width 749 height 726
click at [773, 242] on div "then ( arr / 2 ) -- catering for a specific case where all touchpoi nts occur a…" at bounding box center [780, 21] width 749 height 726
click at [413, 90] on span "Preview" at bounding box center [408, 92] width 32 height 9
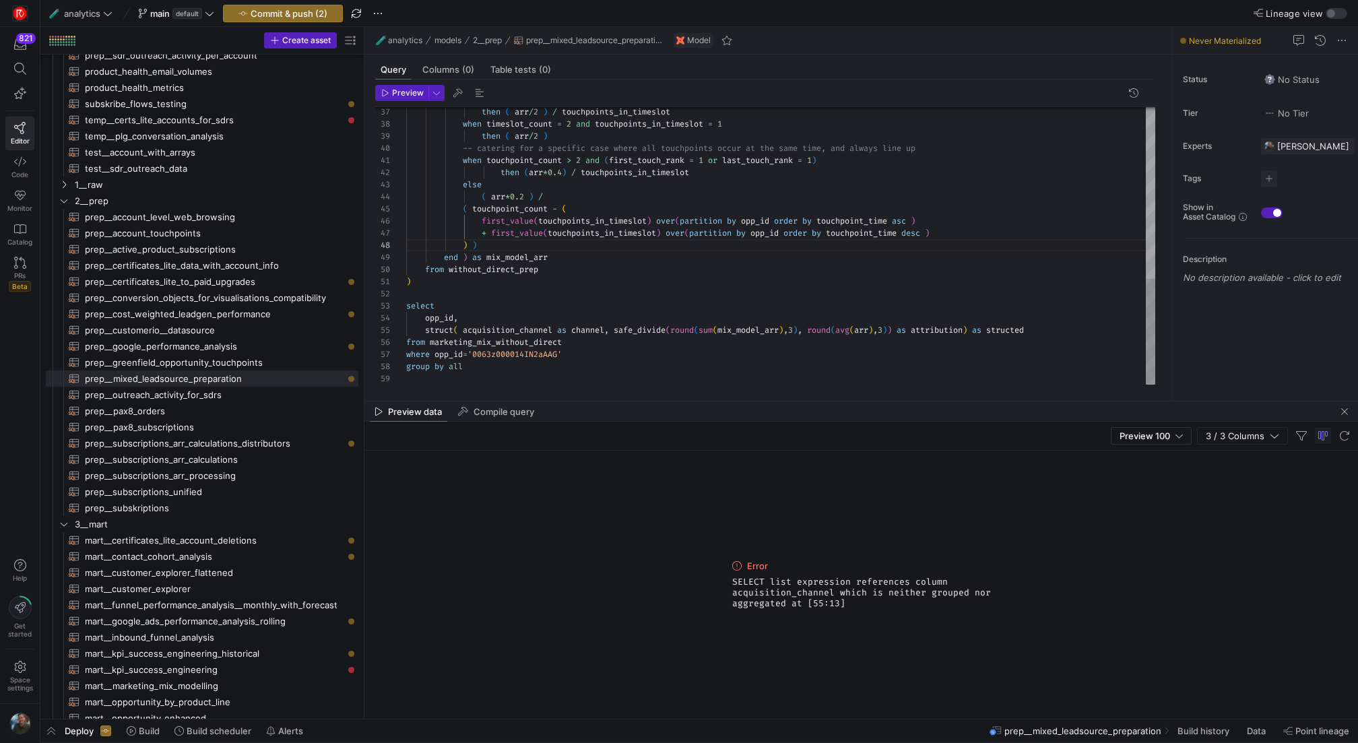
click at [448, 296] on div "then ( arr / 2 ) -- catering for a specific case where all touchpoi nts occur a…" at bounding box center [780, 21] width 749 height 726
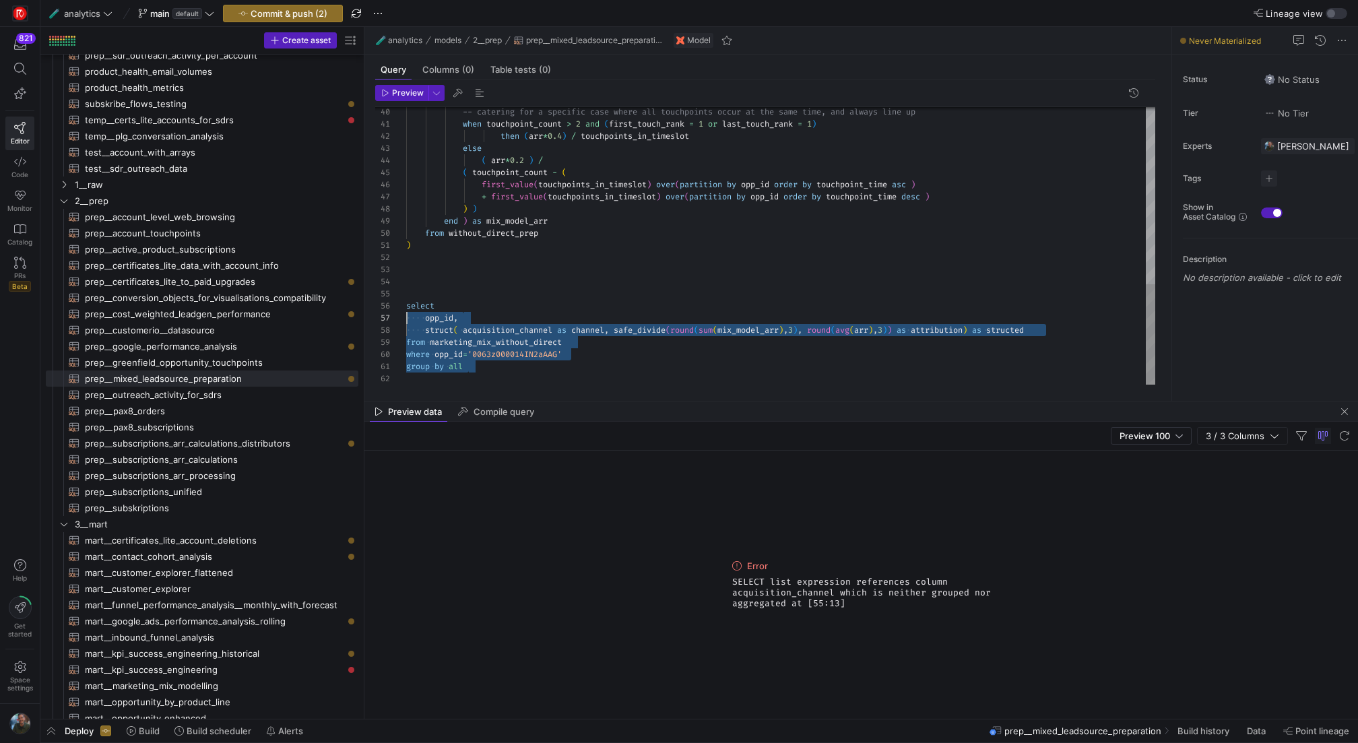
scroll to position [61, 0]
drag, startPoint x: 508, startPoint y: 377, endPoint x: 399, endPoint y: 305, distance: 130.4
click at [406, 305] on div "-- catering for a specific case where all touchpoi nts occur at the same time, …" at bounding box center [780, 3] width 749 height 763
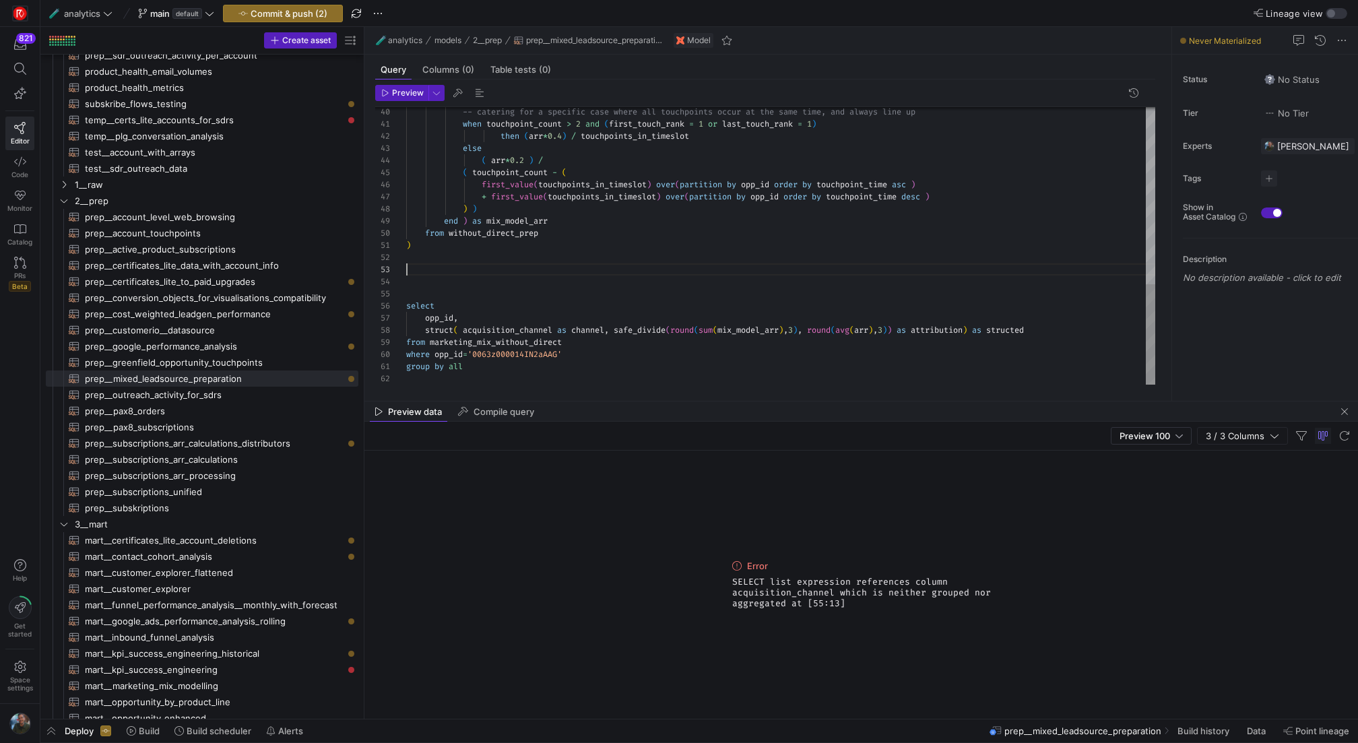
click at [414, 267] on div "-- catering for a specific case where all touchpoi nts occur at the same time, …" at bounding box center [780, 3] width 749 height 763
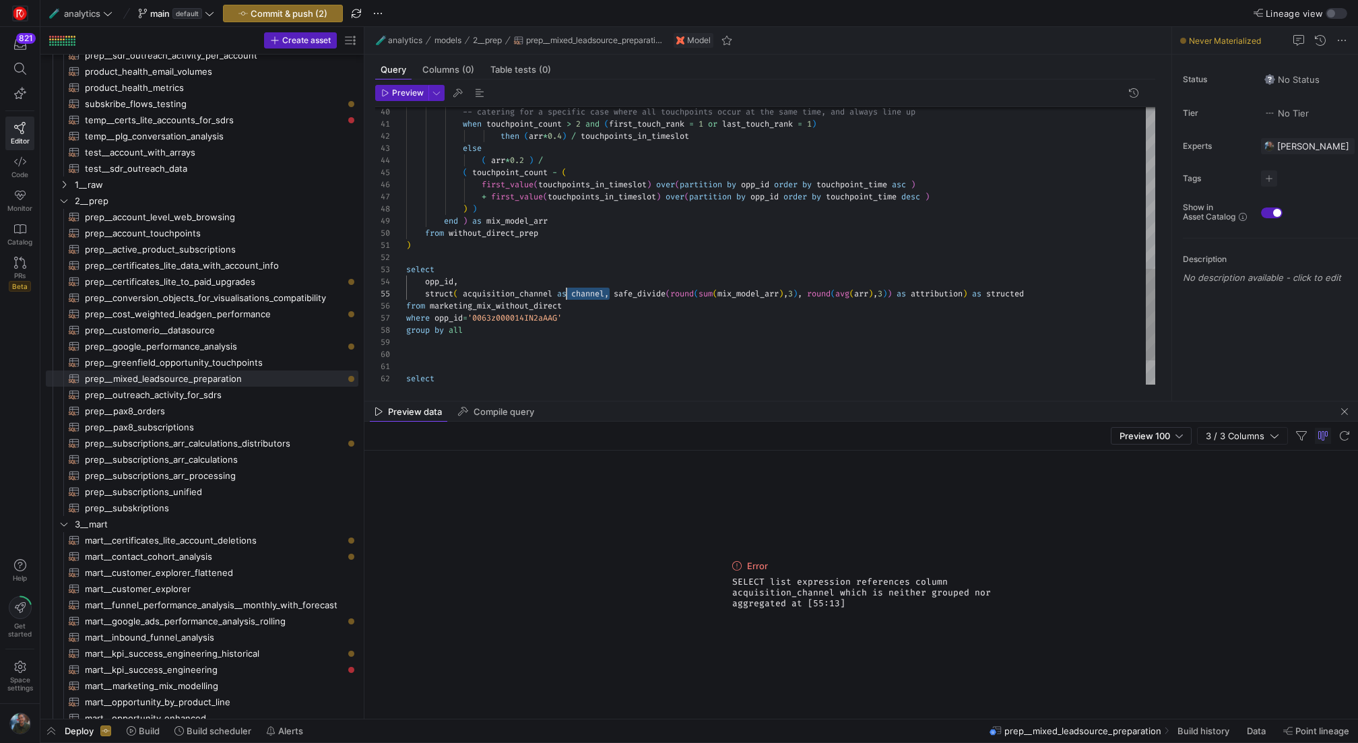
drag, startPoint x: 611, startPoint y: 294, endPoint x: 560, endPoint y: 294, distance: 50.5
click at [560, 294] on div "-- catering for a specific case where all touchpoi nts occur at the same time, …" at bounding box center [780, 39] width 749 height 835
drag, startPoint x: 468, startPoint y: 294, endPoint x: 429, endPoint y: 294, distance: 38.4
click at [429, 294] on div "-- catering for a specific case where all touchpoi nts occur at the same time, …" at bounding box center [780, 39] width 749 height 835
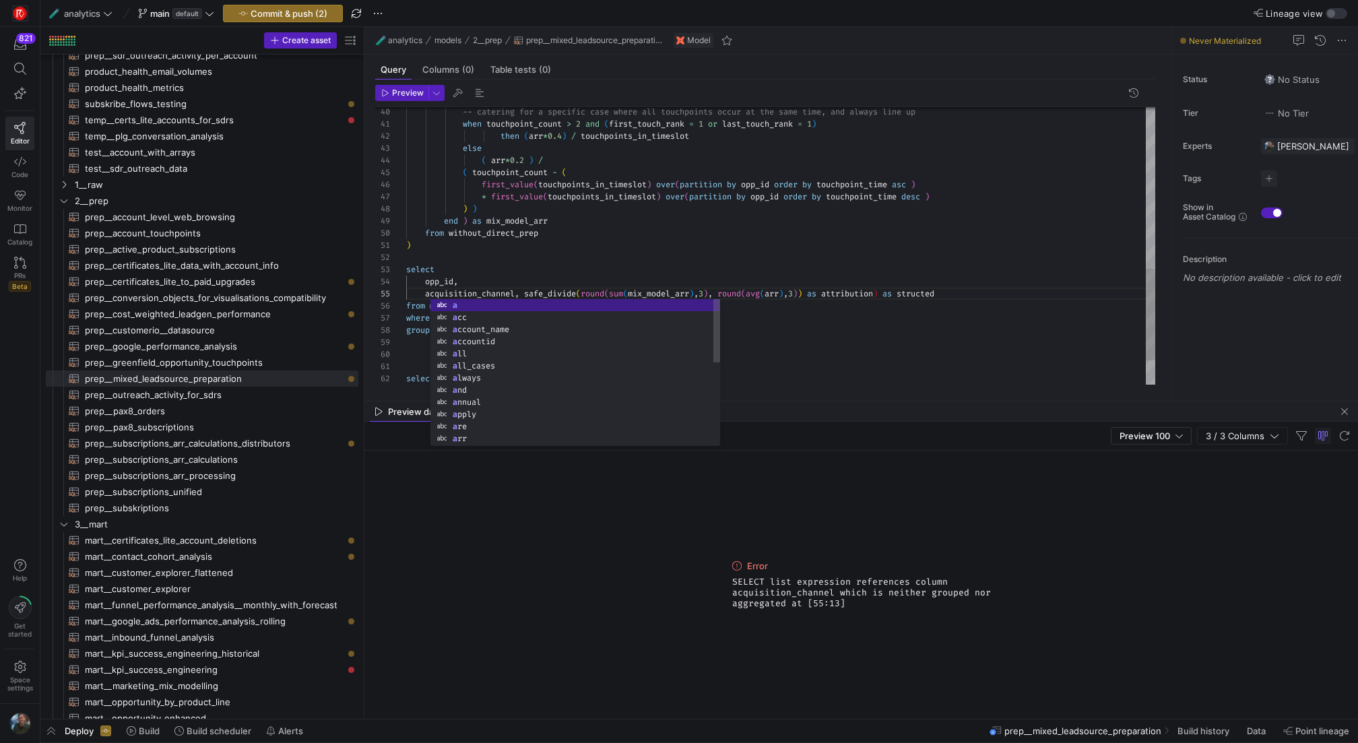
click at [632, 256] on div "-- catering for a specific case where all touchpoi nts occur at the same time, …" at bounding box center [780, 39] width 749 height 835
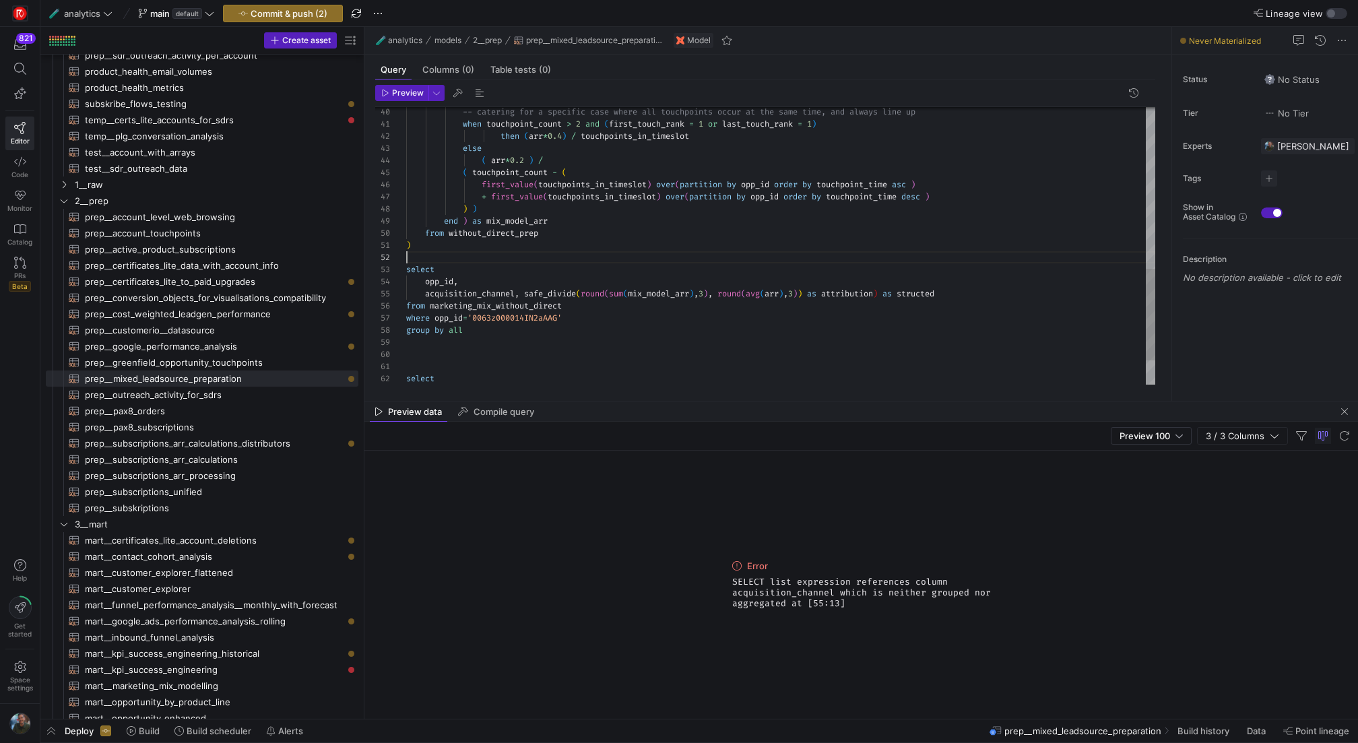
click at [530, 296] on div "-- catering for a specific case where all touchpoi nts occur at the same time, …" at bounding box center [780, 39] width 749 height 835
drag, startPoint x: 862, startPoint y: 305, endPoint x: 788, endPoint y: 304, distance: 74.8
click at [788, 304] on div "-- catering for a specific case where all touchpoi nts occur at the same time, …" at bounding box center [780, 45] width 749 height 847
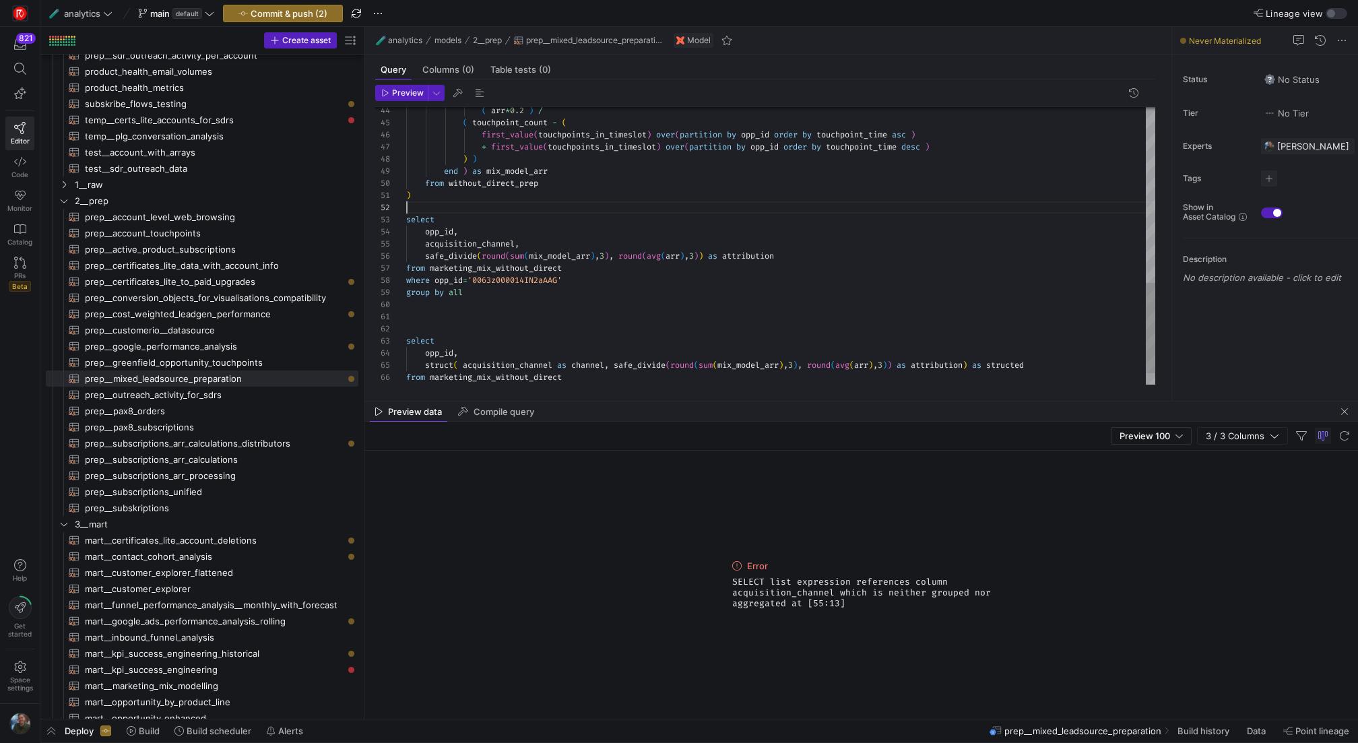
scroll to position [12, 0]
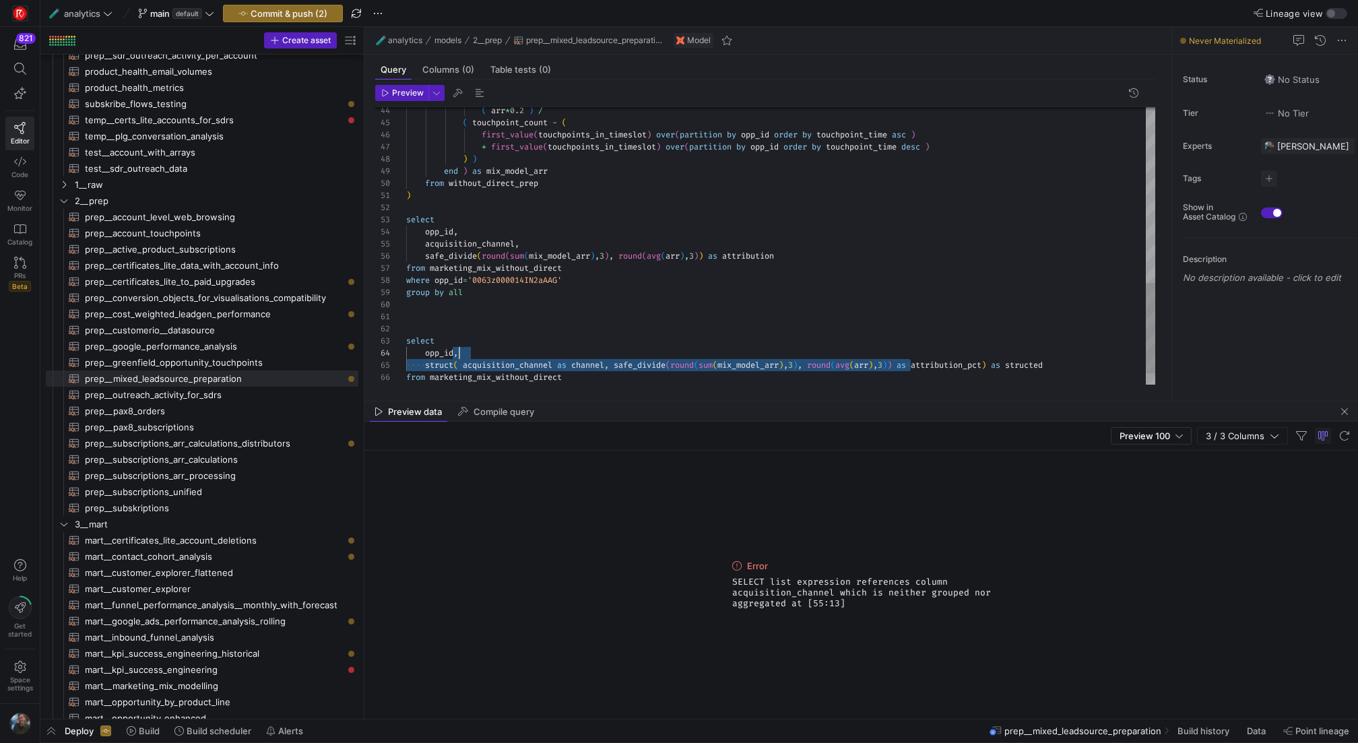
scroll to position [49, 218]
drag, startPoint x: 909, startPoint y: 366, endPoint x: 623, endPoint y: 366, distance: 285.6
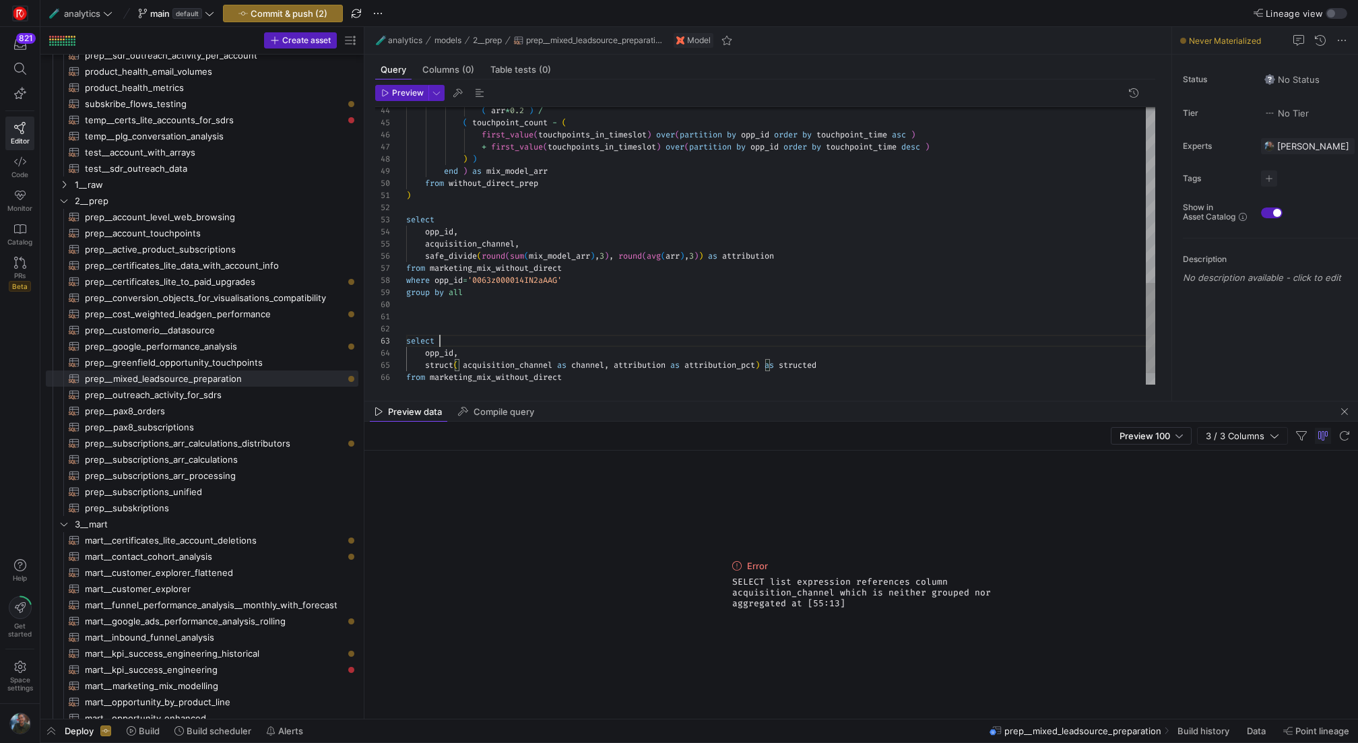
scroll to position [24, 34]
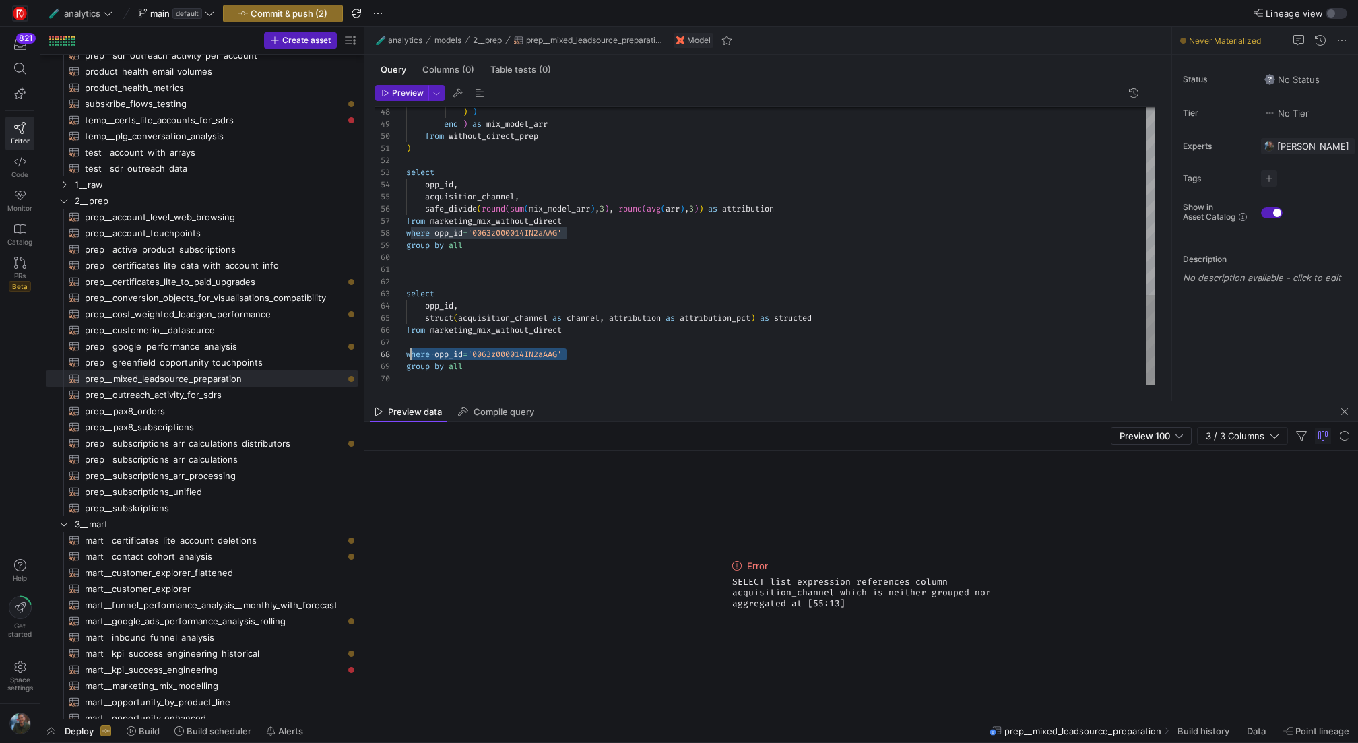
scroll to position [85, 0]
drag, startPoint x: 590, startPoint y: 355, endPoint x: 368, endPoint y: 348, distance: 221.8
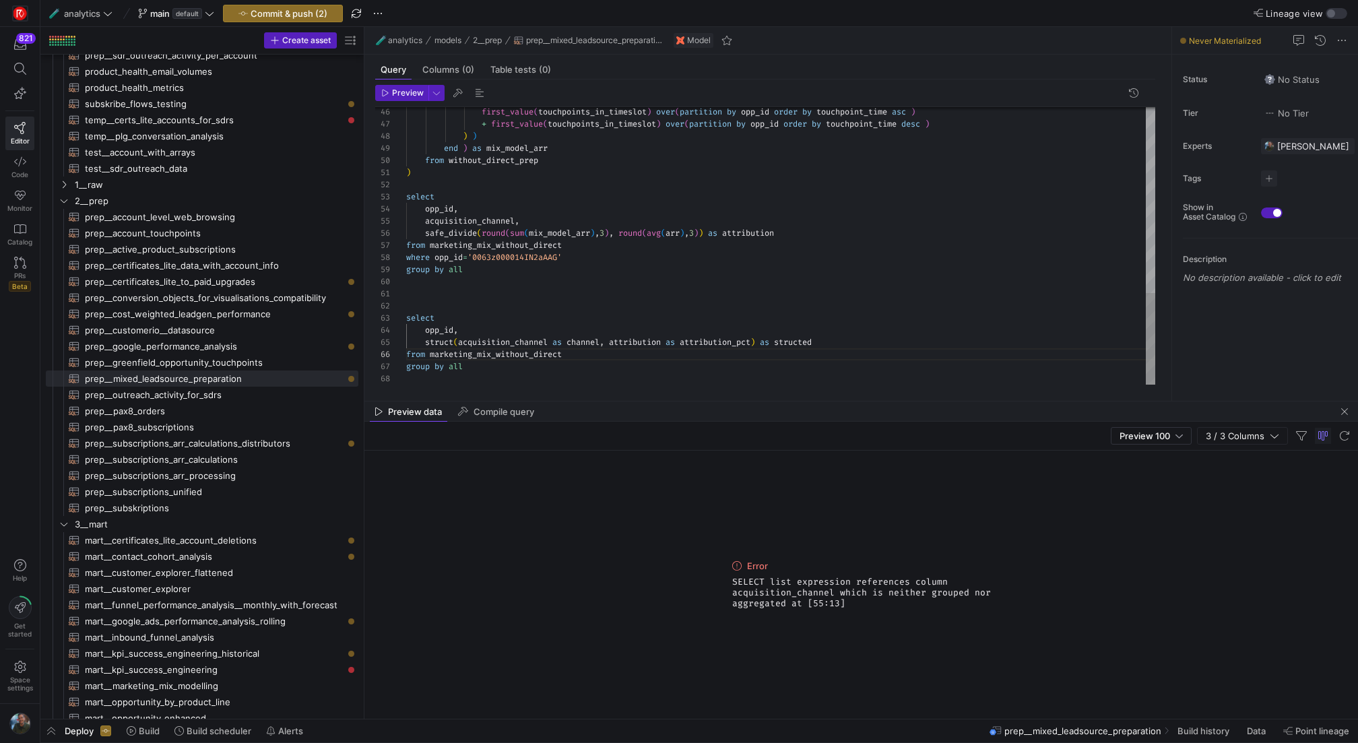
scroll to position [49, 24]
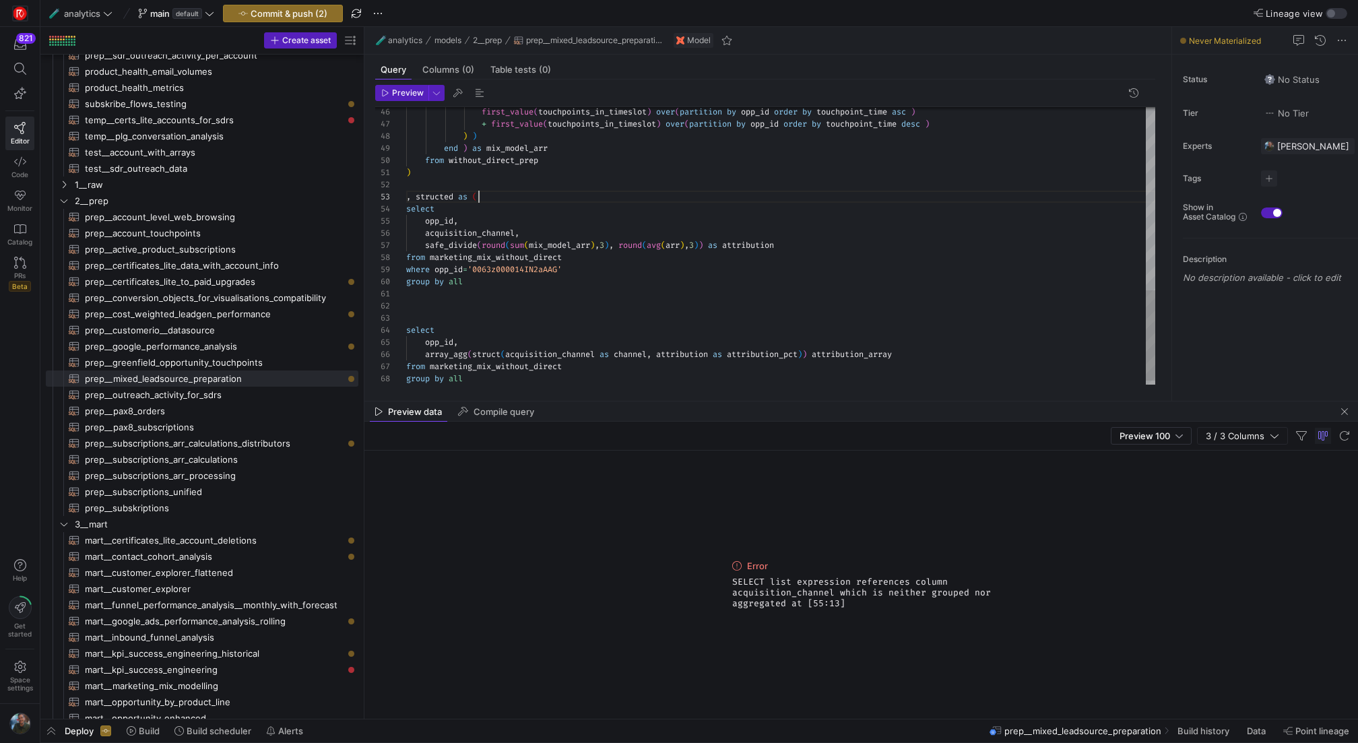
scroll to position [24, 73]
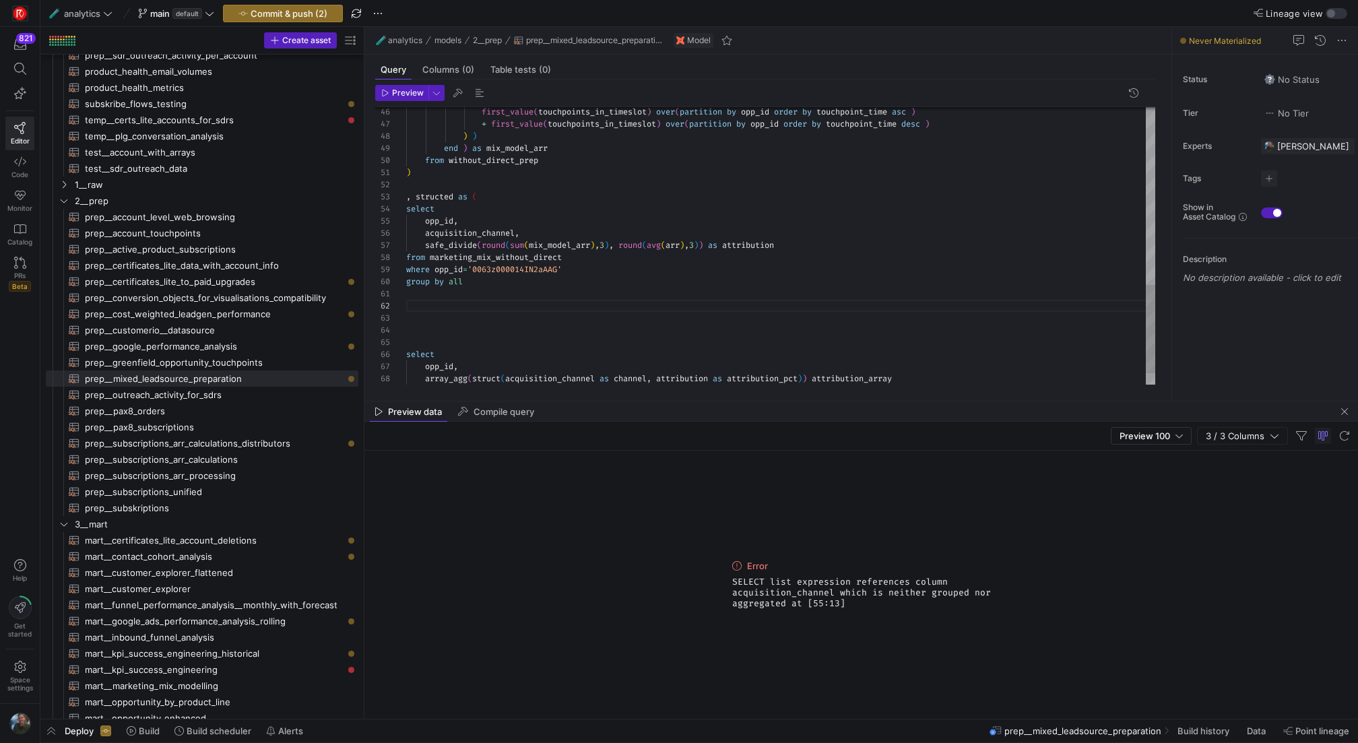
scroll to position [12, 5]
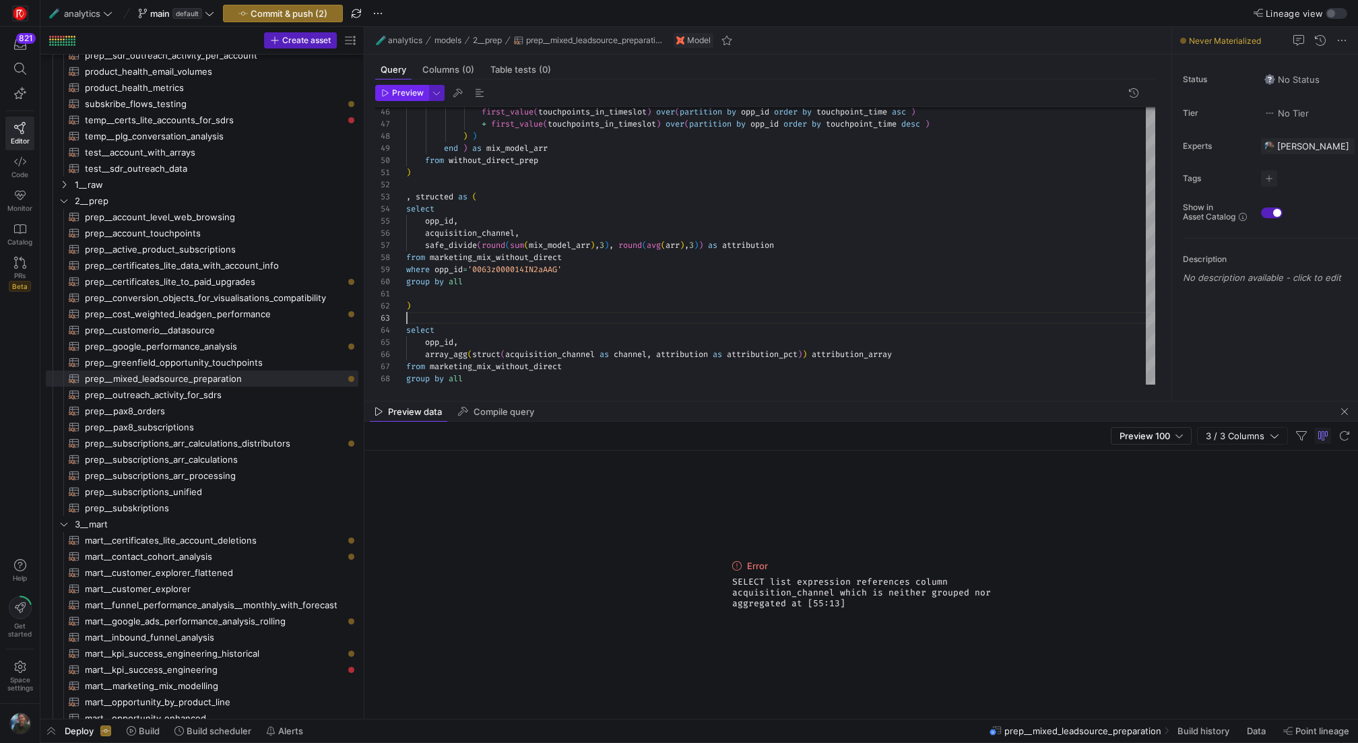
click at [395, 92] on span "Preview" at bounding box center [408, 92] width 32 height 9
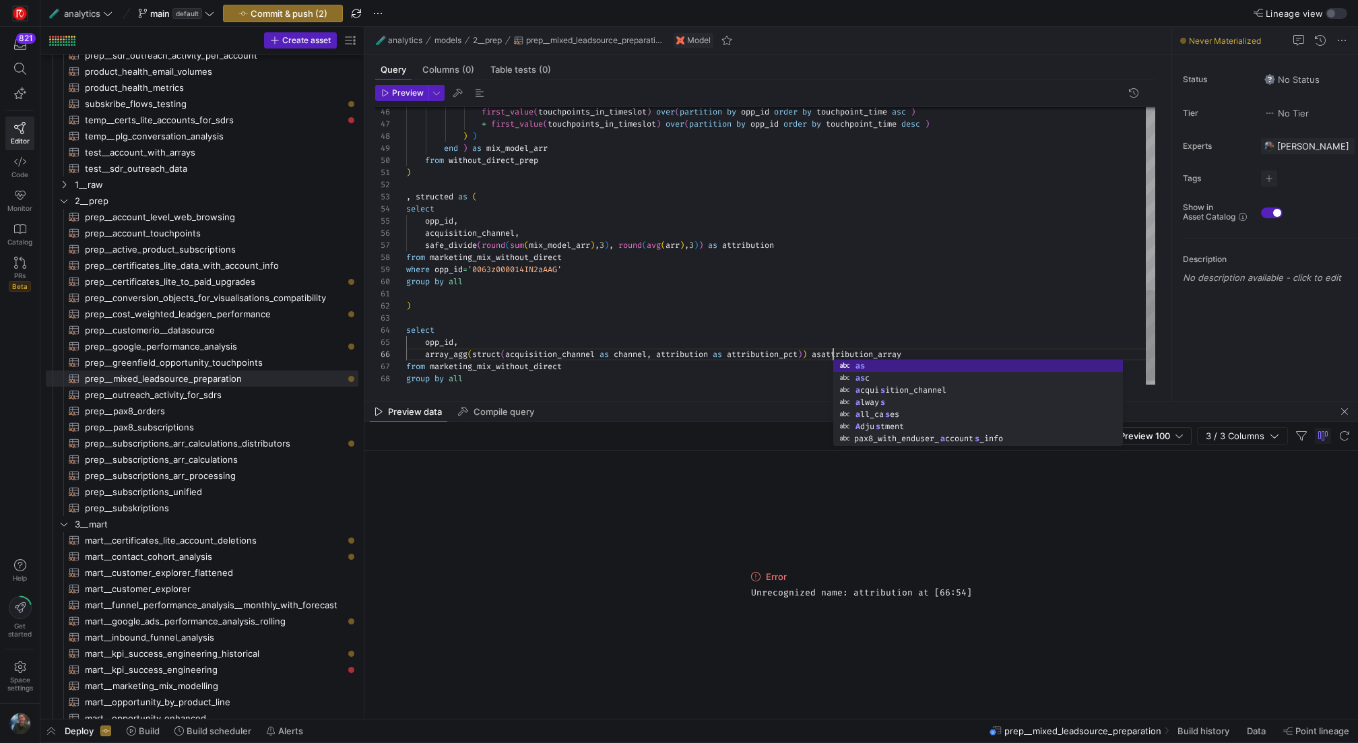
scroll to position [61, 432]
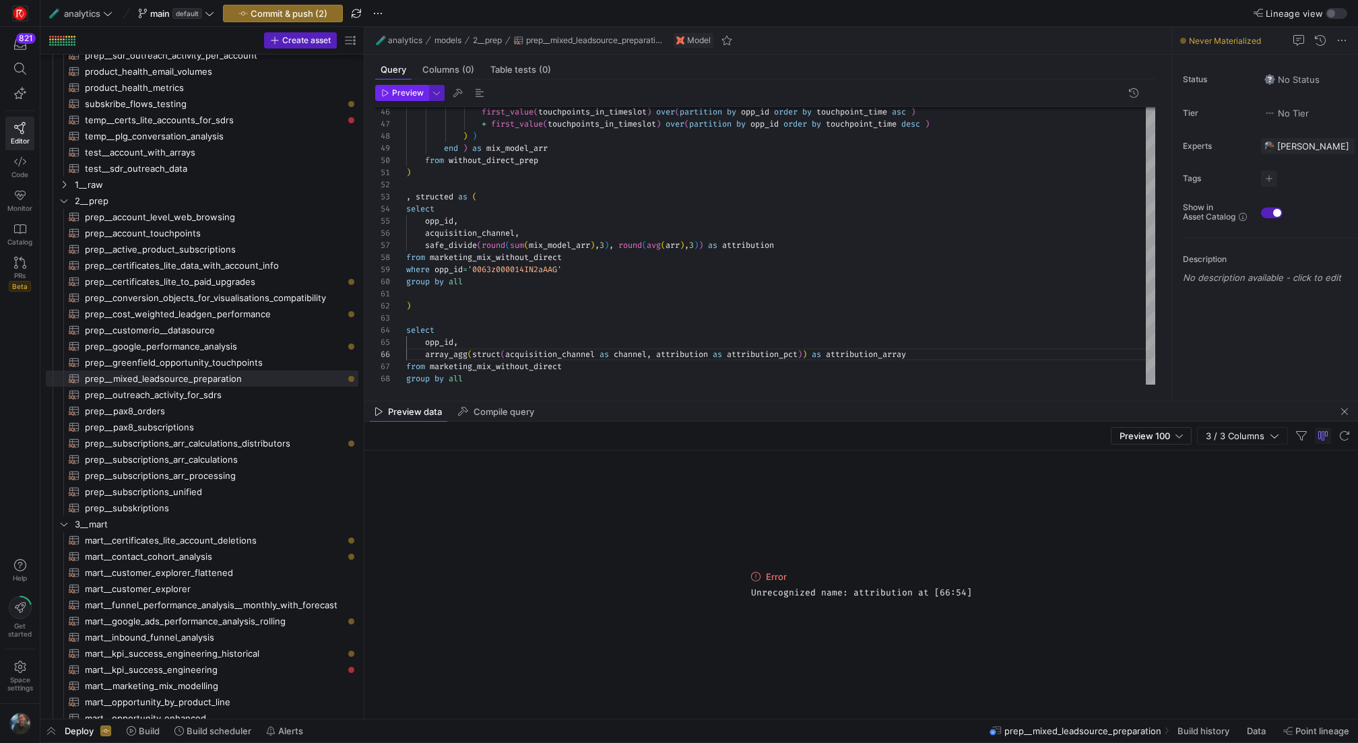
click at [413, 91] on span "Preview" at bounding box center [408, 92] width 32 height 9
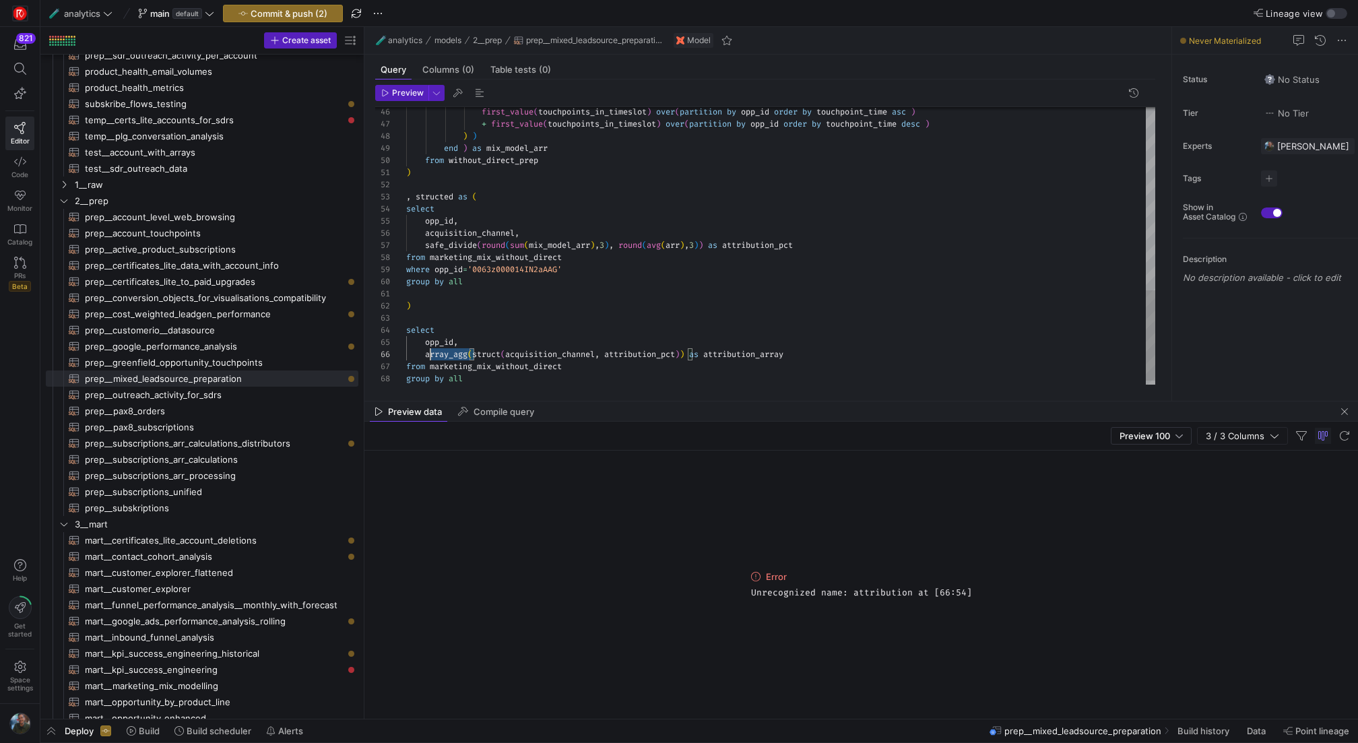
scroll to position [61, 20]
drag, startPoint x: 473, startPoint y: 354, endPoint x: 424, endPoint y: 354, distance: 48.5
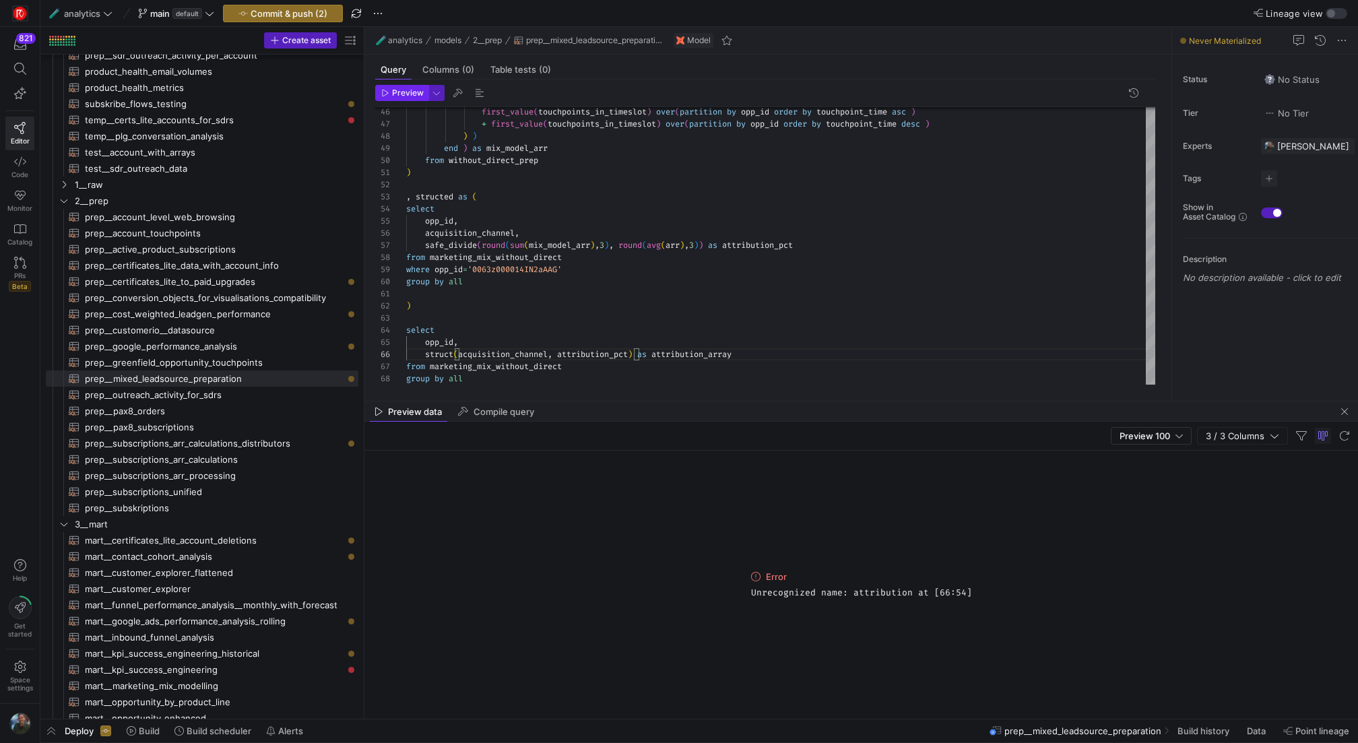
type textarea ") select opp_id, struct(acquisition_channel, attribution_pct) as attribution_ar…"
click at [402, 85] on button "Preview" at bounding box center [401, 93] width 53 height 16
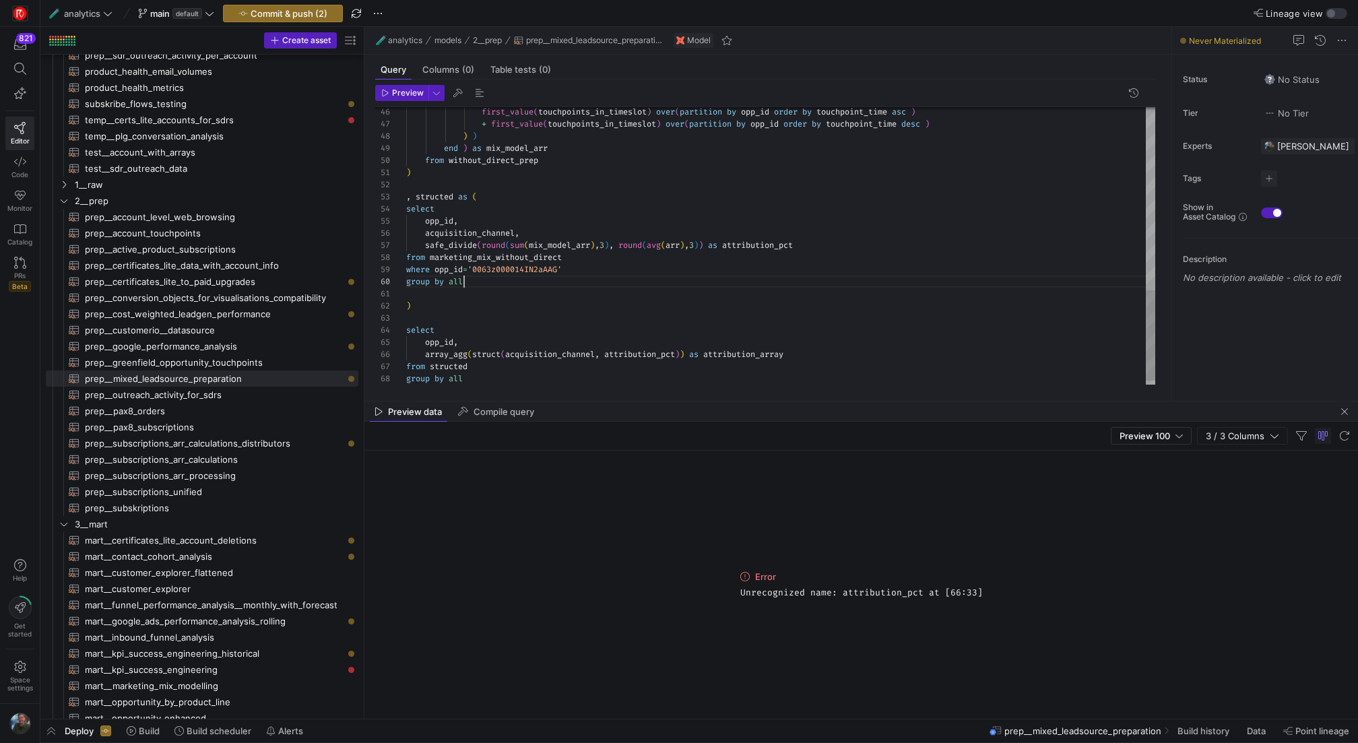
click at [403, 94] on span "Preview" at bounding box center [408, 92] width 32 height 9
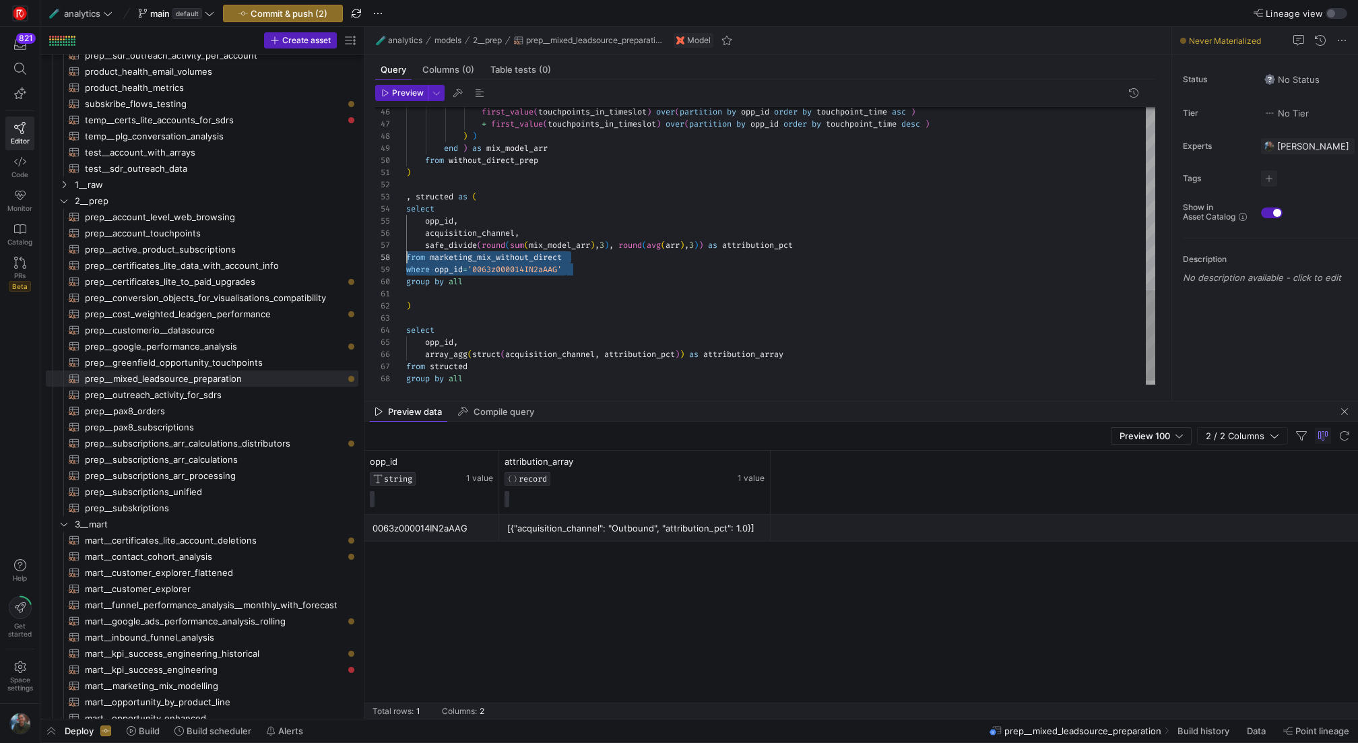
scroll to position [97, 0]
drag, startPoint x: 573, startPoint y: 266, endPoint x: 373, endPoint y: 271, distance: 199.5
type textarea ") , structed as ( select opp_id, acquisition_channel, safe_divide(round(sum(mix…"
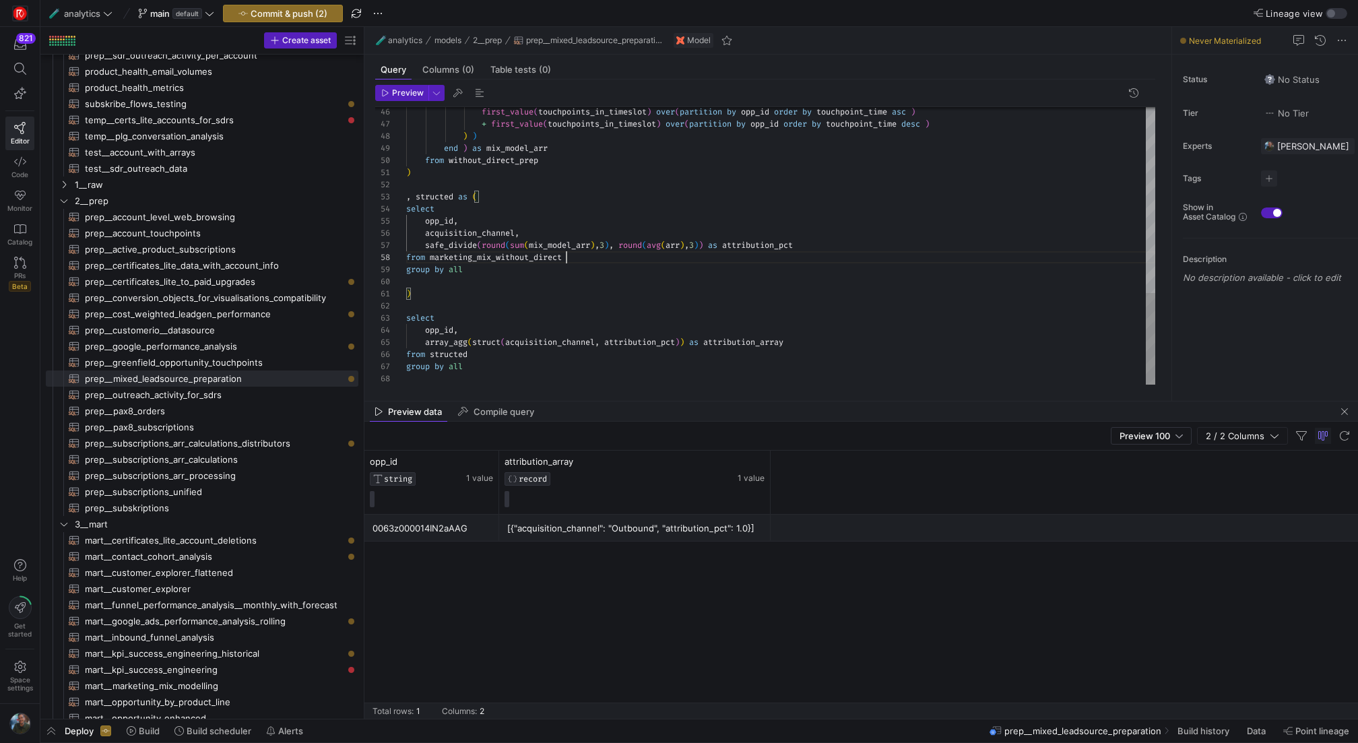
scroll to position [85, 160]
click at [408, 88] on span "Preview" at bounding box center [408, 92] width 32 height 9
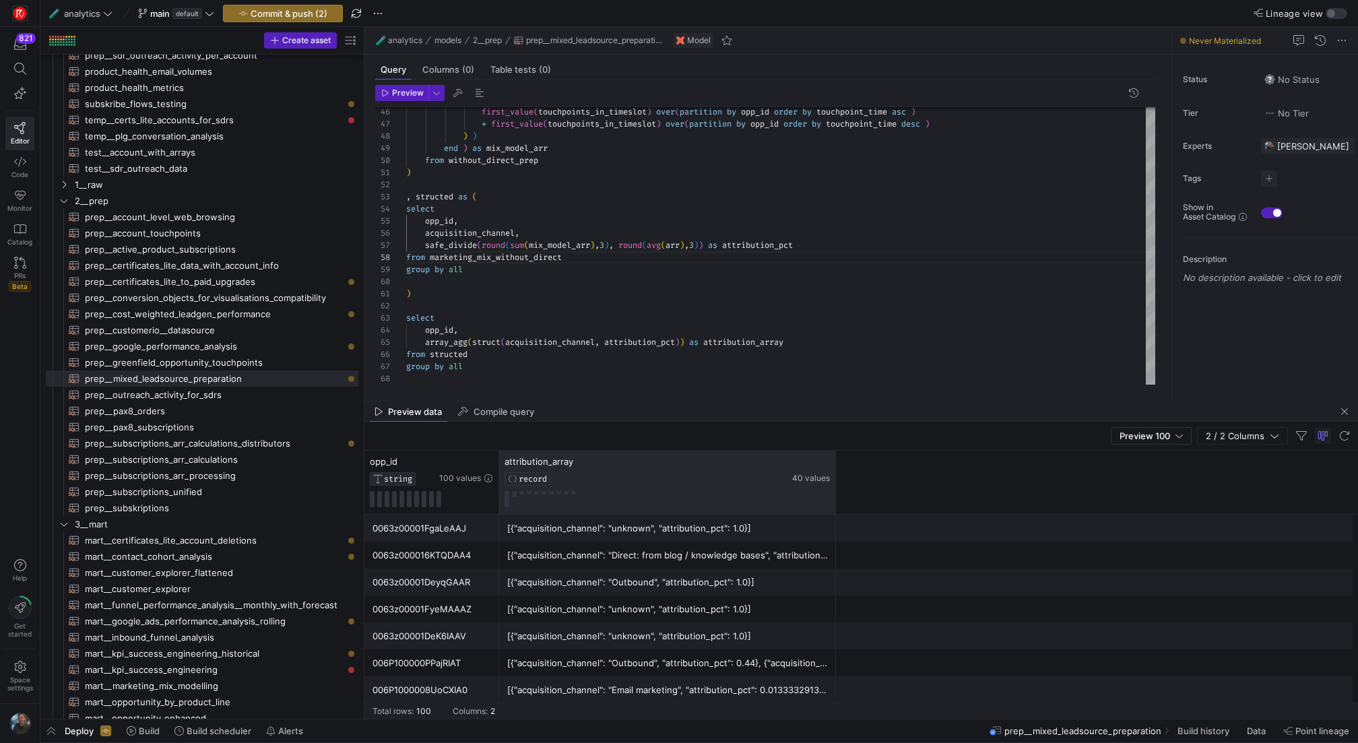
drag, startPoint x: 835, startPoint y: 479, endPoint x: 1056, endPoint y: 500, distance: 221.9
click at [1056, 500] on div "opp_id STRING 100 values attribution_array RECORD 40 values" at bounding box center [861, 483] width 994 height 64
drag, startPoint x: 833, startPoint y: 470, endPoint x: 1006, endPoint y: 472, distance: 172.5
click at [1006, 472] on div "opp_id STRING 100 values attribution_array RECORD 40 values" at bounding box center [861, 483] width 994 height 64
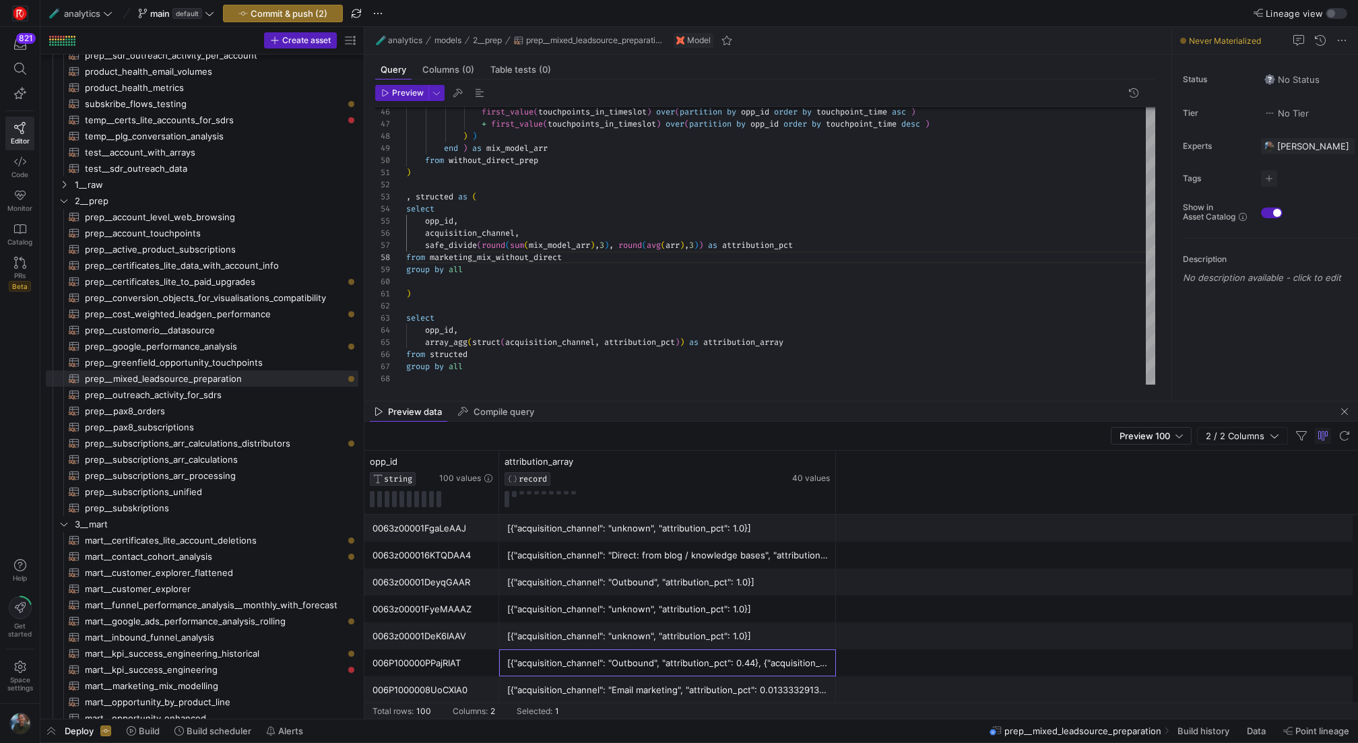
click at [716, 656] on div "[{"acquisition_channel": "Outbound", "attribution_pct": 0.44}, {"acquisition_ch…" at bounding box center [667, 663] width 321 height 26
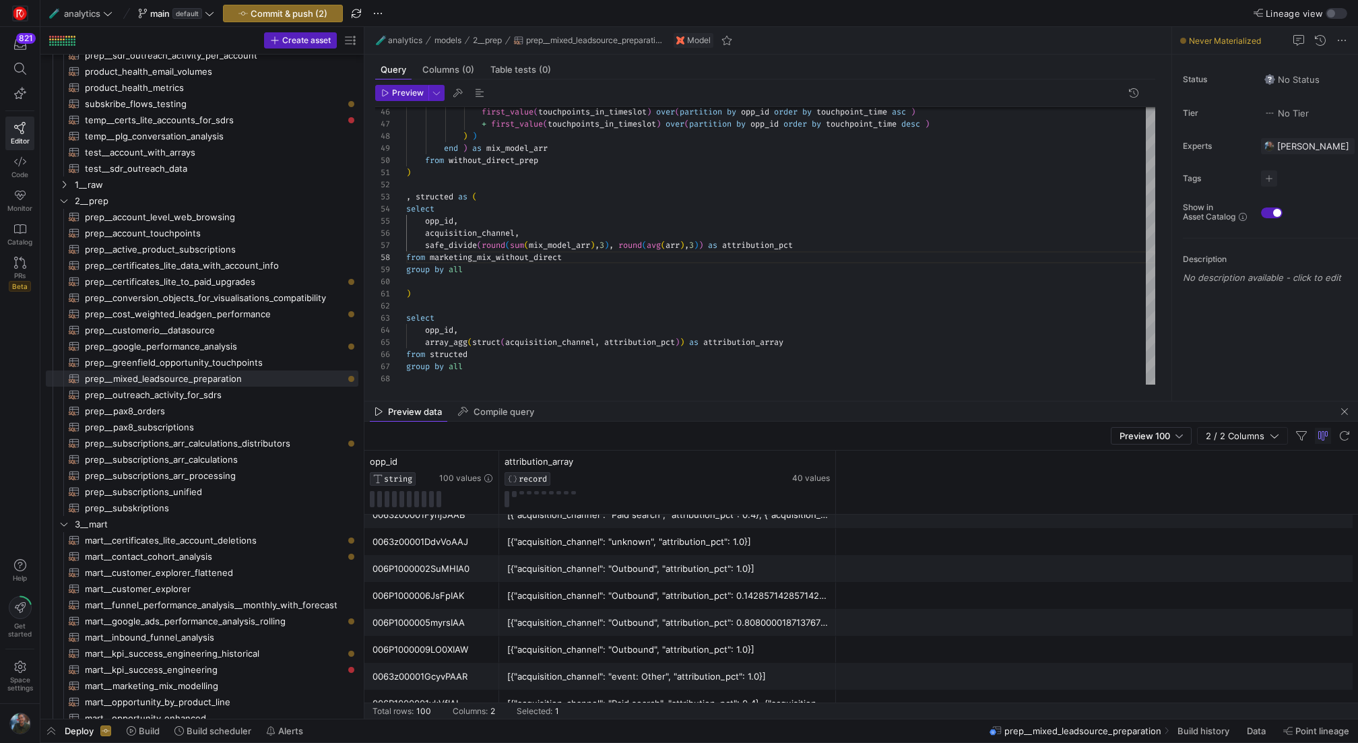
scroll to position [755, 0]
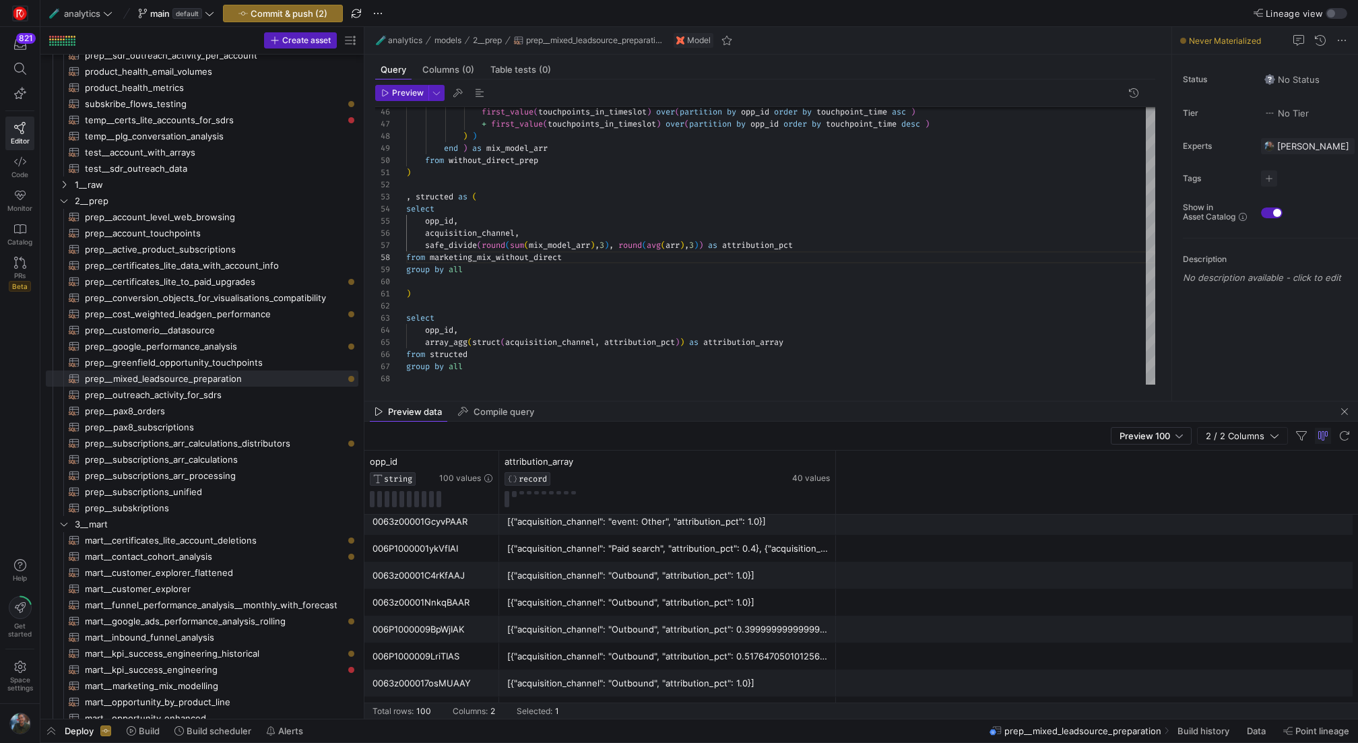
click at [780, 550] on div "[{"acquisition_channel": "Paid search", "attribution_pct": 0.4}, {"acquisition_…" at bounding box center [667, 549] width 321 height 26
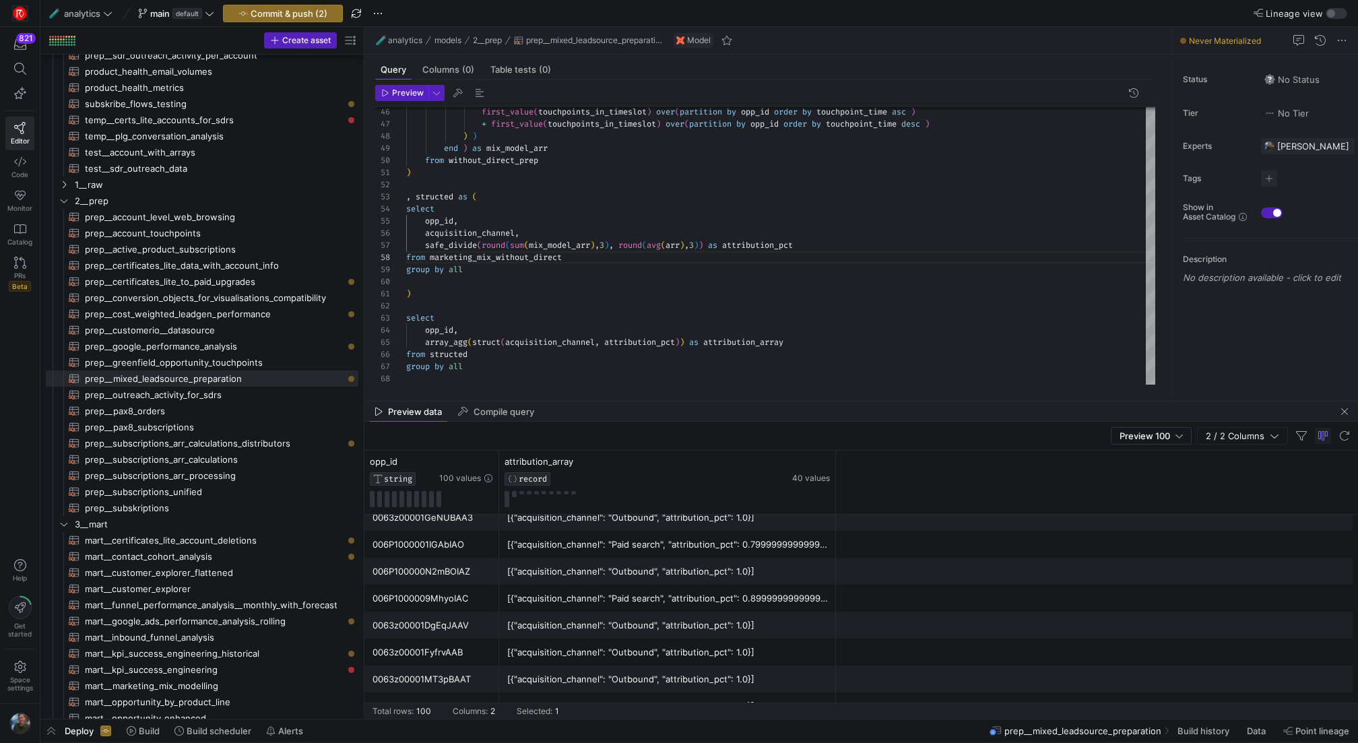
click at [651, 657] on div "[{"acquisition_channel": "Outbound", "attribution_pct": 1.0}]" at bounding box center [667, 652] width 321 height 26
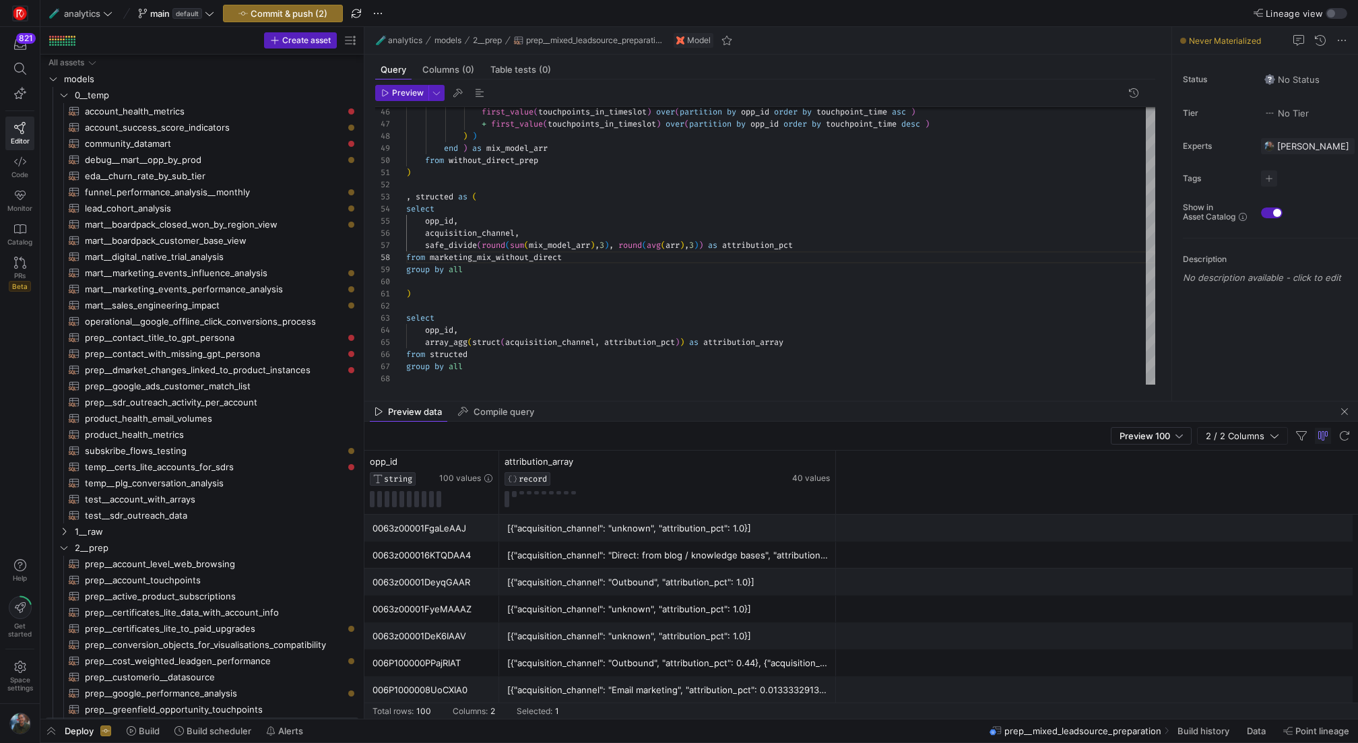
scroll to position [85, 160]
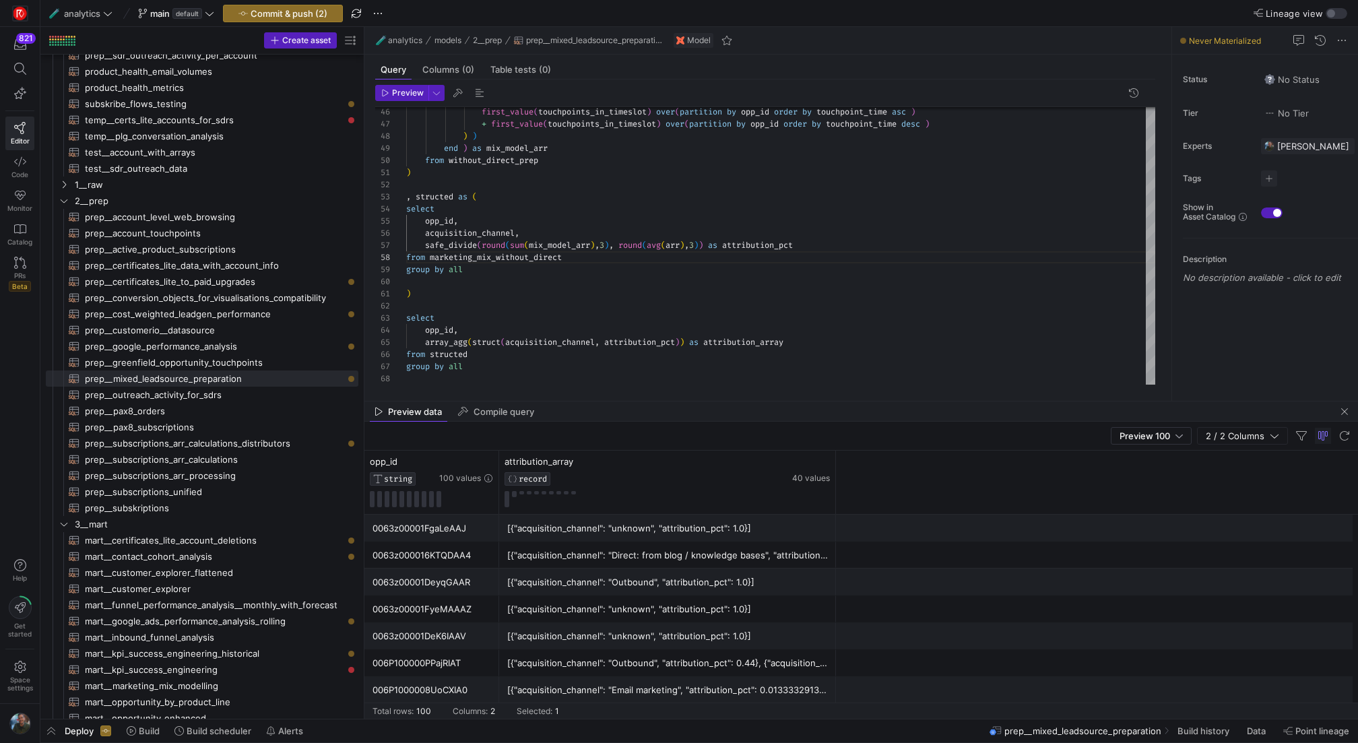
click at [713, 561] on div "[{"acquisition_channel": "Direct: from blog / knowledge bases", "attribution_pc…" at bounding box center [667, 555] width 321 height 26
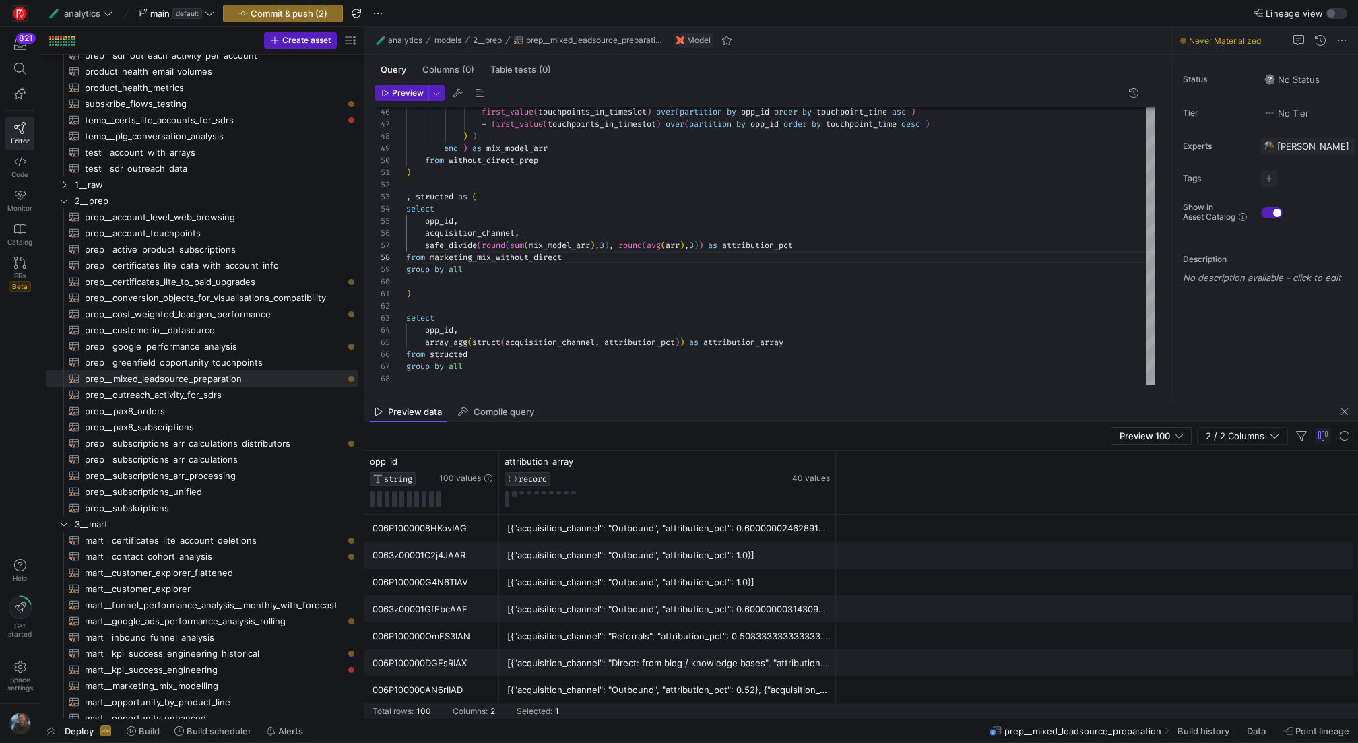
scroll to position [691, 0]
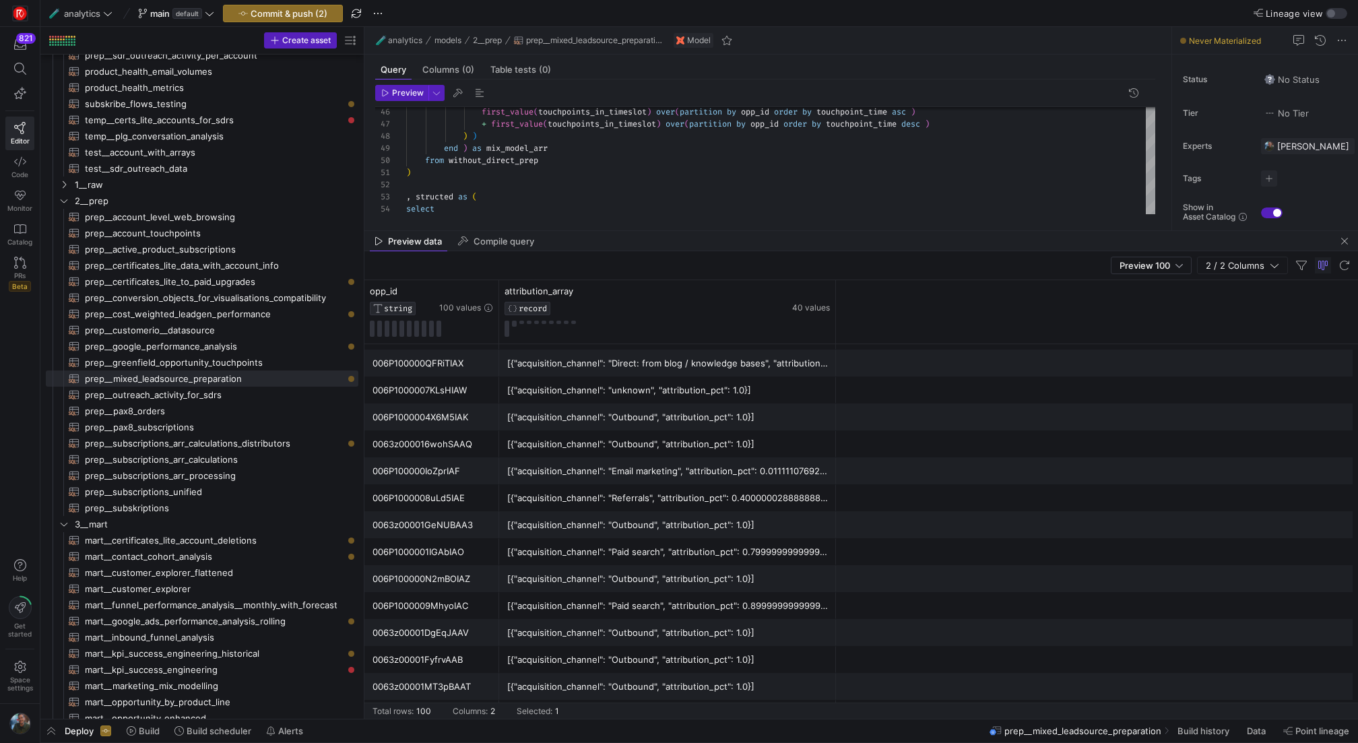
drag, startPoint x: 709, startPoint y: 399, endPoint x: 722, endPoint y: 222, distance: 177.6
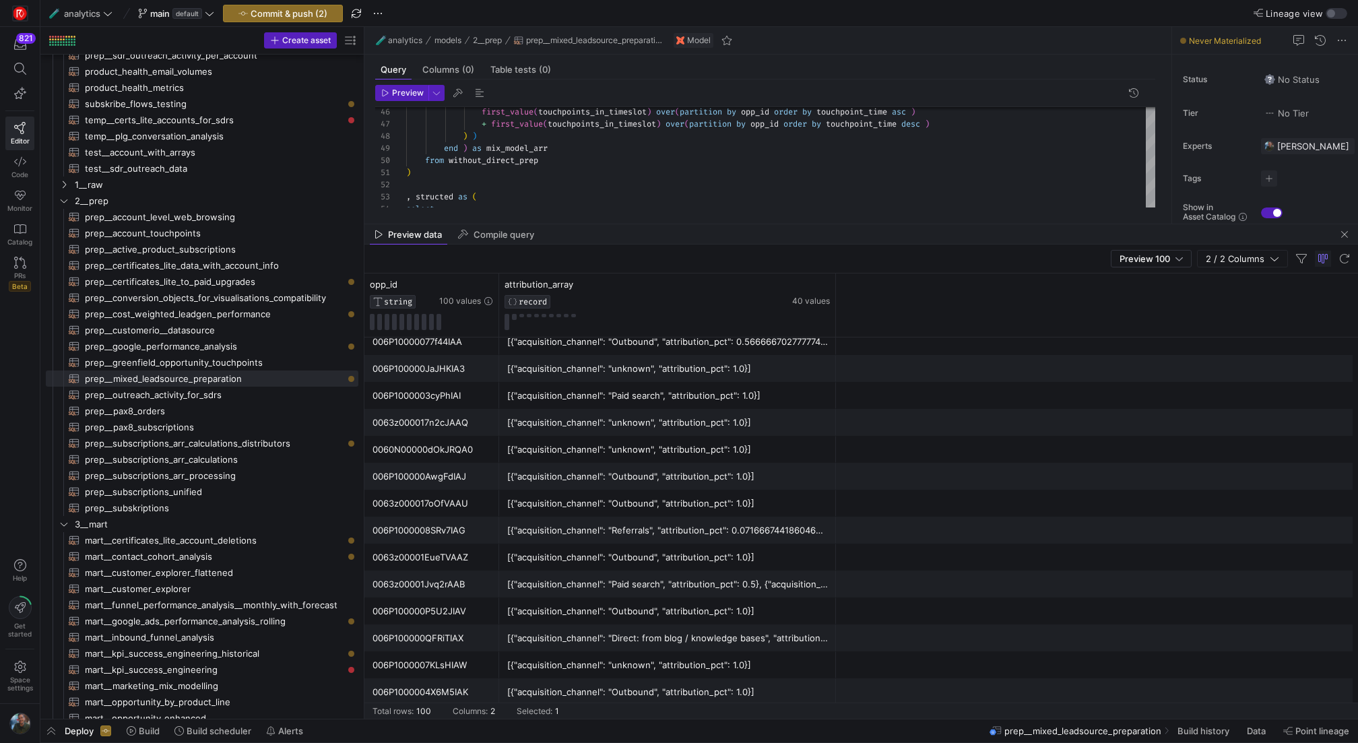
scroll to position [2000, 0]
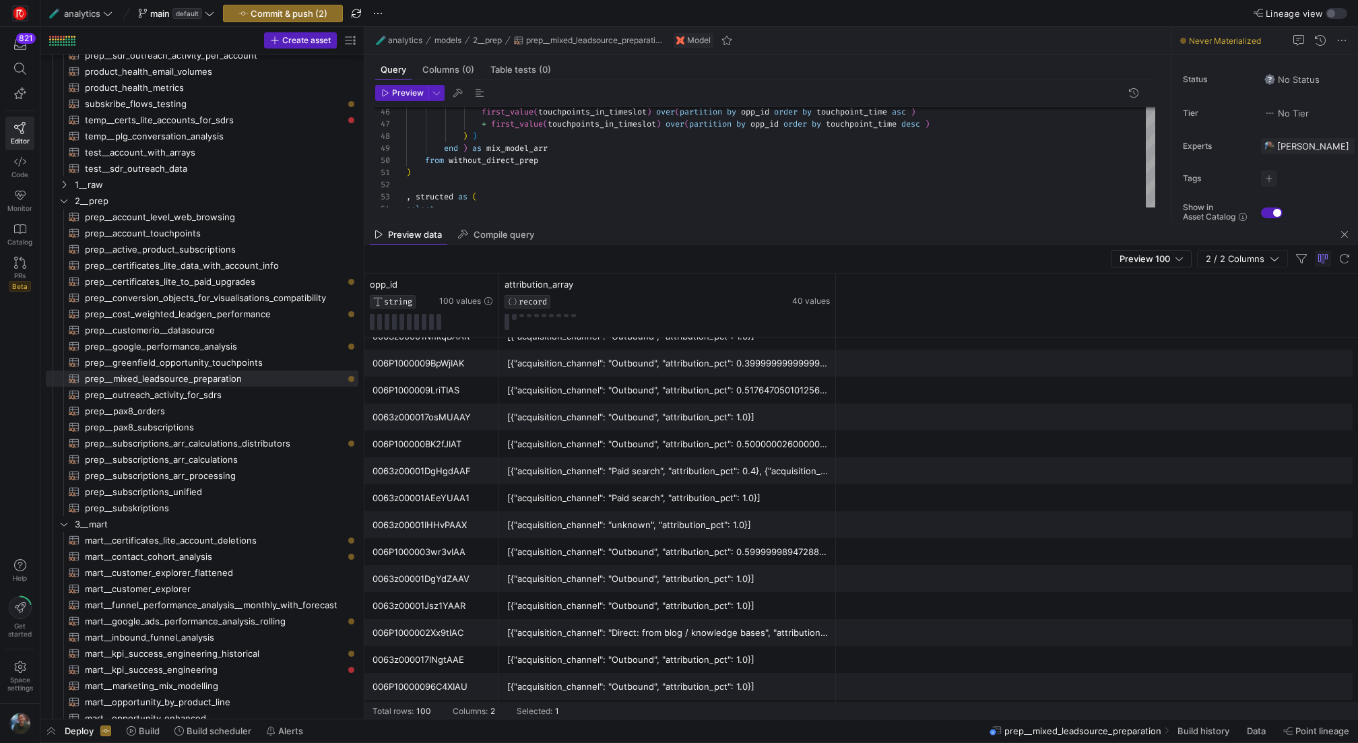
click at [707, 471] on div "[{"acquisition_channel": "Paid search", "attribution_pct": 0.4}, {"acquisition_…" at bounding box center [667, 471] width 321 height 26
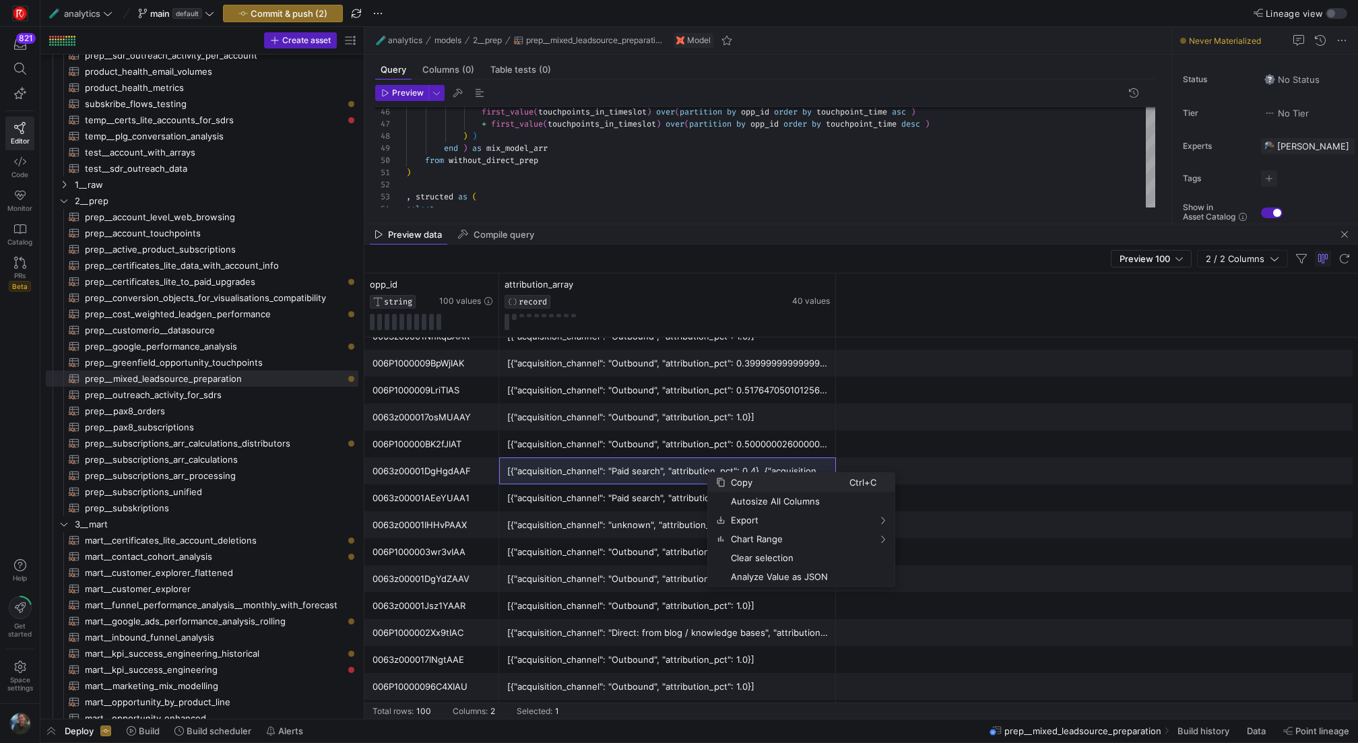
click at [739, 482] on span "Copy" at bounding box center [788, 482] width 124 height 19
drag, startPoint x: 846, startPoint y: 288, endPoint x: 1044, endPoint y: 369, distance: 213.9
click at [1044, 369] on div "opp_id STRING 100 values attribution_array RECORD 40 values 0063z000016KTQDAA4 …" at bounding box center [861, 496] width 994 height 445
